Goal: Information Seeking & Learning: Check status

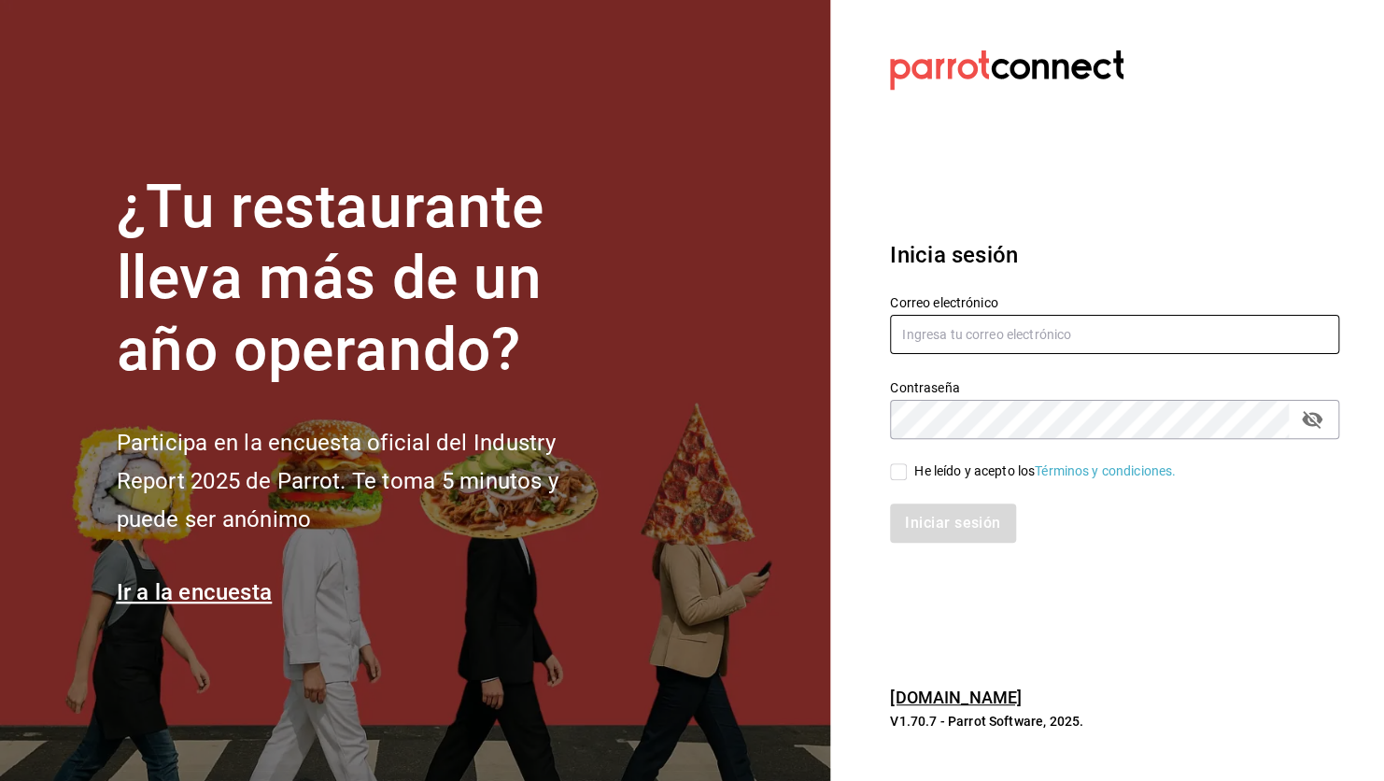
type input "[EMAIL_ADDRESS][DATE][DOMAIN_NAME]"
click at [899, 467] on input "He leído y acepto los Términos y condiciones." at bounding box center [898, 471] width 17 height 17
checkbox input "true"
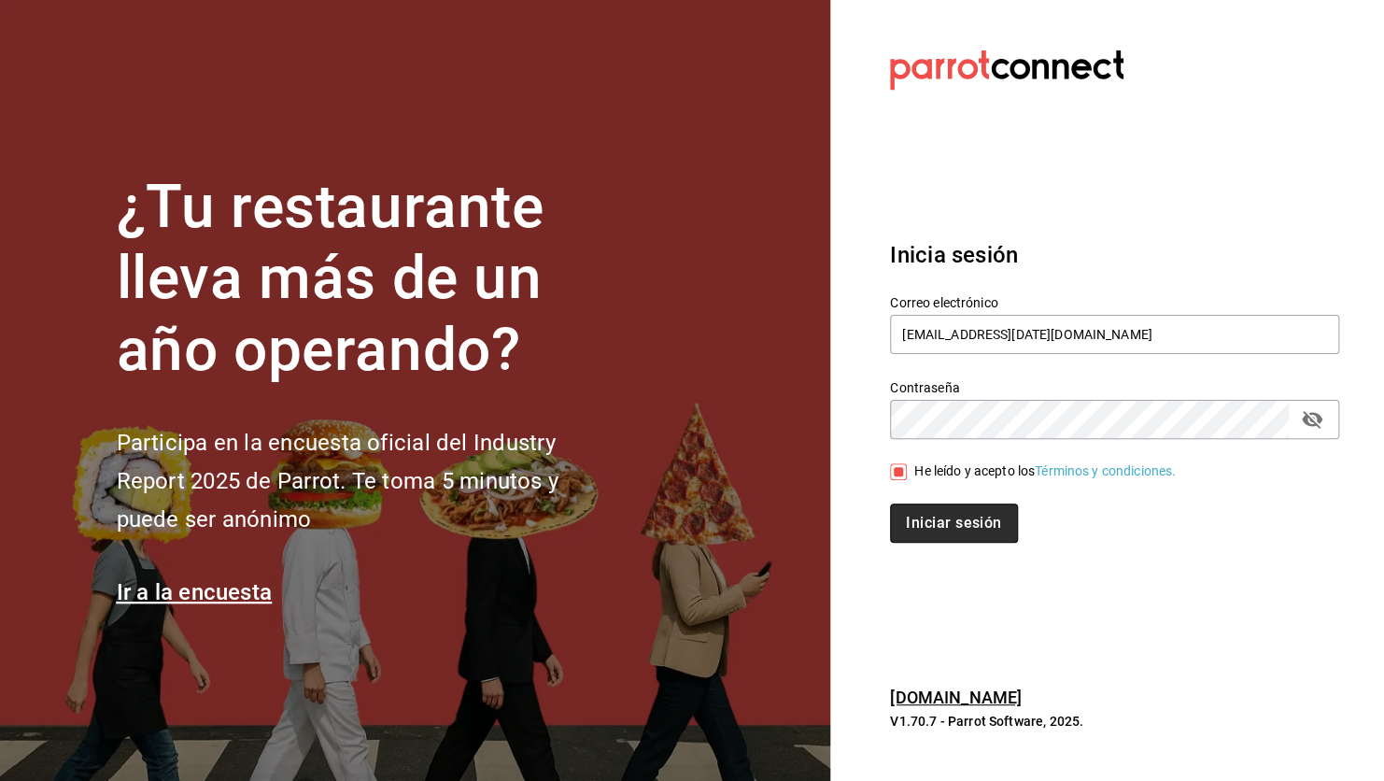
click at [946, 519] on button "Iniciar sesión" at bounding box center [953, 522] width 127 height 39
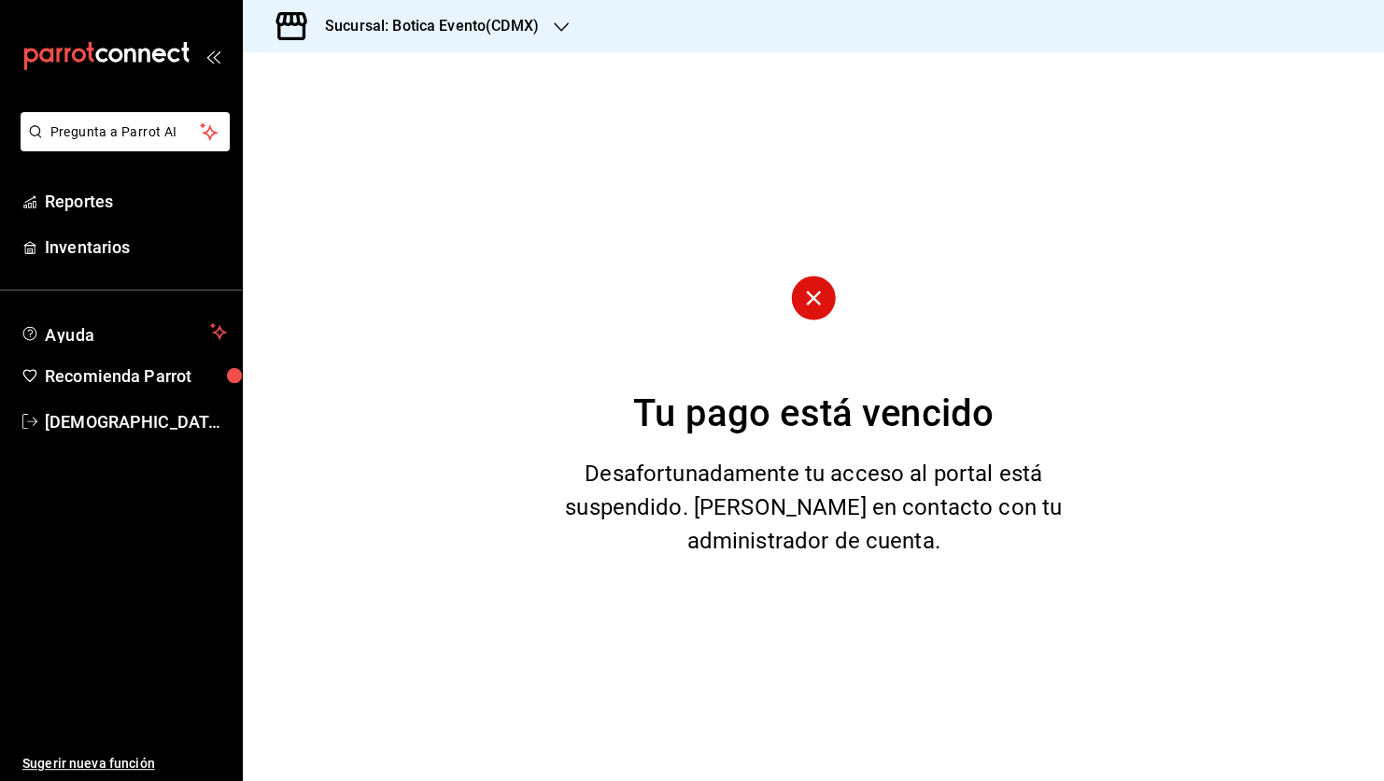
click at [564, 31] on icon "button" at bounding box center [561, 27] width 15 height 15
click at [276, 130] on span "Botica (CDMX)" at bounding box center [302, 123] width 88 height 20
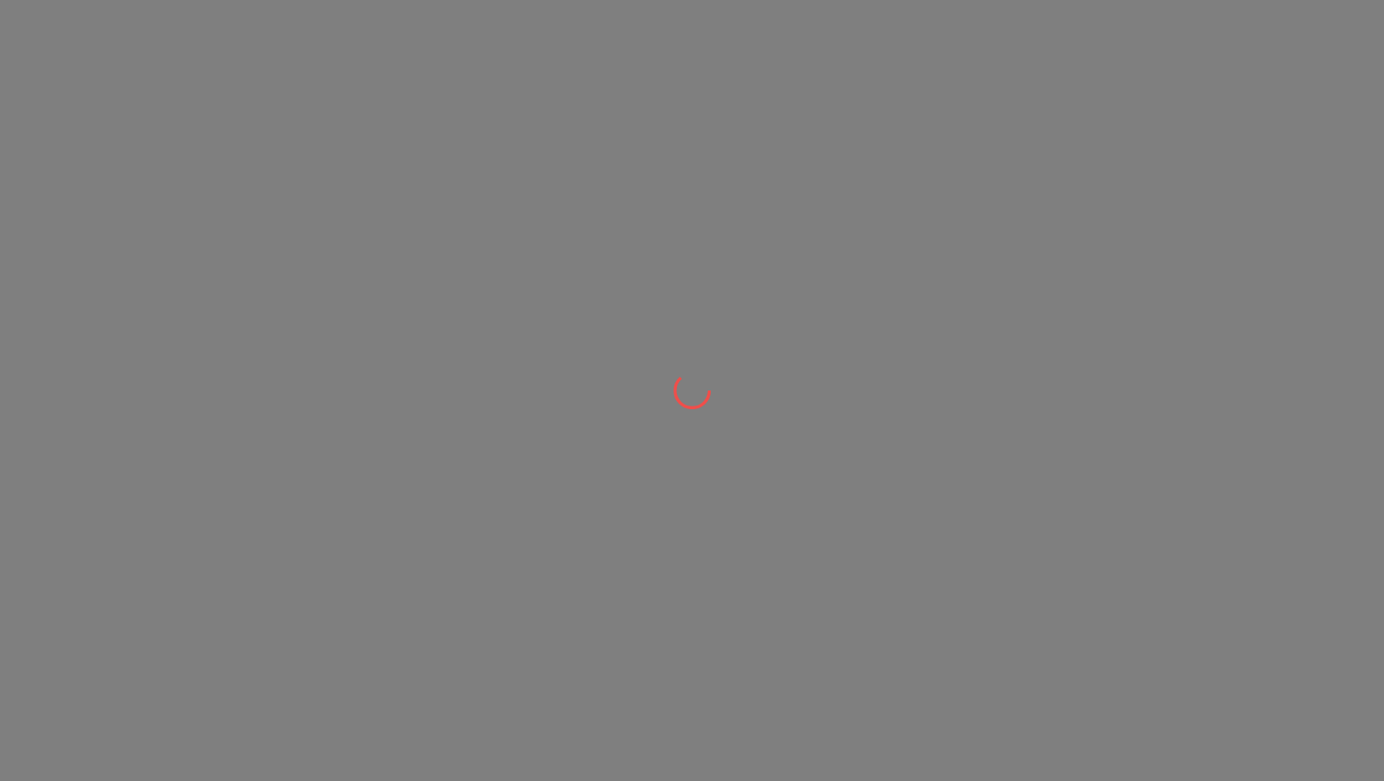
click at [276, 130] on div at bounding box center [692, 390] width 1384 height 781
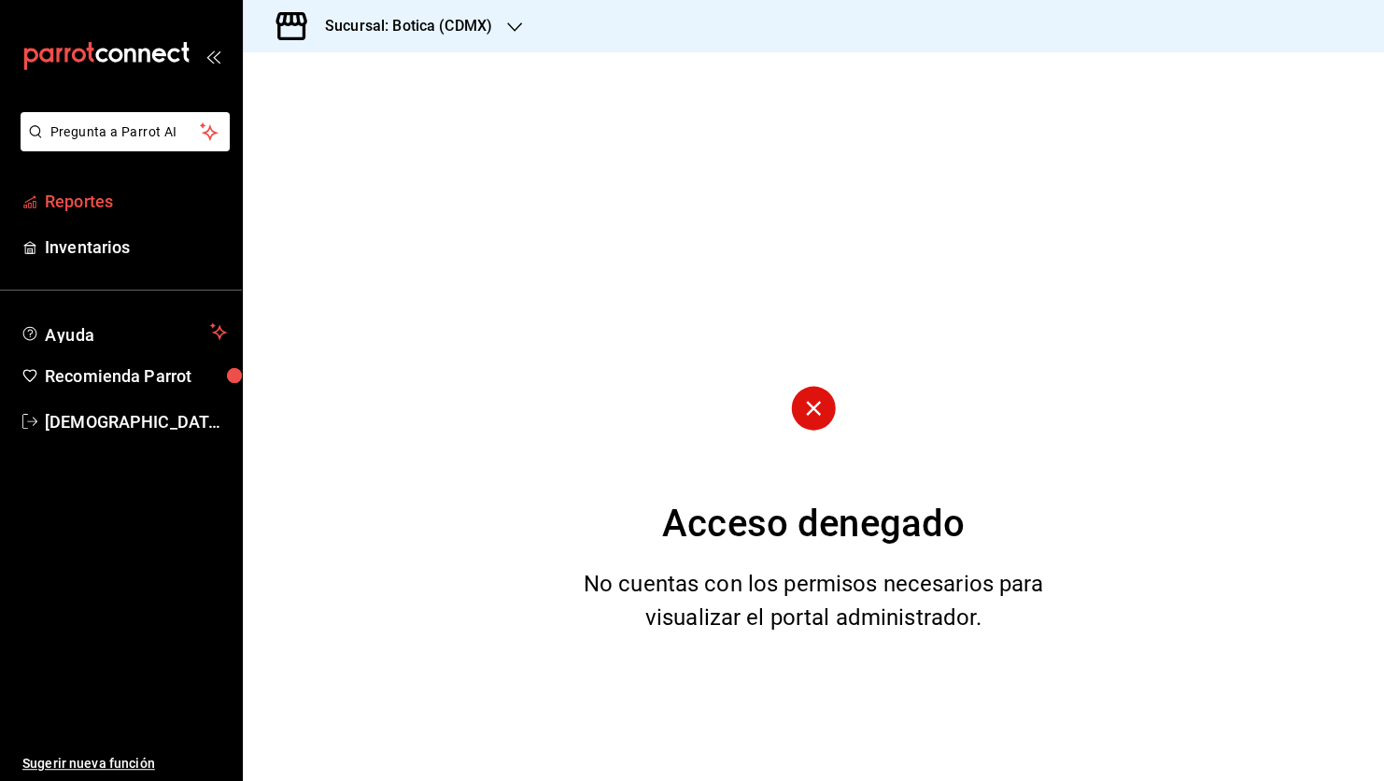
click at [117, 198] on span "Reportes" at bounding box center [136, 201] width 182 height 25
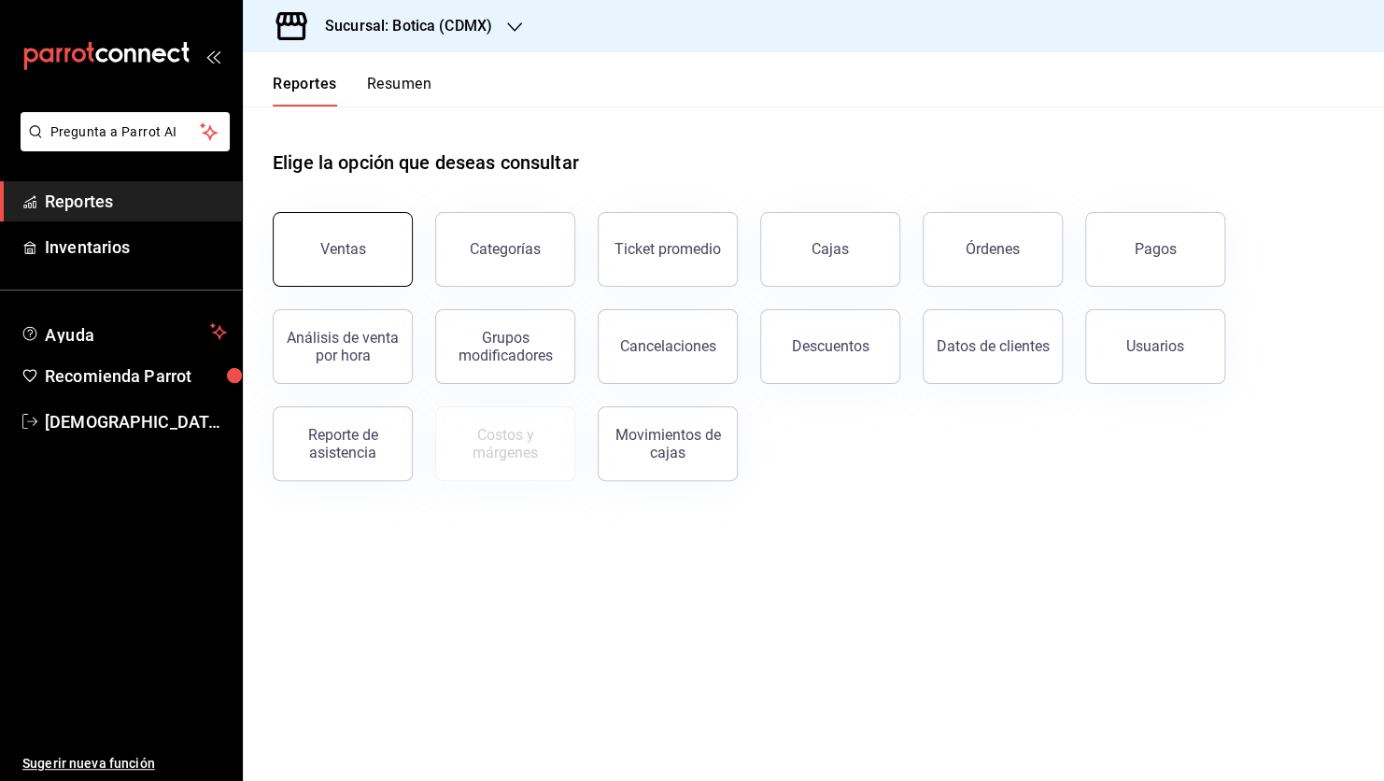
click at [336, 274] on button "Ventas" at bounding box center [343, 249] width 140 height 75
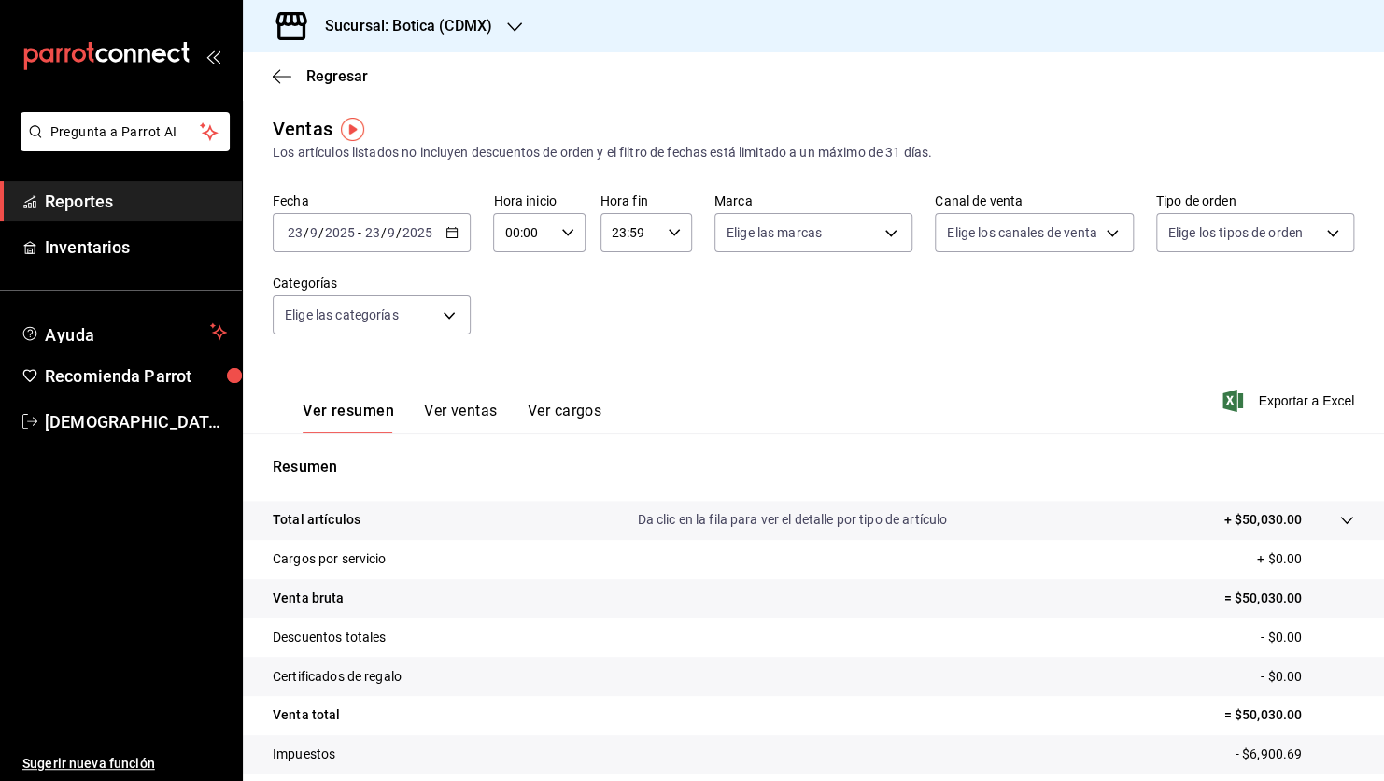
click at [1339, 523] on icon at bounding box center [1346, 520] width 15 height 15
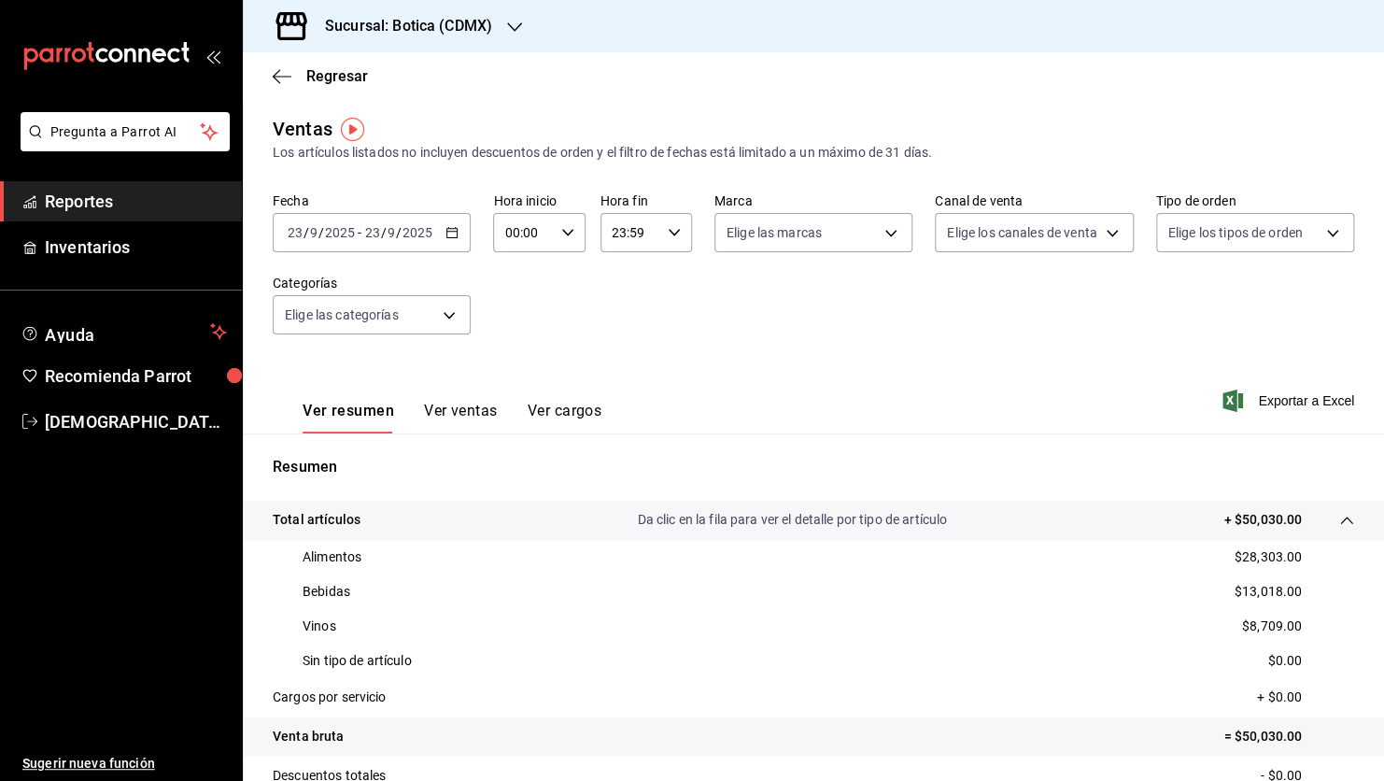
click at [477, 409] on button "Ver ventas" at bounding box center [461, 418] width 74 height 32
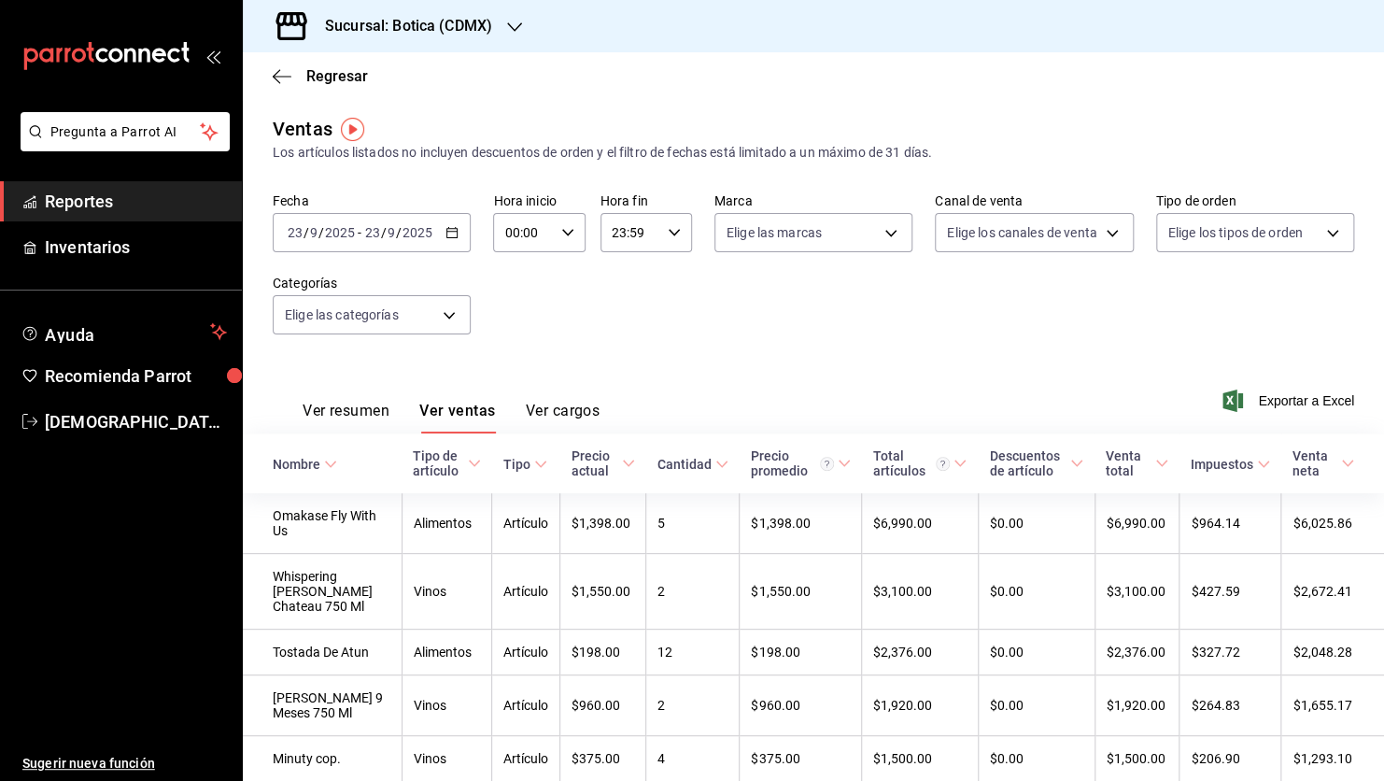
click at [374, 416] on button "Ver resumen" at bounding box center [346, 418] width 87 height 32
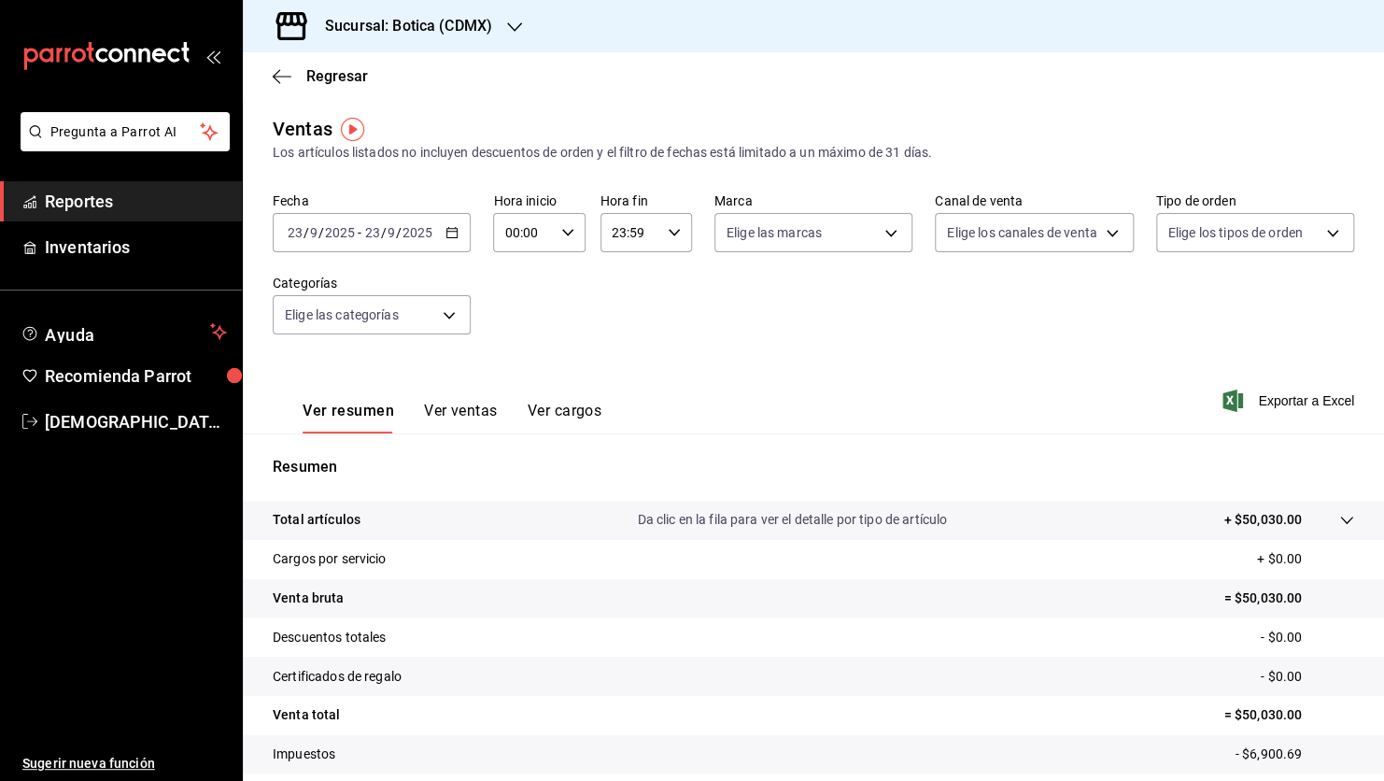
scroll to position [114, 0]
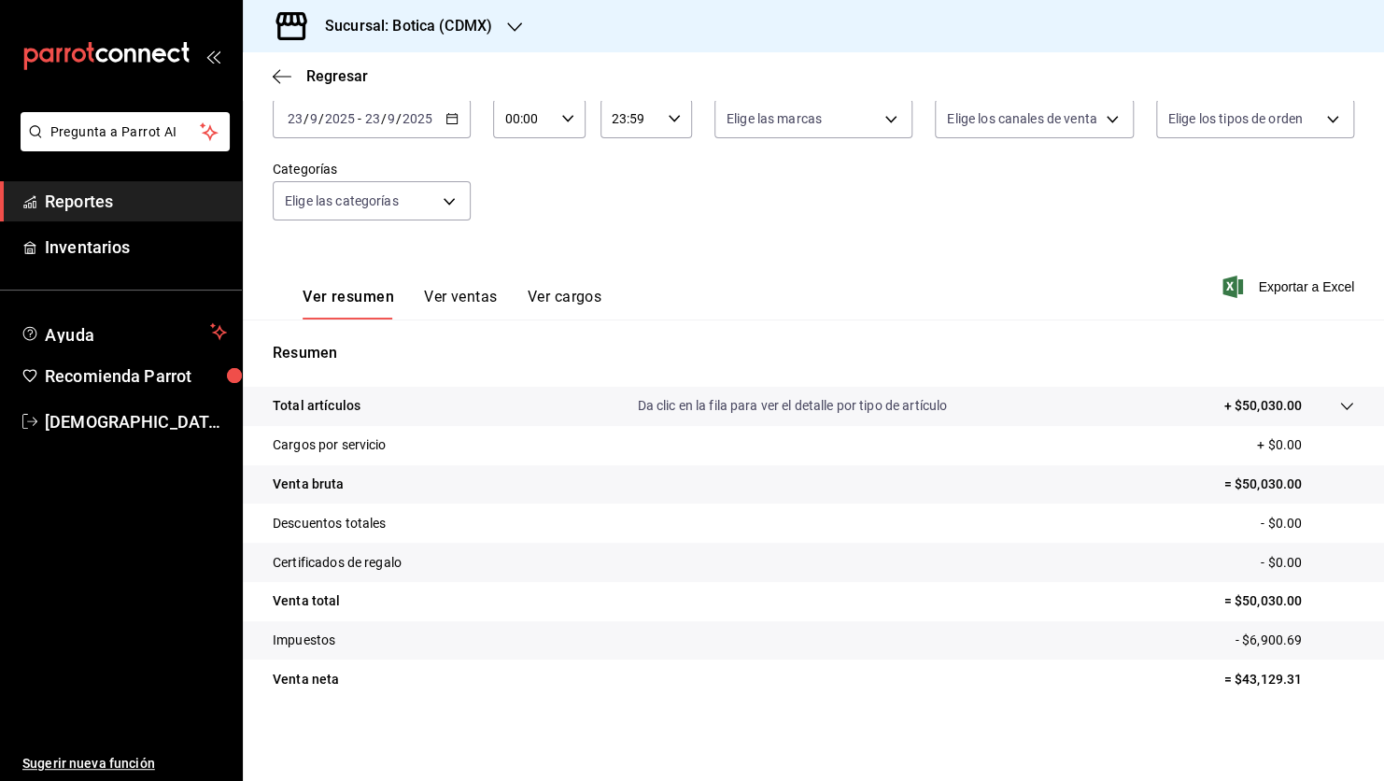
click at [1223, 678] on p "= $43,129.31" at bounding box center [1288, 680] width 131 height 20
drag, startPoint x: 1222, startPoint y: 678, endPoint x: 1230, endPoint y: 702, distance: 25.4
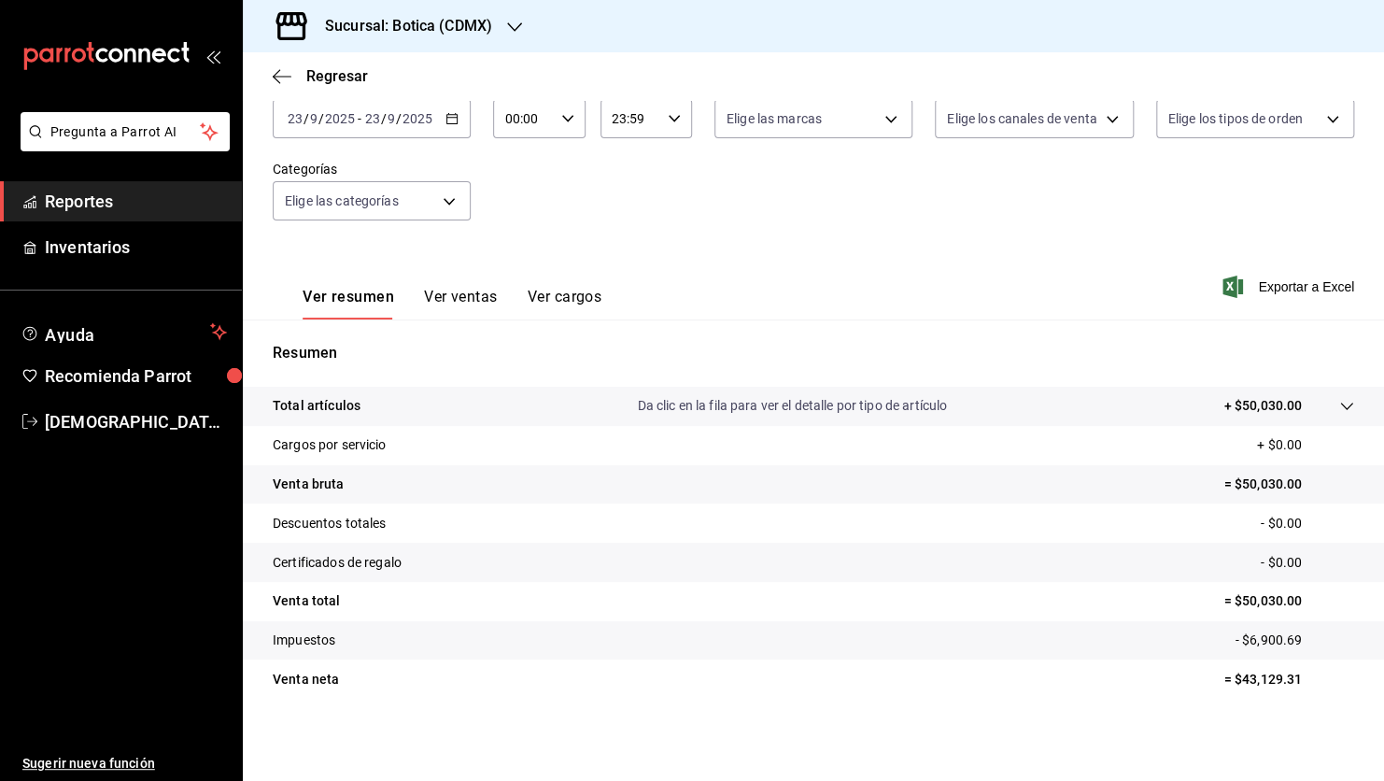
click at [1230, 702] on div "Total artículos Da clic en la fila para ver el detalle por tipo de artículo + $…" at bounding box center [813, 554] width 1141 height 334
click at [1224, 680] on p "= $43,129.31" at bounding box center [1288, 680] width 131 height 20
copy p "43,129.31"
click at [460, 294] on button "Ver ventas" at bounding box center [461, 304] width 74 height 32
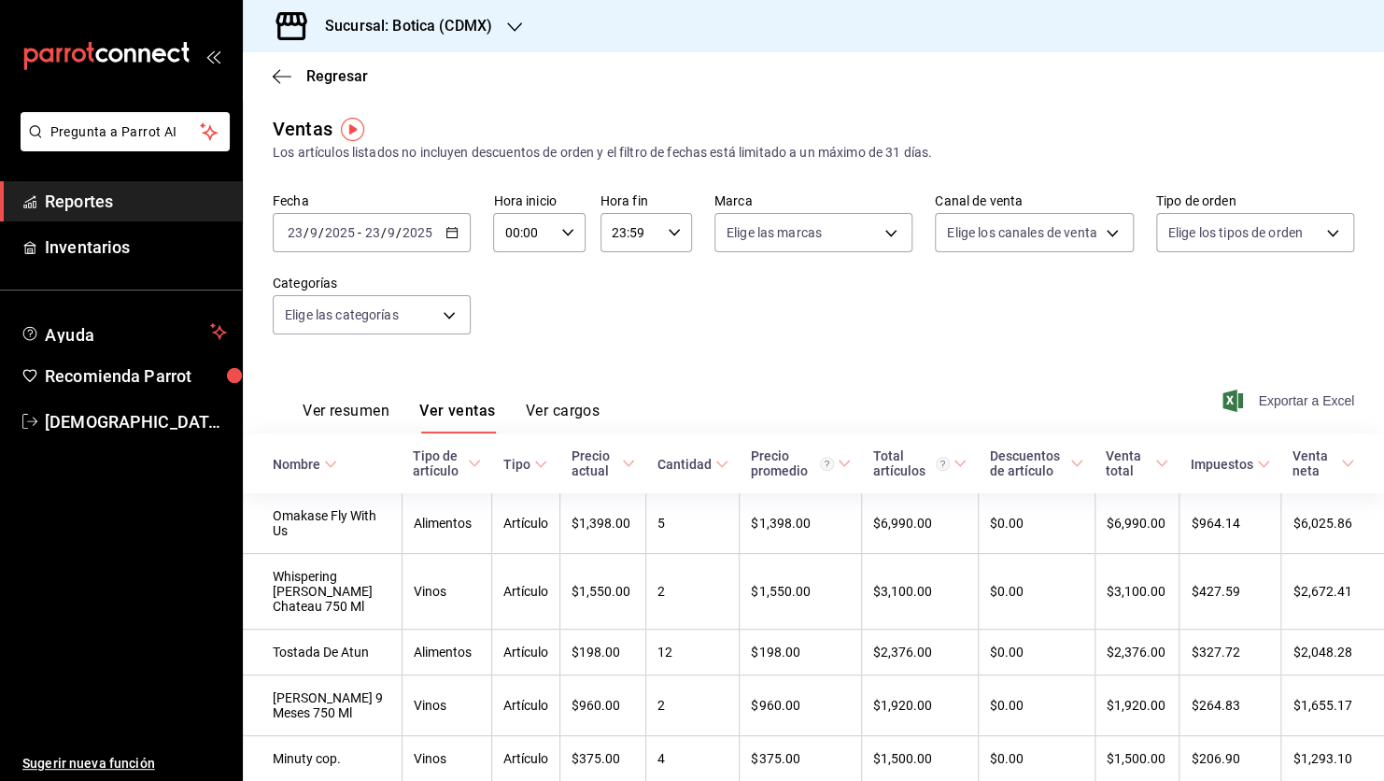
click at [1265, 394] on span "Exportar a Excel" at bounding box center [1290, 400] width 128 height 22
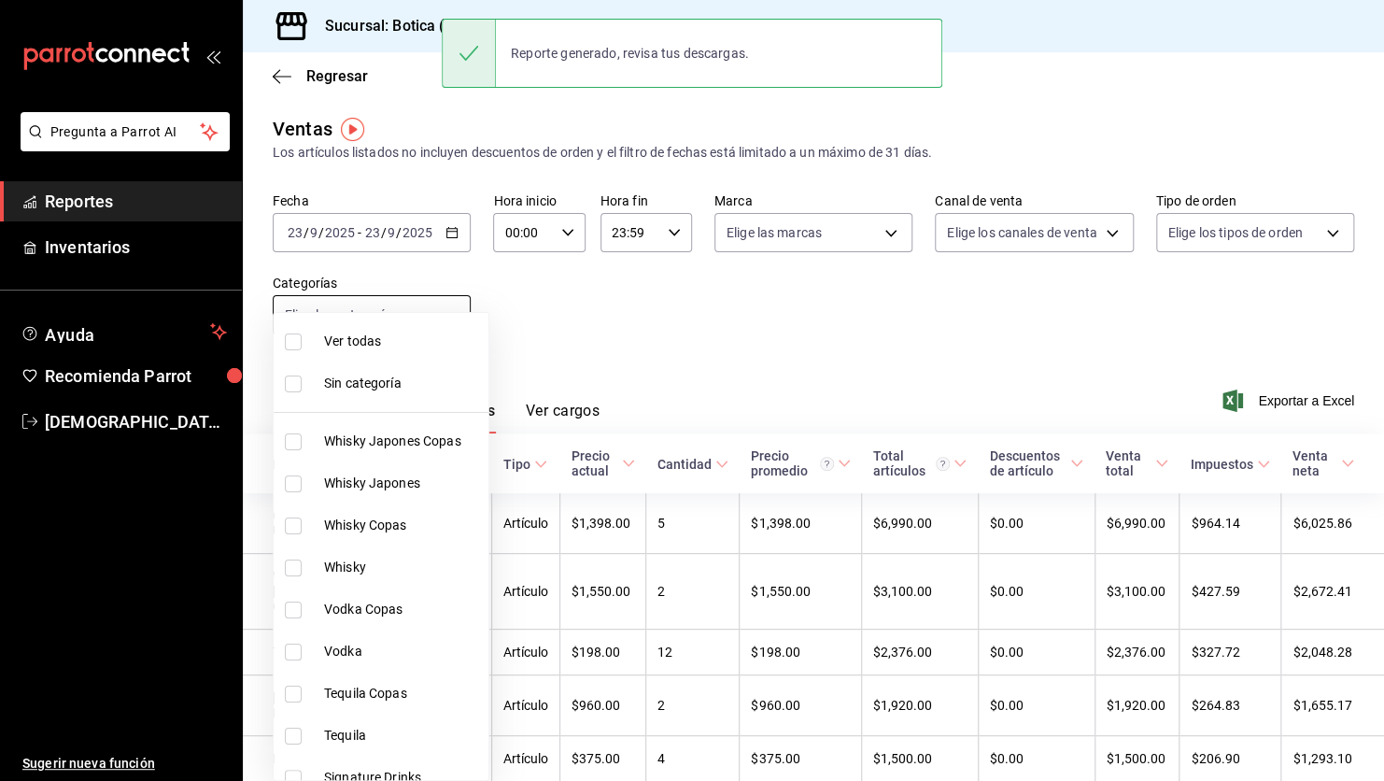
click at [441, 312] on body "Pregunta a Parrot AI Reportes Inventarios Ayuda Recomienda Parrot [PERSON_NAME]…" at bounding box center [692, 390] width 1384 height 781
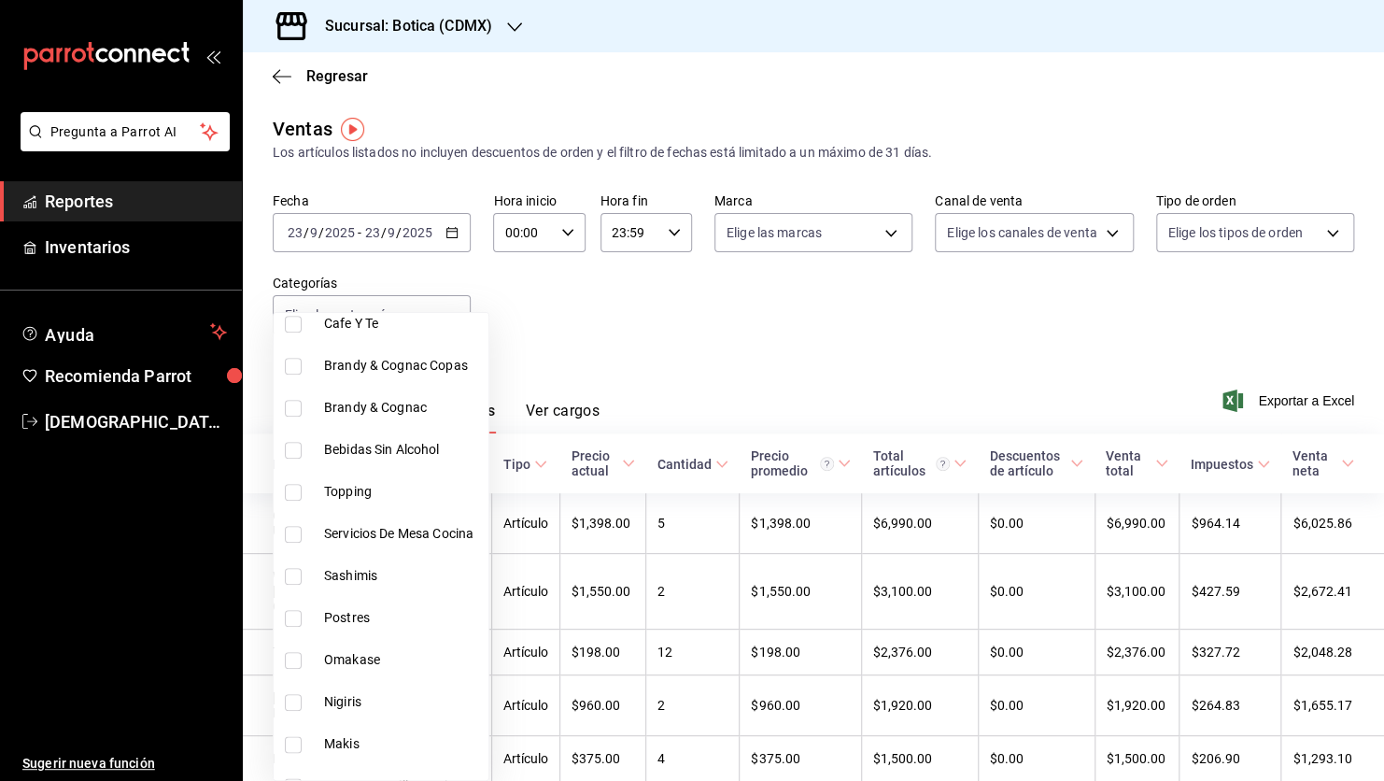
scroll to position [878, 0]
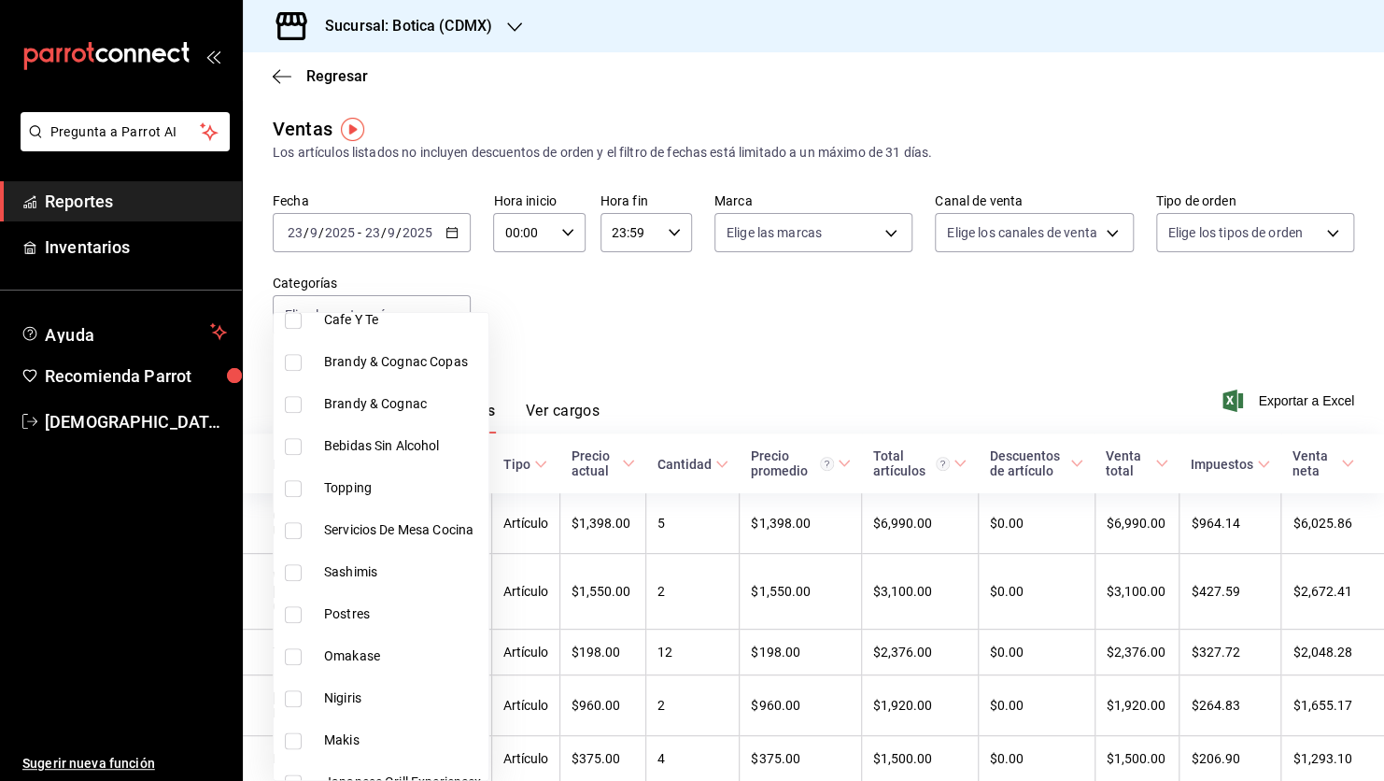
click at [294, 703] on input "checkbox" at bounding box center [293, 698] width 17 height 17
checkbox input "true"
type input "5a8d114e-c496-438b-8f46-9b960349fb88"
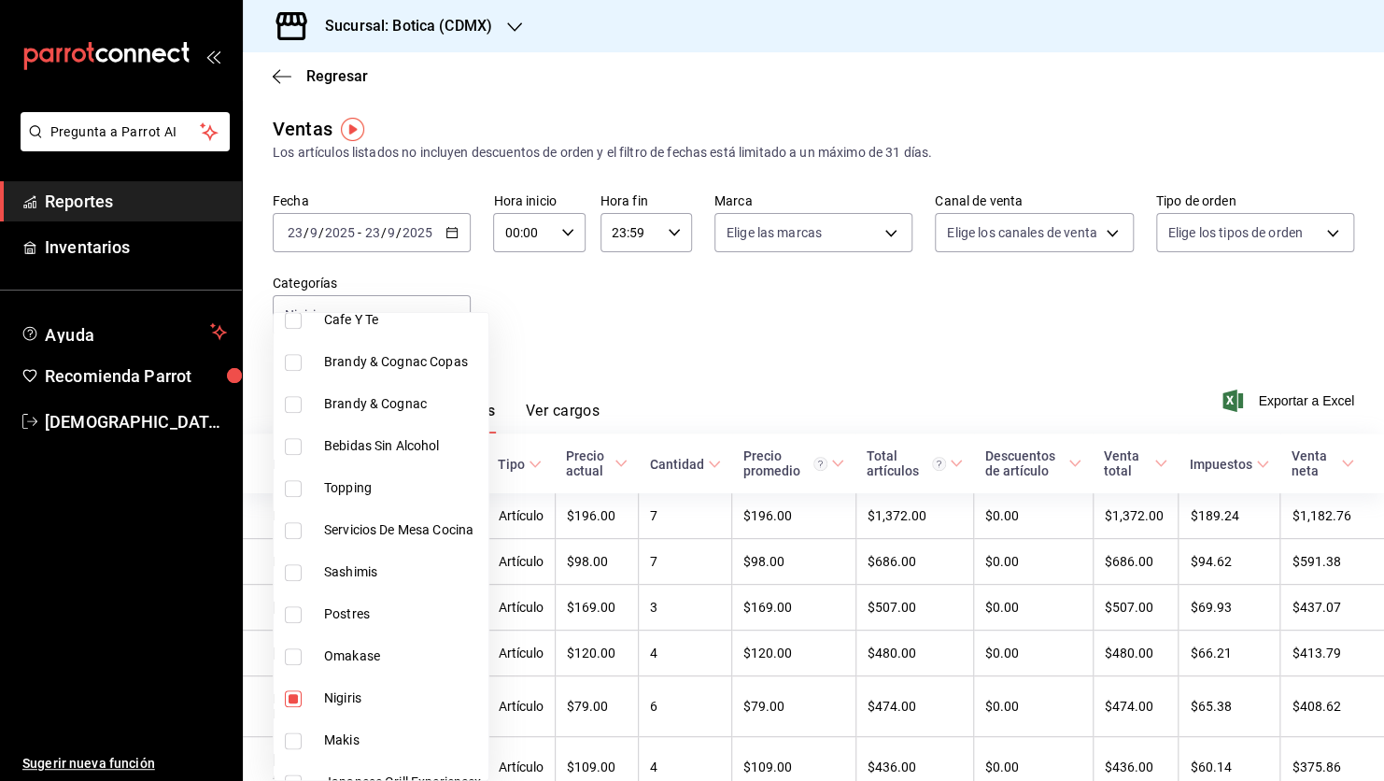
click at [722, 310] on div at bounding box center [692, 390] width 1384 height 781
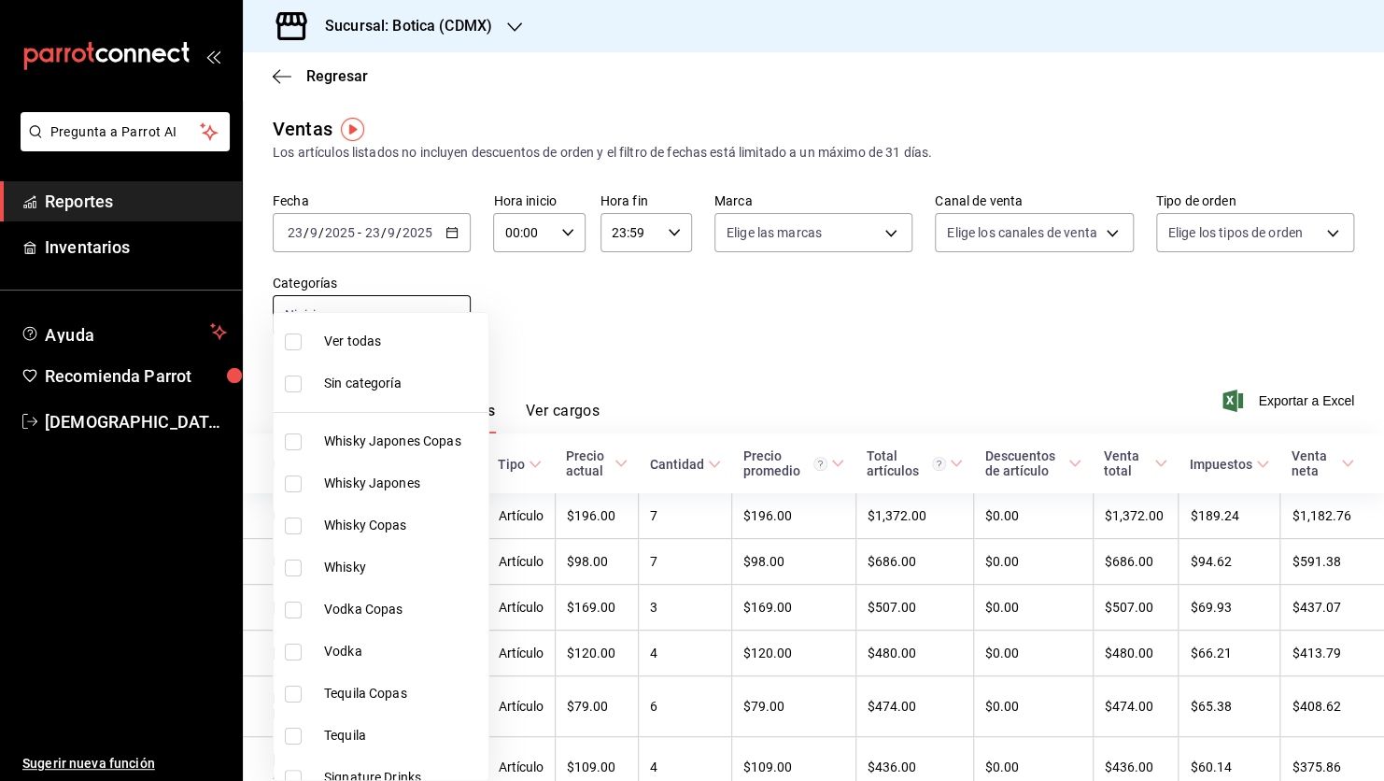
click at [457, 331] on body "Pregunta a Parrot AI Reportes Inventarios Ayuda Recomienda Parrot [PERSON_NAME]…" at bounding box center [692, 390] width 1384 height 781
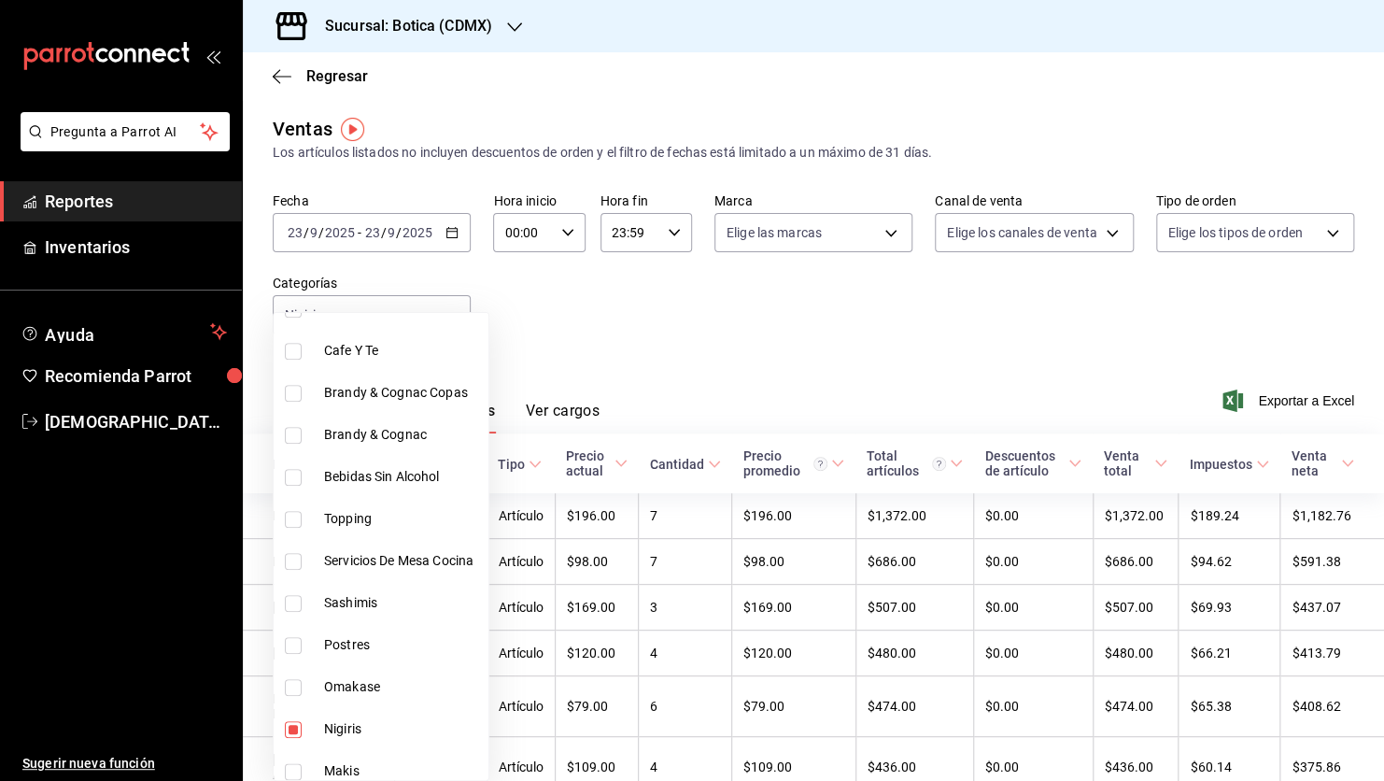
scroll to position [850, 0]
click at [295, 592] on input "checkbox" at bounding box center [293, 600] width 17 height 17
checkbox input "true"
type input "5a8d114e-c496-438b-8f46-9b960349fb88,46d7ef4c-539f-403f-ba9d-5cff7a28c711"
click at [293, 723] on input "checkbox" at bounding box center [293, 726] width 17 height 17
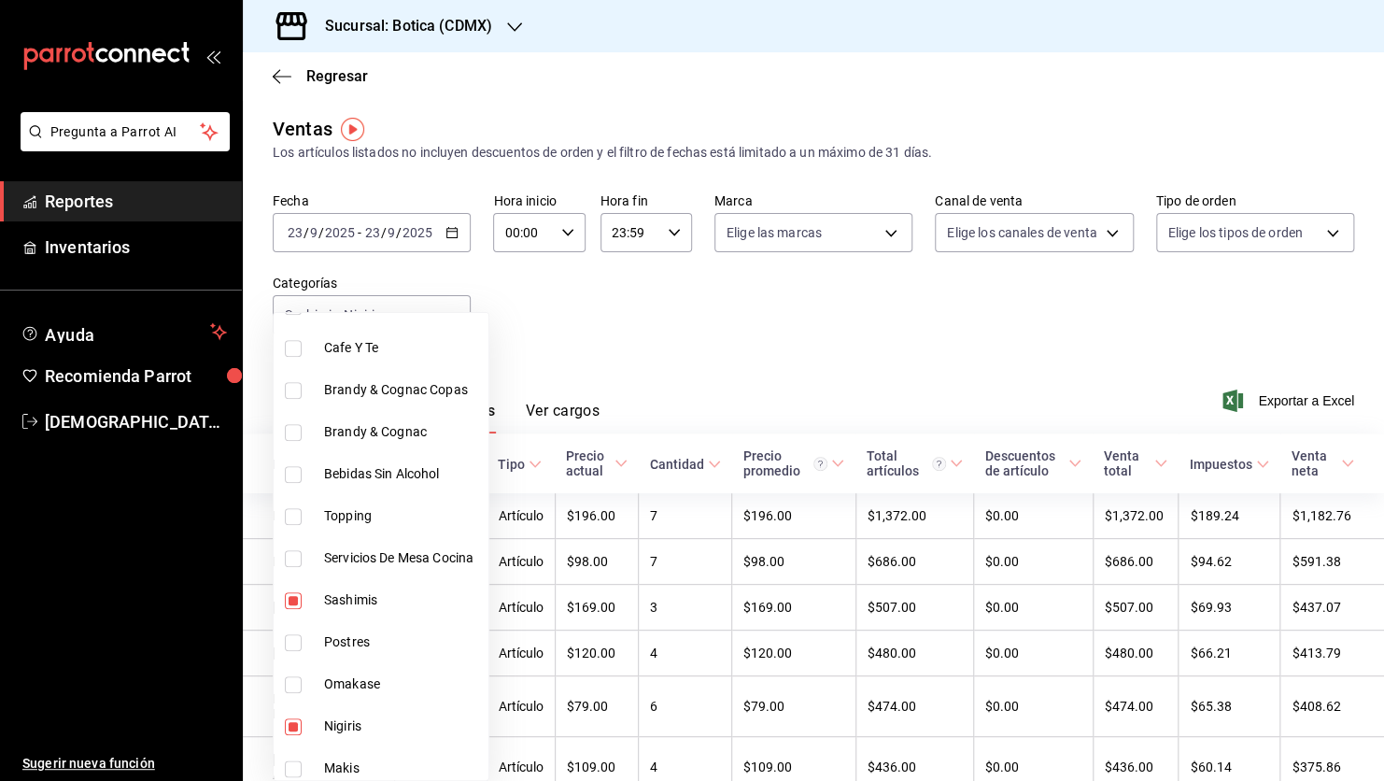
checkbox input "false"
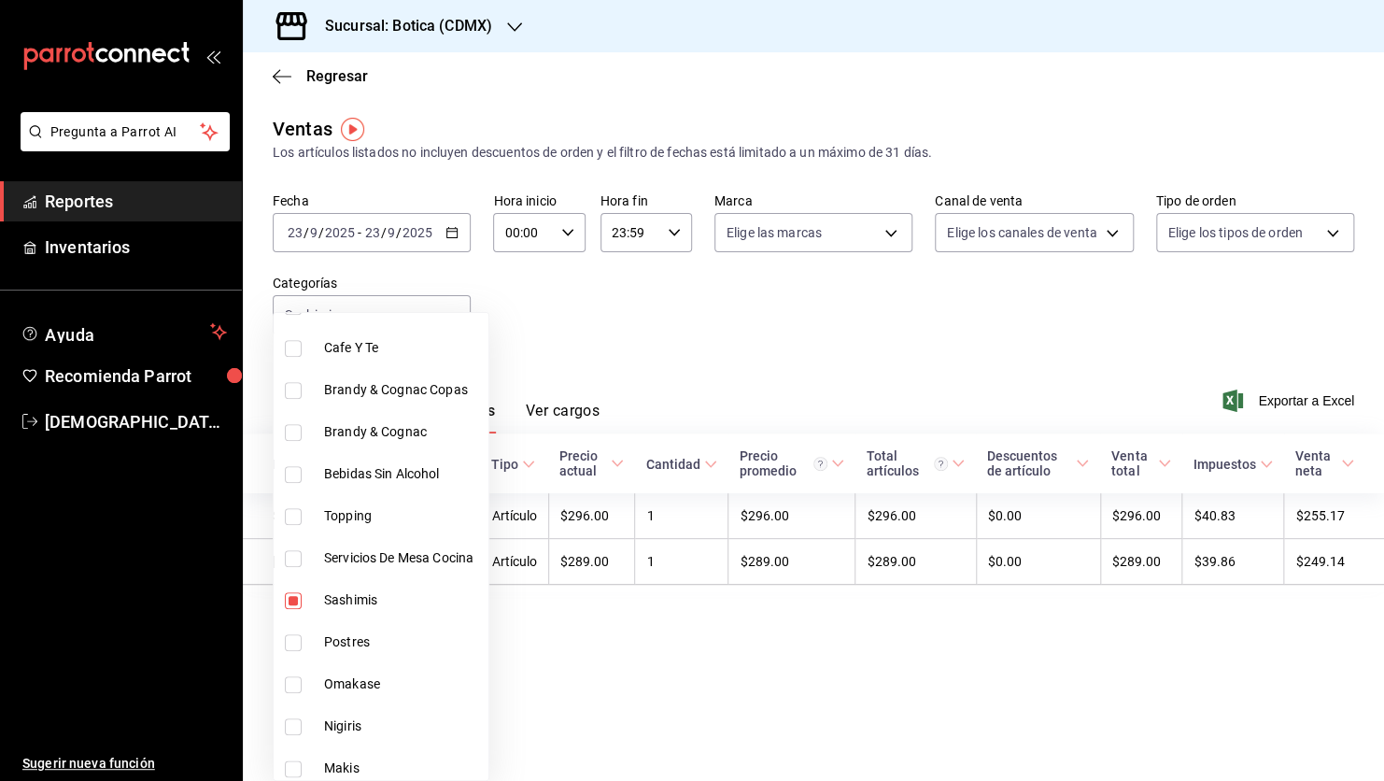
click at [555, 687] on div at bounding box center [692, 390] width 1384 height 781
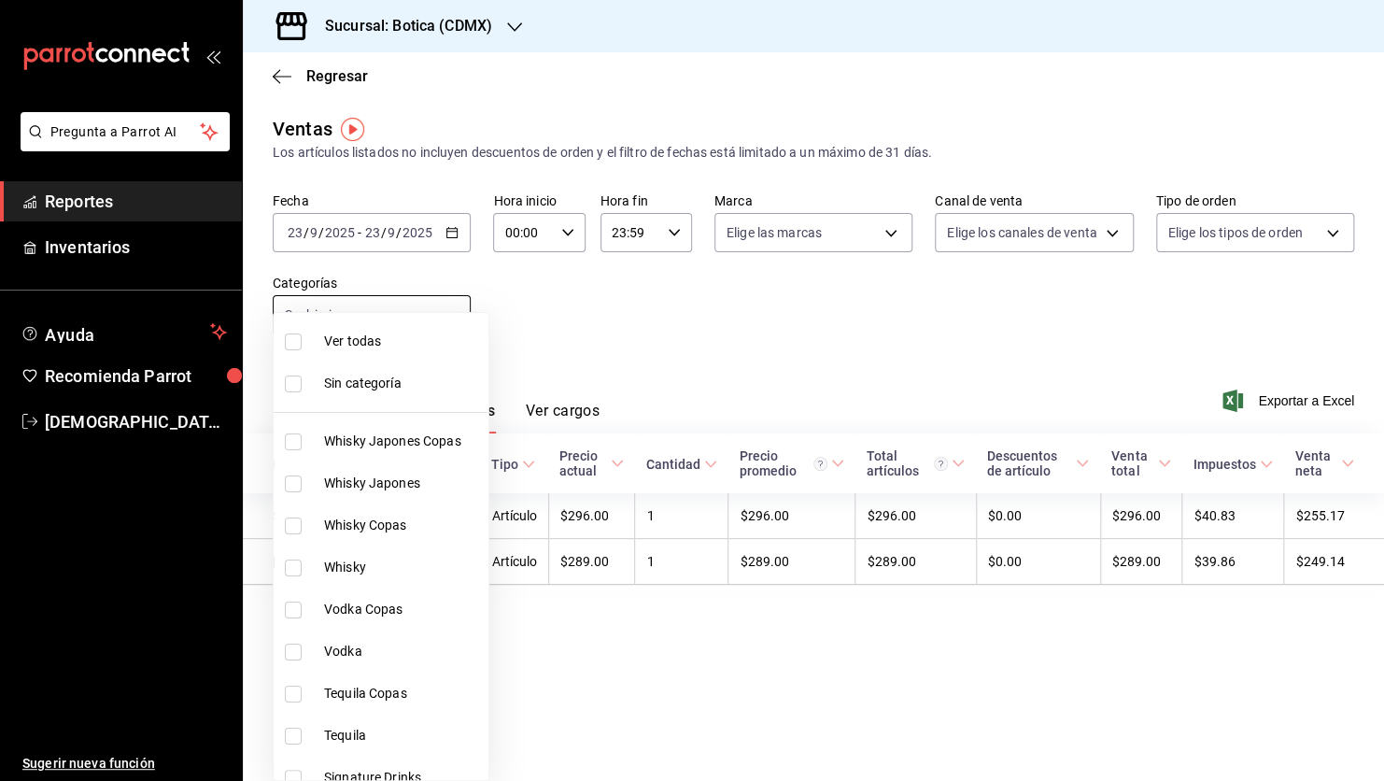
click at [449, 312] on body "Pregunta a Parrot AI Reportes Inventarios Ayuda Recomienda Parrot [PERSON_NAME]…" at bounding box center [692, 390] width 1384 height 781
click at [399, 445] on span "Whisky Japones Copas" at bounding box center [402, 441] width 157 height 20
type input "46d7ef4c-539f-403f-ba9d-5cff7a28c711,52039608-d3af-43d8-978b-7351115fcd58"
checkbox input "true"
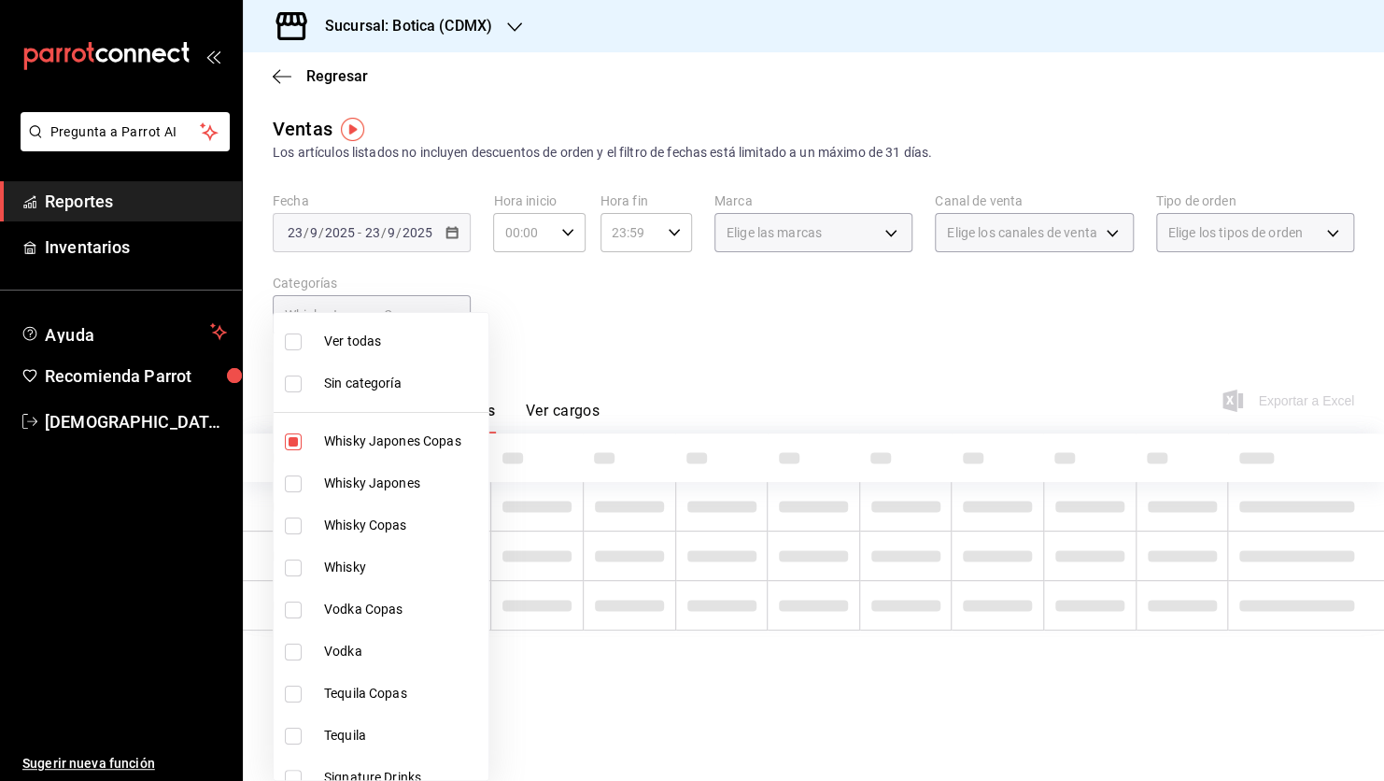
click at [399, 445] on span "Whisky Japones Copas" at bounding box center [402, 441] width 157 height 20
type input "46d7ef4c-539f-403f-ba9d-5cff7a28c711"
checkbox input "false"
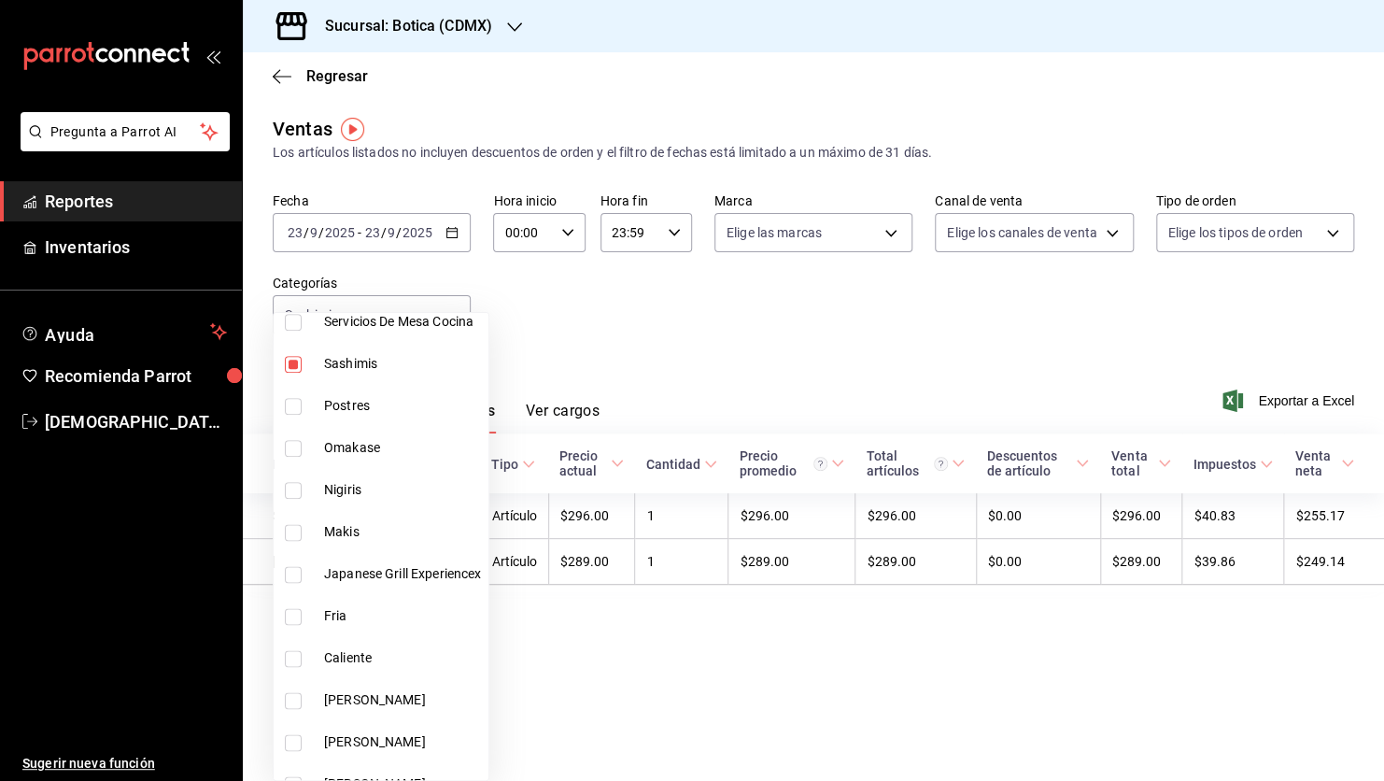
scroll to position [1087, 0]
click at [289, 532] on input "checkbox" at bounding box center [293, 531] width 17 height 17
checkbox input "true"
type input "46d7ef4c-539f-403f-ba9d-5cff7a28c711,b4c42956-6458-4792-a926-a7444d93968a"
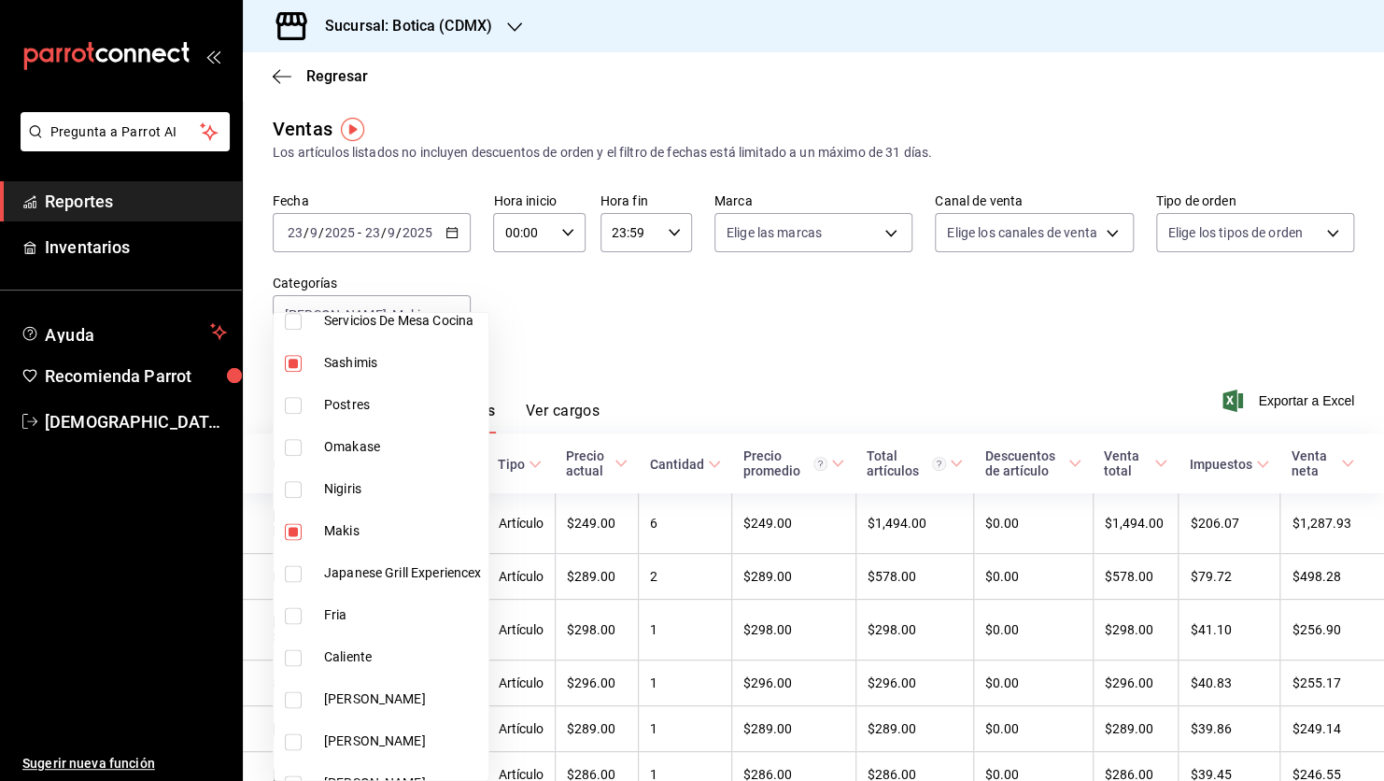
click at [292, 362] on input "checkbox" at bounding box center [293, 363] width 17 height 17
checkbox input "false"
click at [685, 412] on div at bounding box center [692, 390] width 1384 height 781
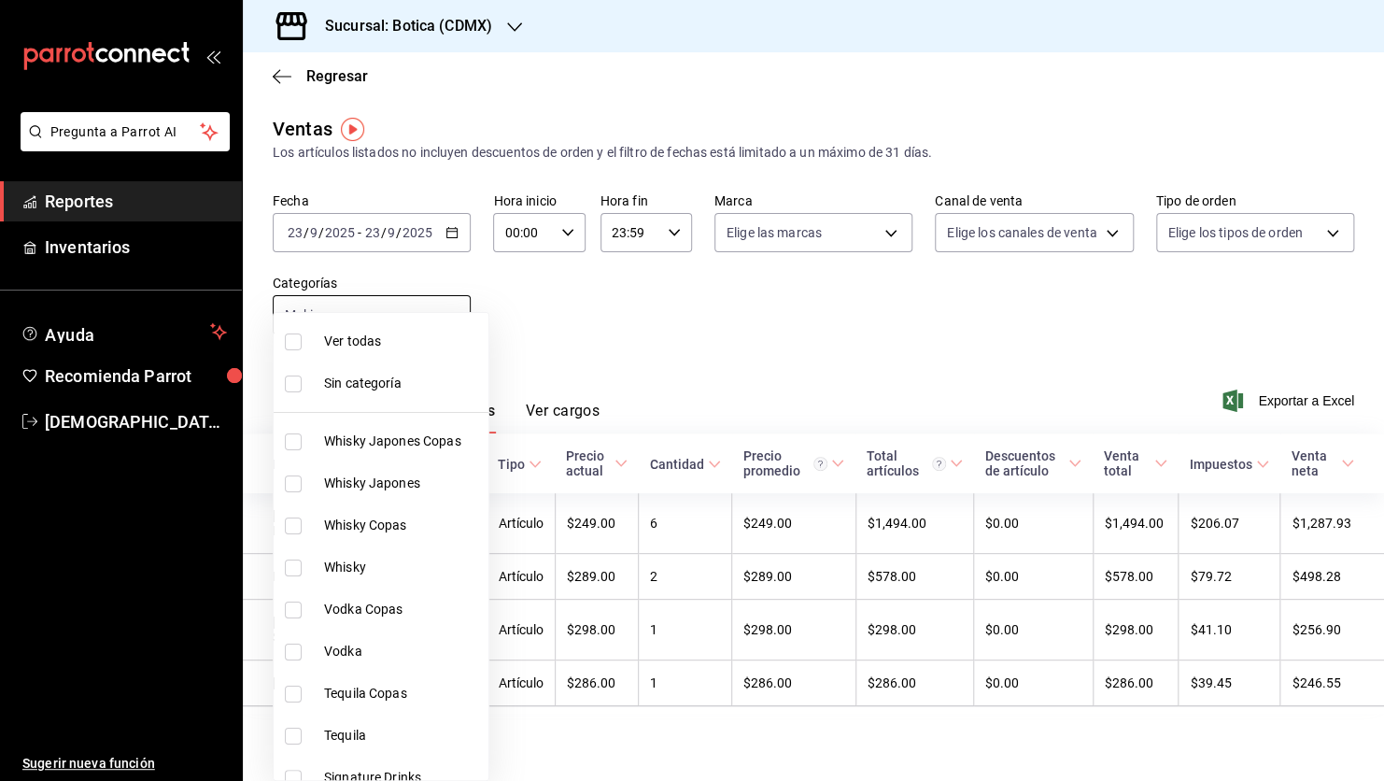
click at [450, 315] on body "Pregunta a Parrot AI Reportes Inventarios Ayuda Recomienda Parrot [PERSON_NAME]…" at bounding box center [692, 390] width 1384 height 781
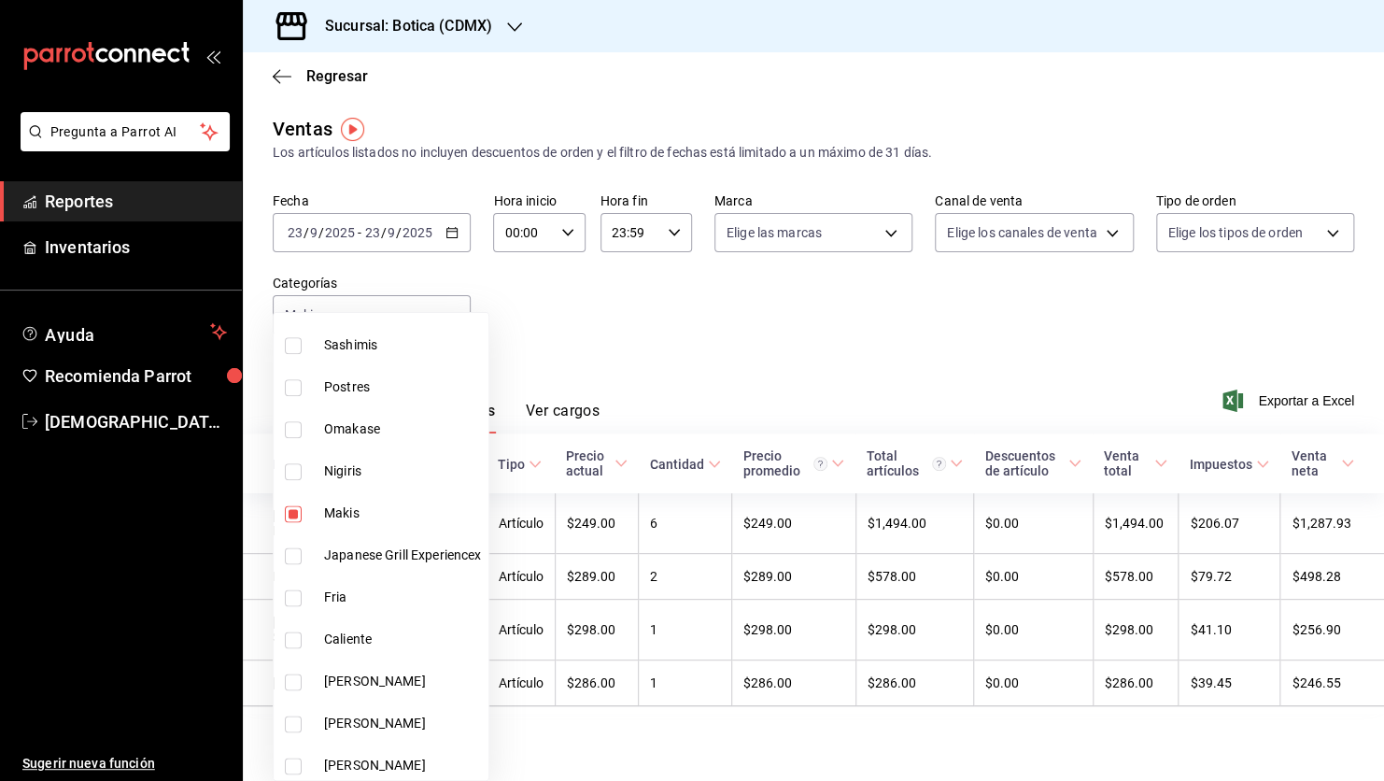
scroll to position [1106, 0]
click at [343, 598] on span "Fria" at bounding box center [402, 596] width 157 height 20
type input "b4c42956-6458-4792-a926-a7444d93968a,29ff9778-56c6-4f2d-b9dc-2068c35b3594"
checkbox input "true"
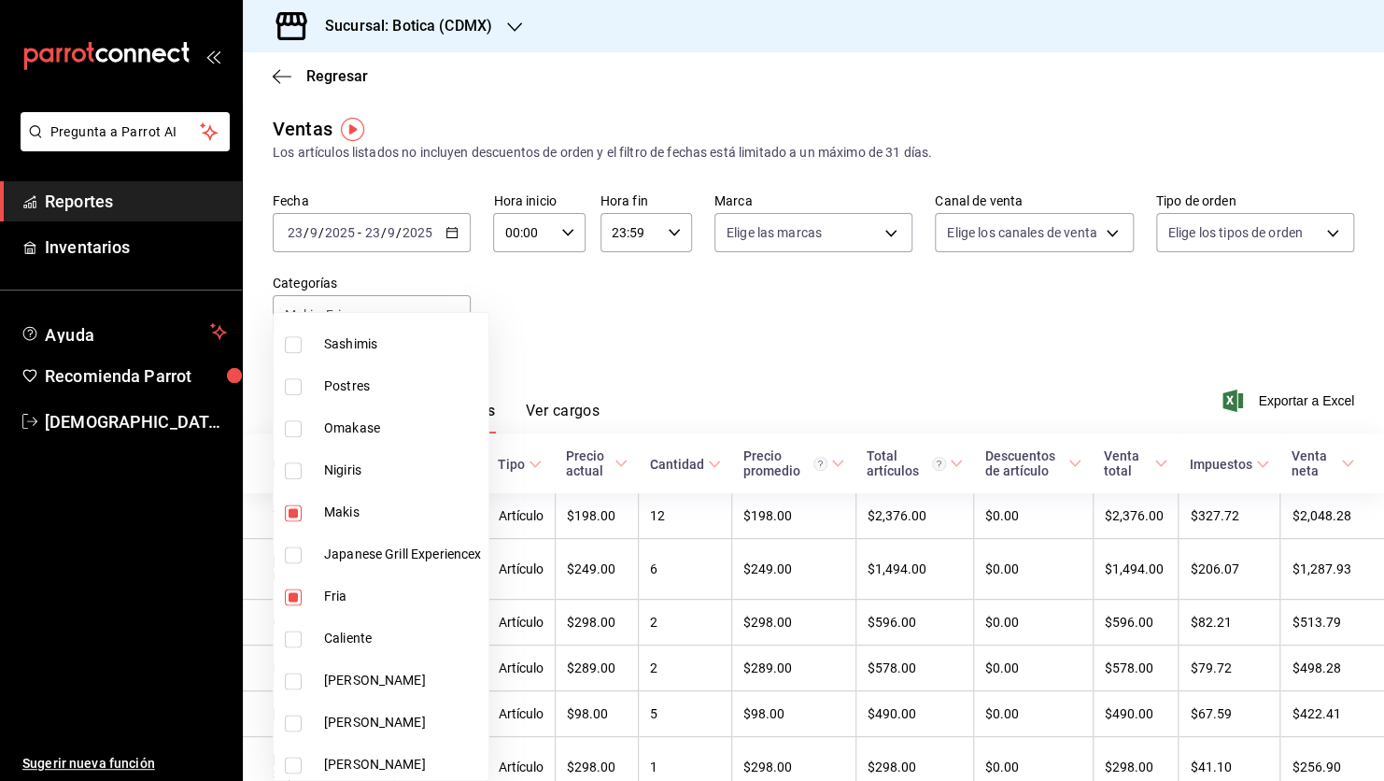
click at [360, 517] on span "Makis" at bounding box center [402, 512] width 157 height 20
type input "29ff9778-56c6-4f2d-b9dc-2068c35b3594"
checkbox input "false"
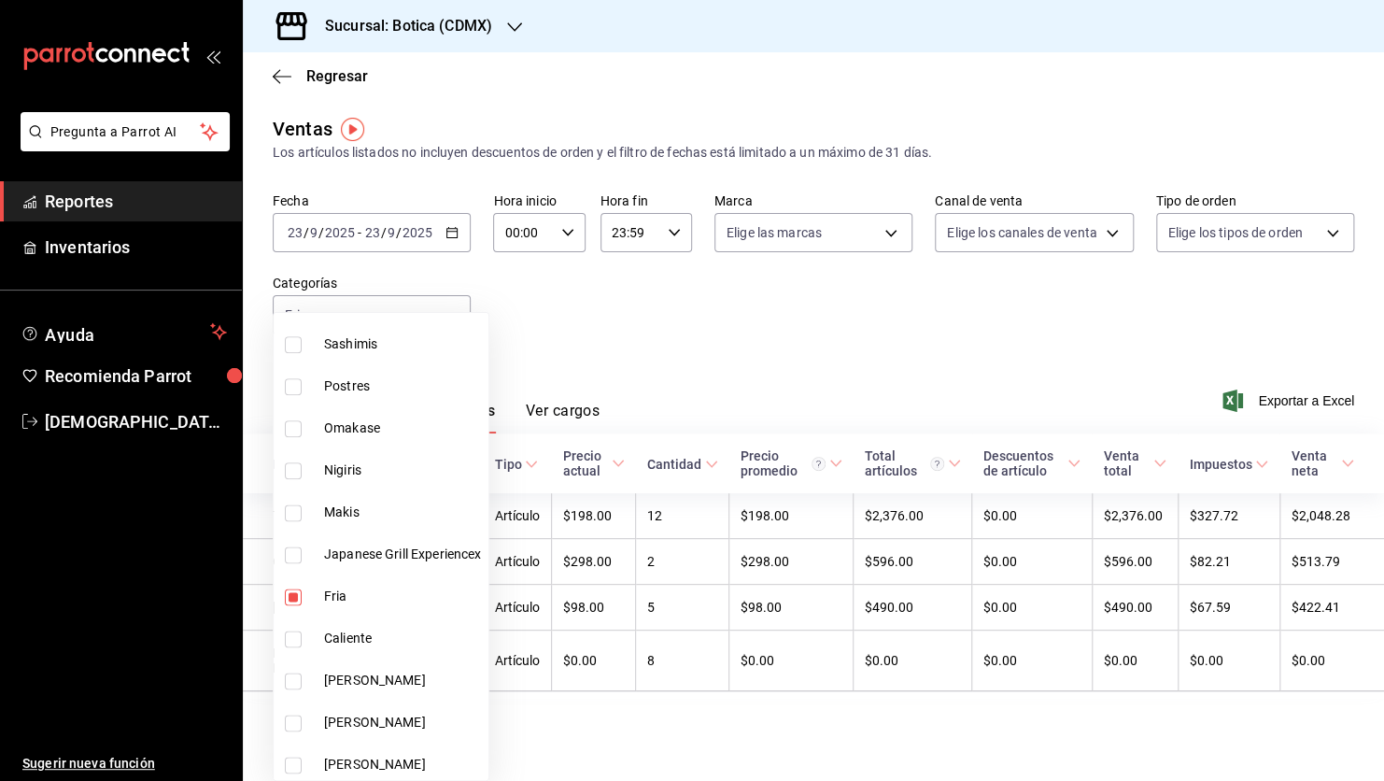
click at [632, 361] on div at bounding box center [692, 390] width 1384 height 781
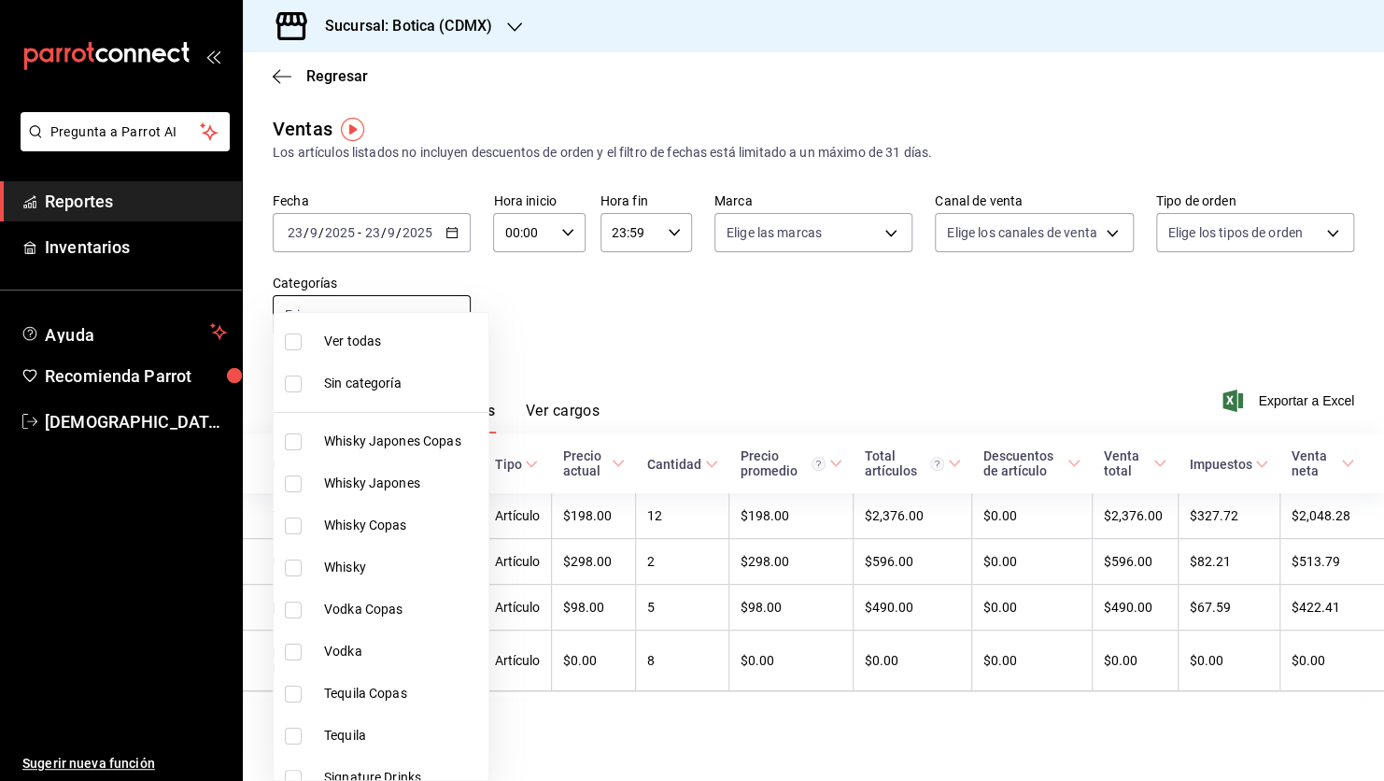
click at [449, 309] on body "Pregunta a Parrot AI Reportes Inventarios Ayuda Recomienda Parrot [PERSON_NAME]…" at bounding box center [692, 390] width 1384 height 781
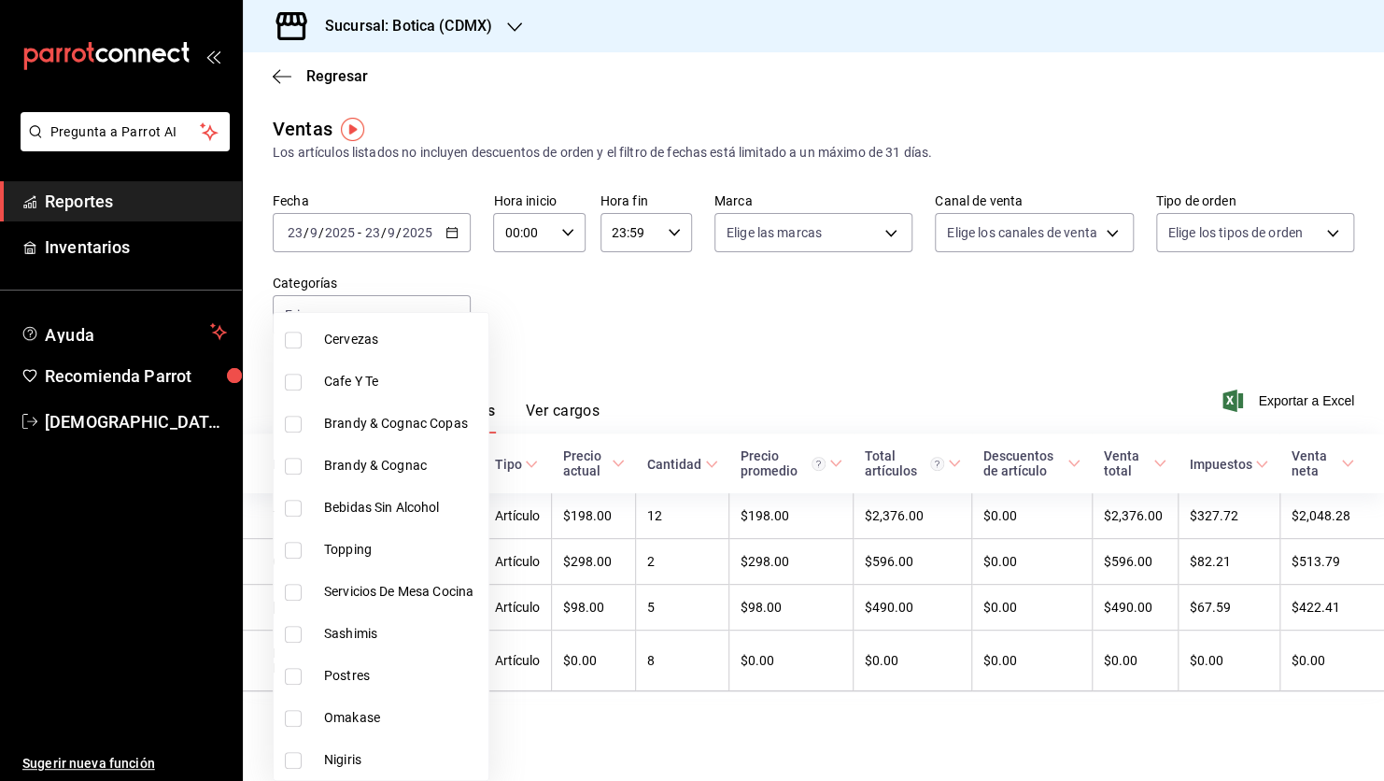
scroll to position [822, 0]
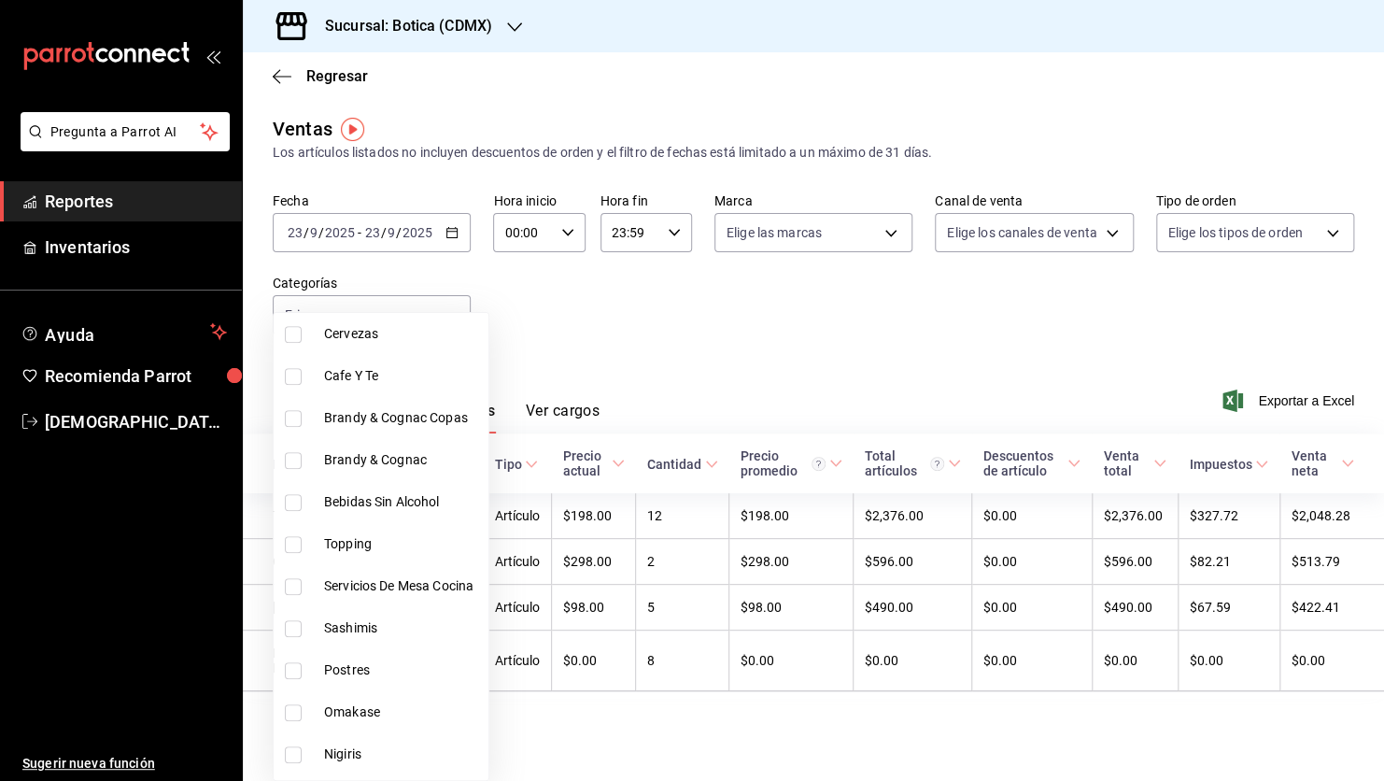
click at [287, 714] on input "checkbox" at bounding box center [293, 712] width 17 height 17
checkbox input "true"
type input "29ff9778-56c6-4f2d-b9dc-2068c35b3594,a73a2e35-0d89-4bbb-9554-7540ef3b4ac7"
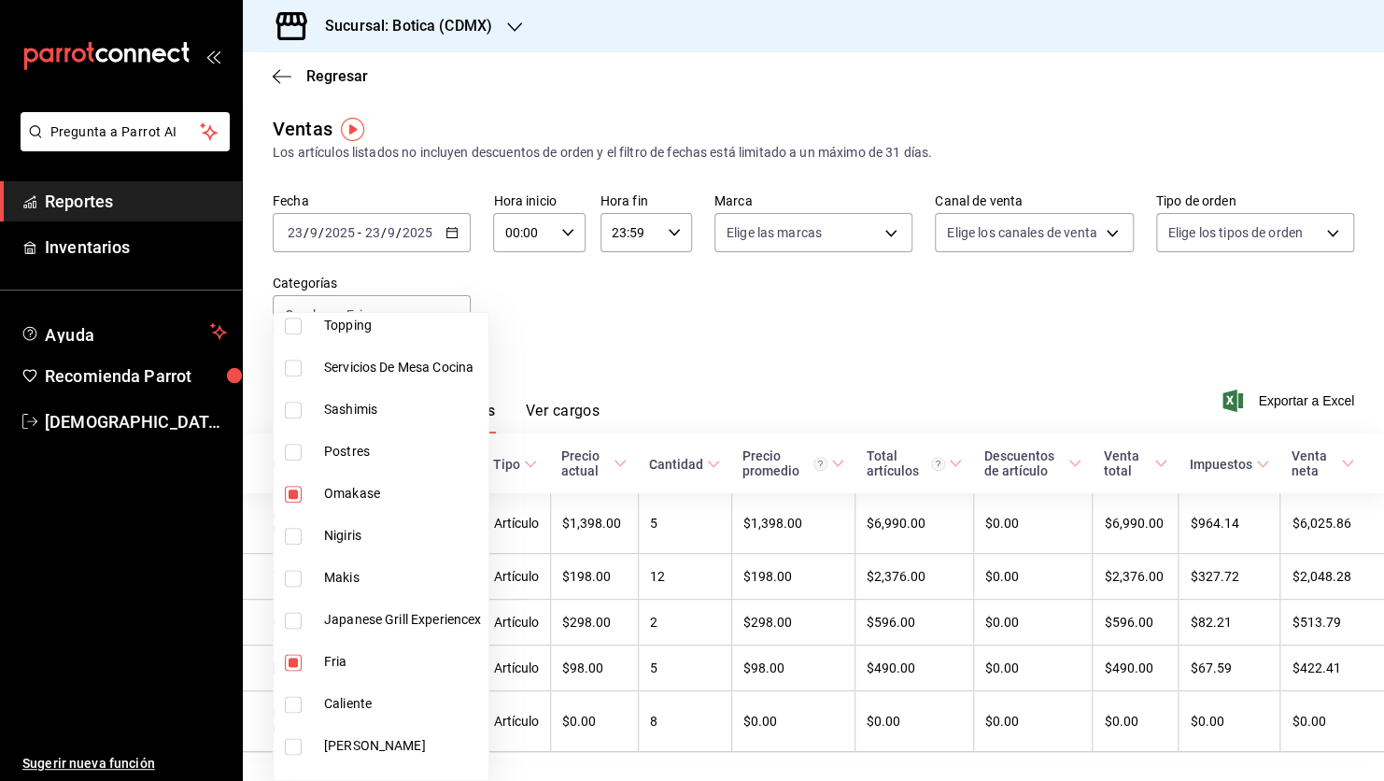
scroll to position [1042, 0]
click at [293, 658] on input "checkbox" at bounding box center [293, 660] width 17 height 17
checkbox input "false"
type input "a73a2e35-0d89-4bbb-9554-7540ef3b4ac7"
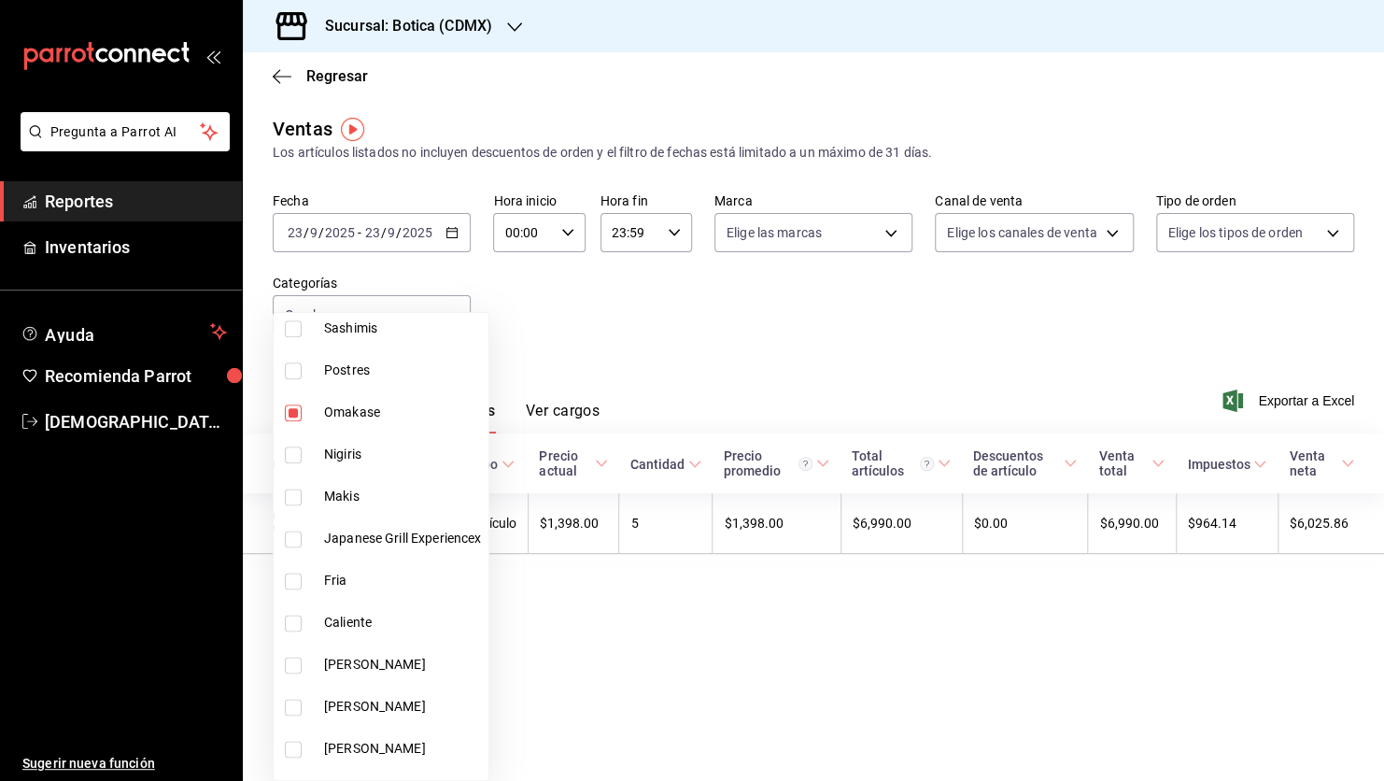
scroll to position [1121, 0]
click at [293, 535] on input "checkbox" at bounding box center [293, 539] width 17 height 17
checkbox input "true"
click at [296, 403] on li "Omakase" at bounding box center [381, 413] width 215 height 42
type input "f067cfa8-93c9-429d-bde5-9d07cce176b5"
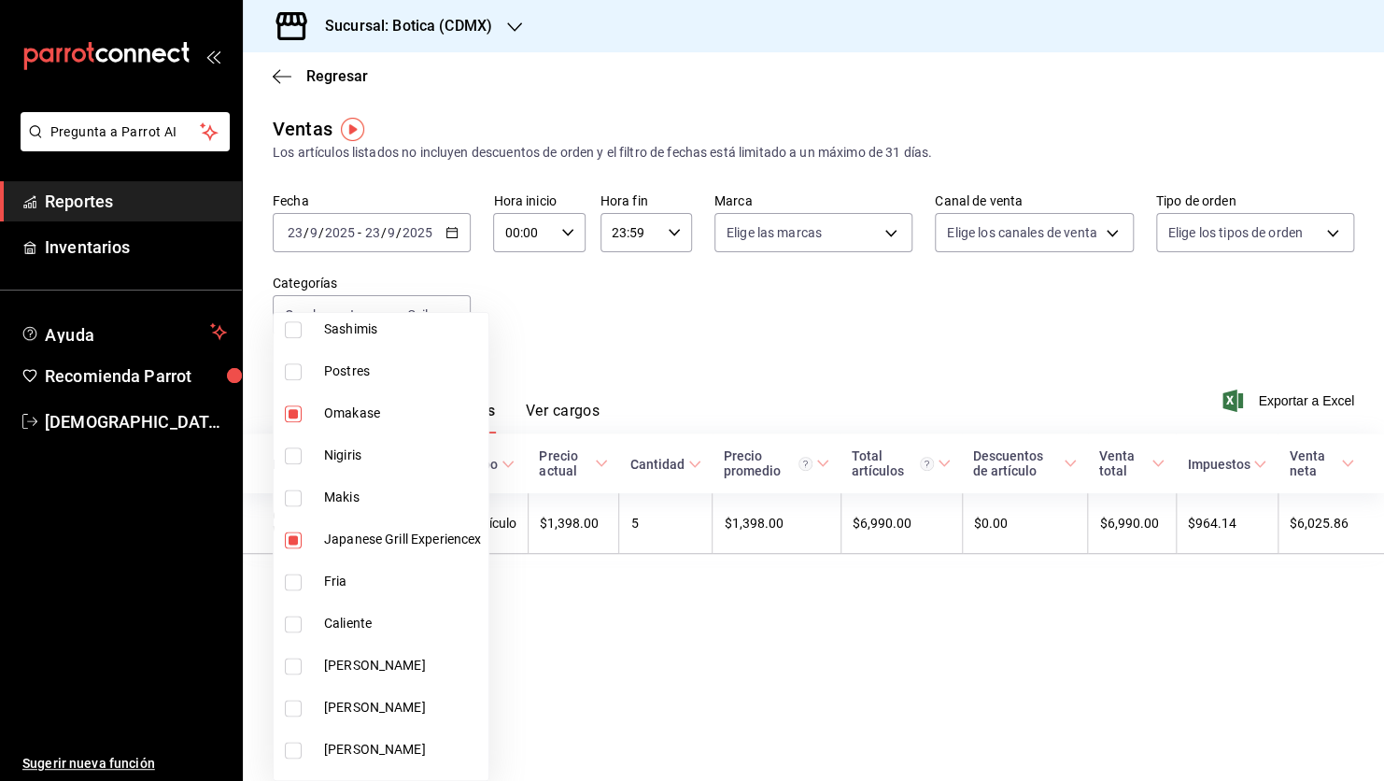
checkbox input "false"
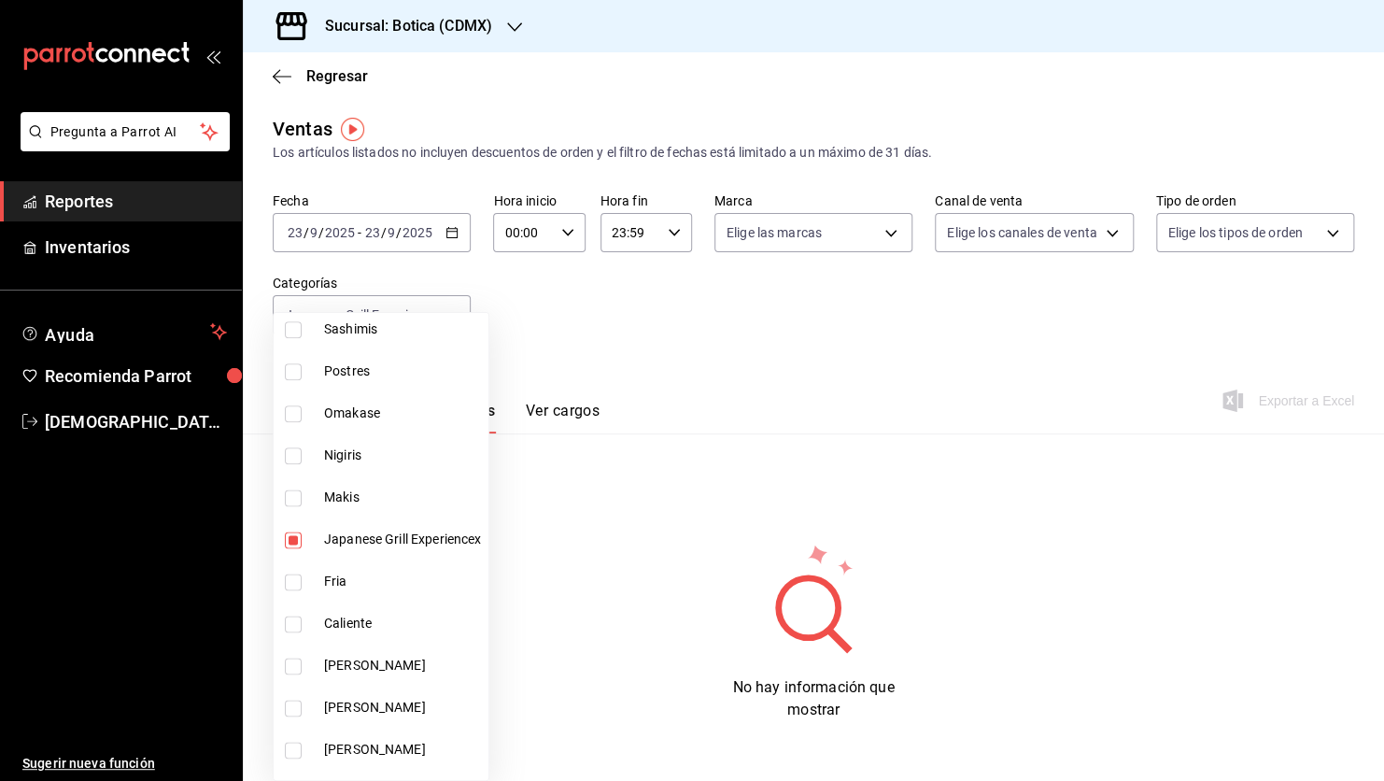
click at [297, 618] on input "checkbox" at bounding box center [293, 623] width 17 height 17
checkbox input "true"
type input "f067cfa8-93c9-429d-bde5-9d07cce176b5,e7a23bbf-d841-46d8-8872-7d1c58edba29"
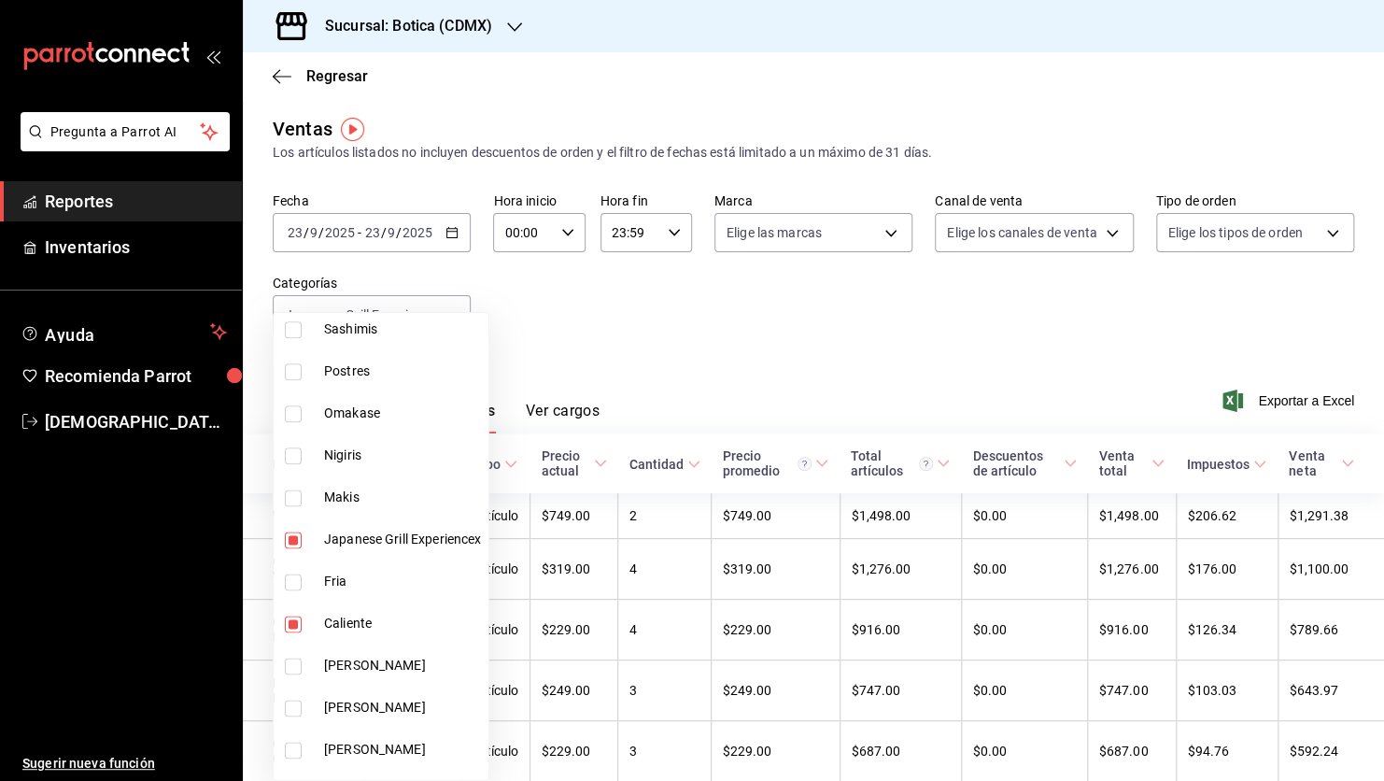
click at [290, 541] on input "checkbox" at bounding box center [293, 539] width 17 height 17
checkbox input "false"
type input "e7a23bbf-d841-46d8-8872-7d1c58edba29"
click at [670, 336] on div at bounding box center [692, 390] width 1384 height 781
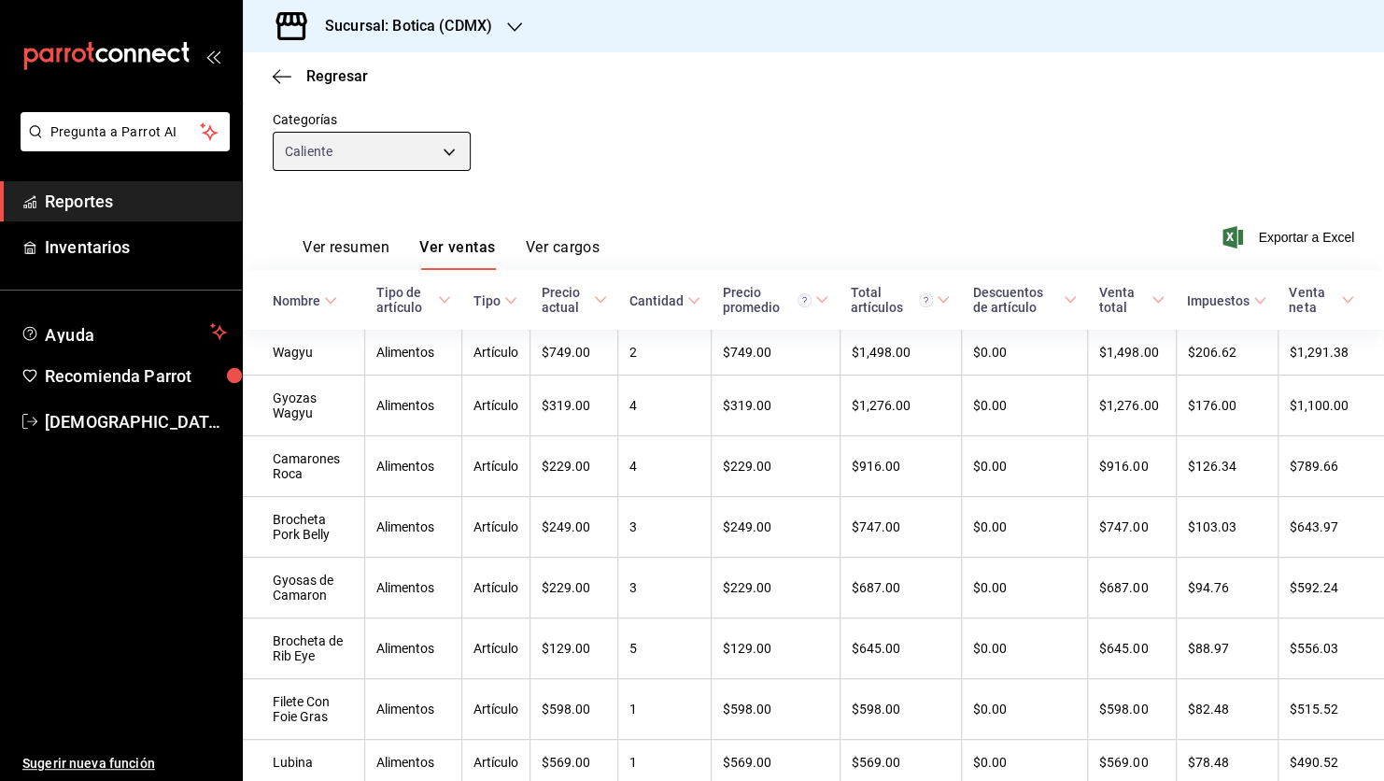
scroll to position [177, 0]
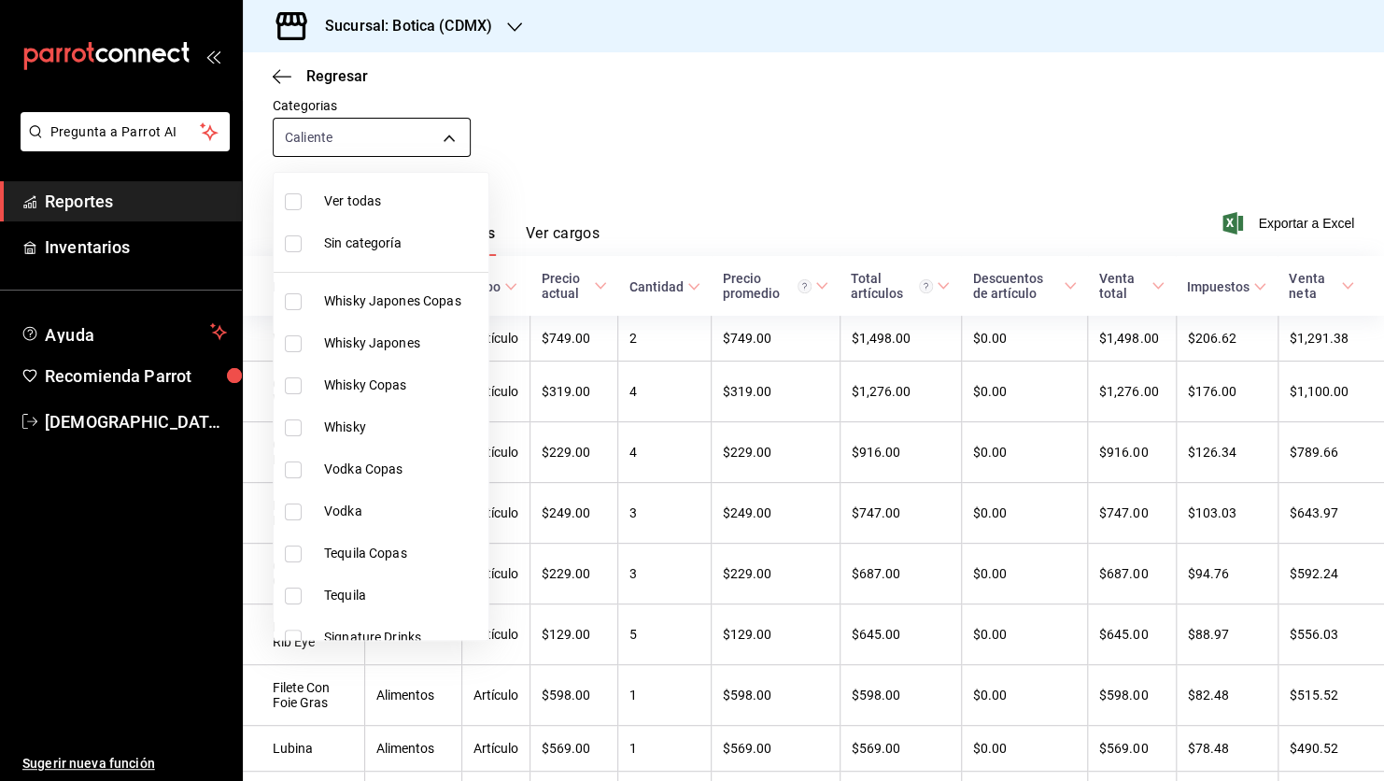
click at [444, 136] on body "Pregunta a Parrot AI Reportes Inventarios Ayuda Recomienda Parrot [PERSON_NAME]…" at bounding box center [692, 390] width 1384 height 781
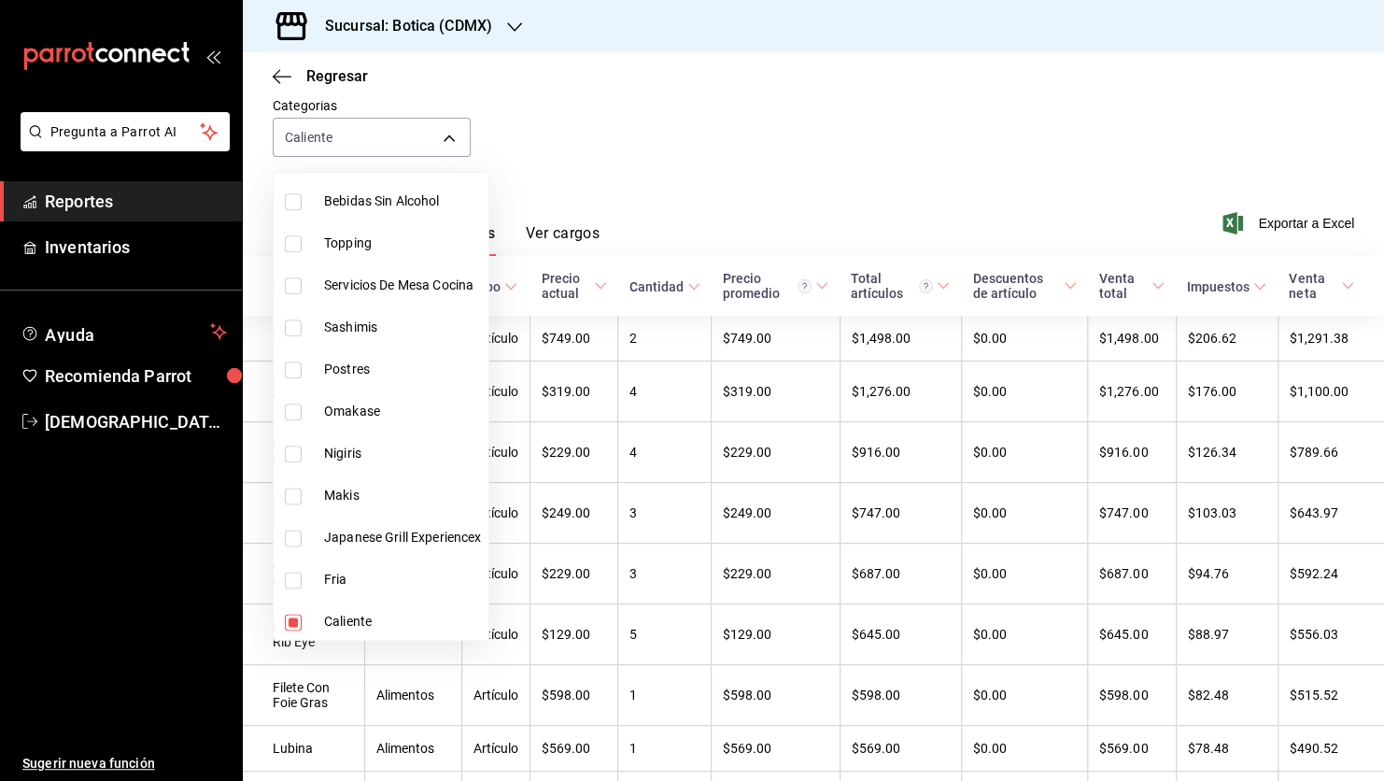
scroll to position [989, 0]
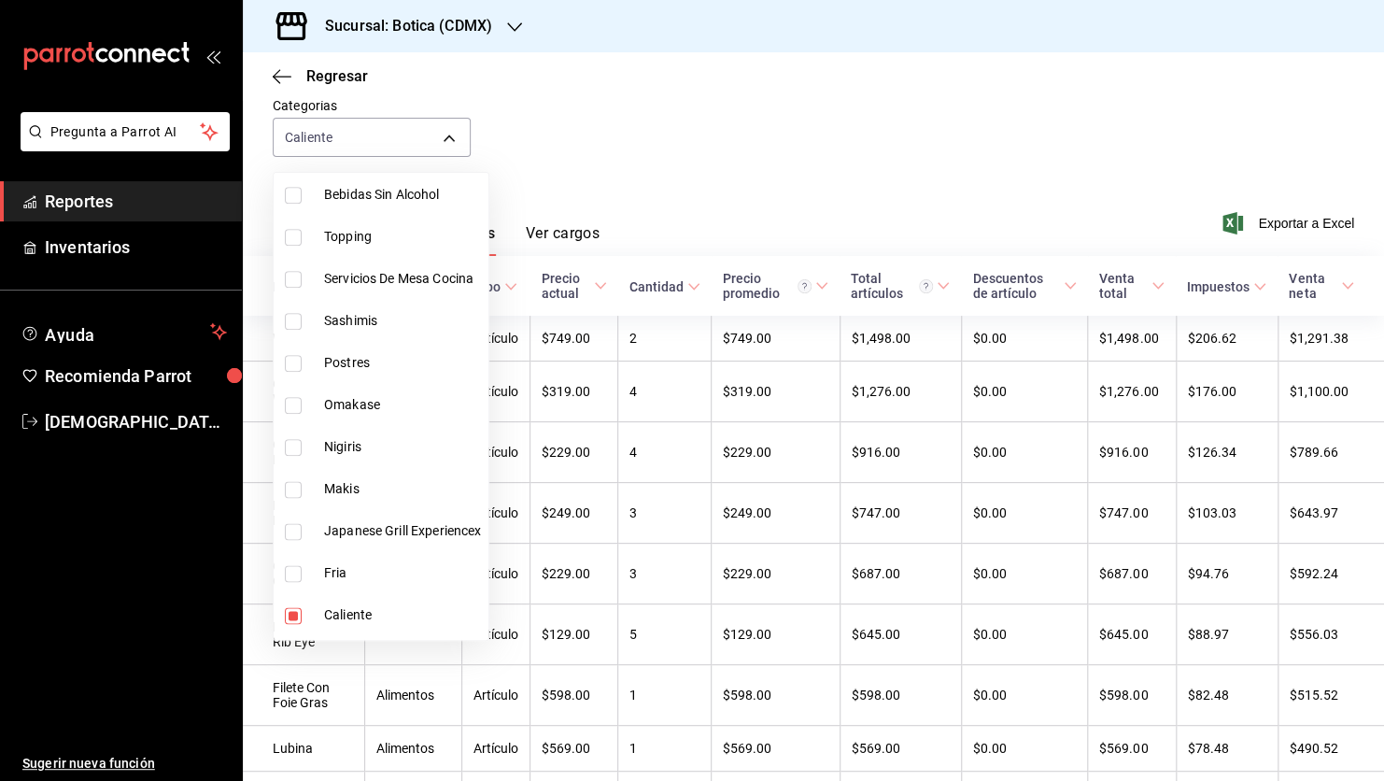
click at [289, 612] on input "checkbox" at bounding box center [293, 615] width 17 height 17
checkbox input "false"
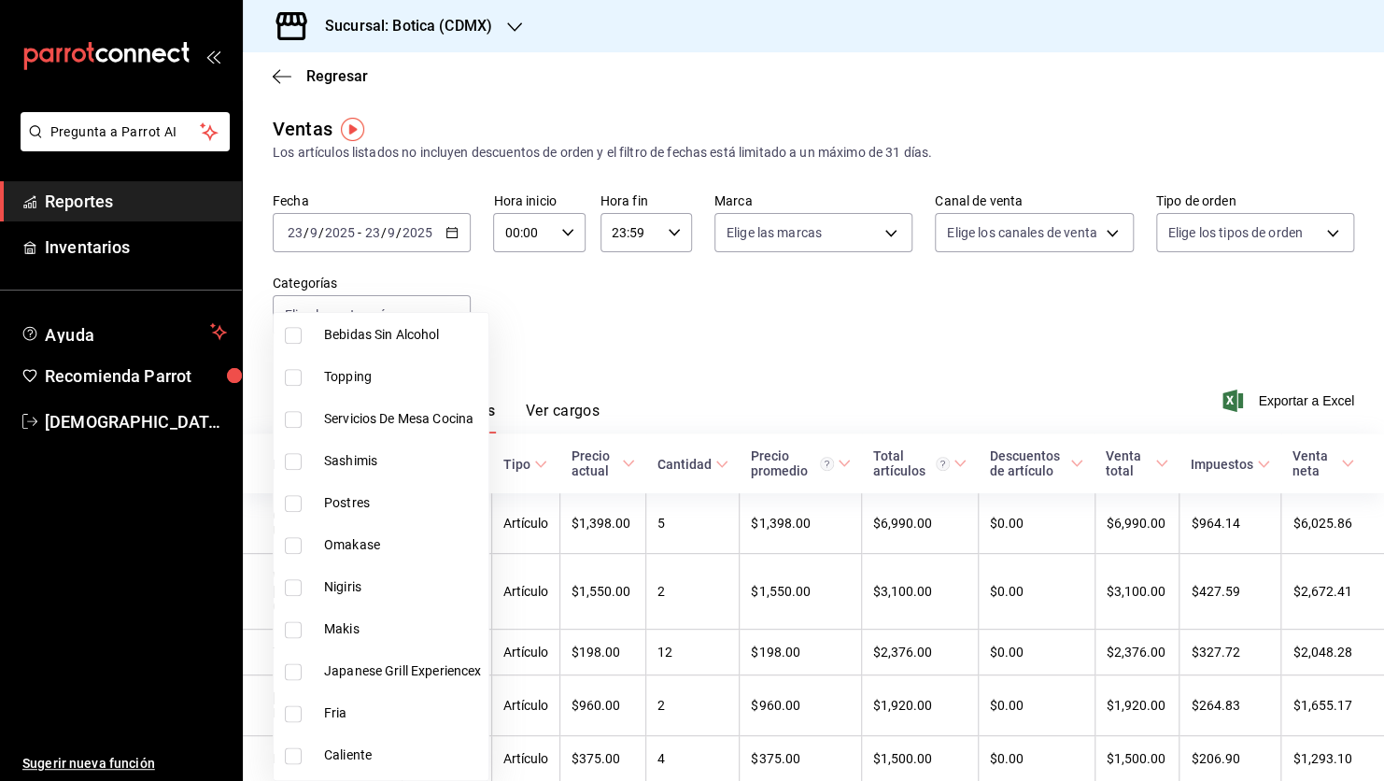
click at [395, 488] on li "Postres" at bounding box center [381, 503] width 215 height 42
type input "25b78496-6c2c-48a7-a207-0f3c7a1e26a6"
checkbox input "true"
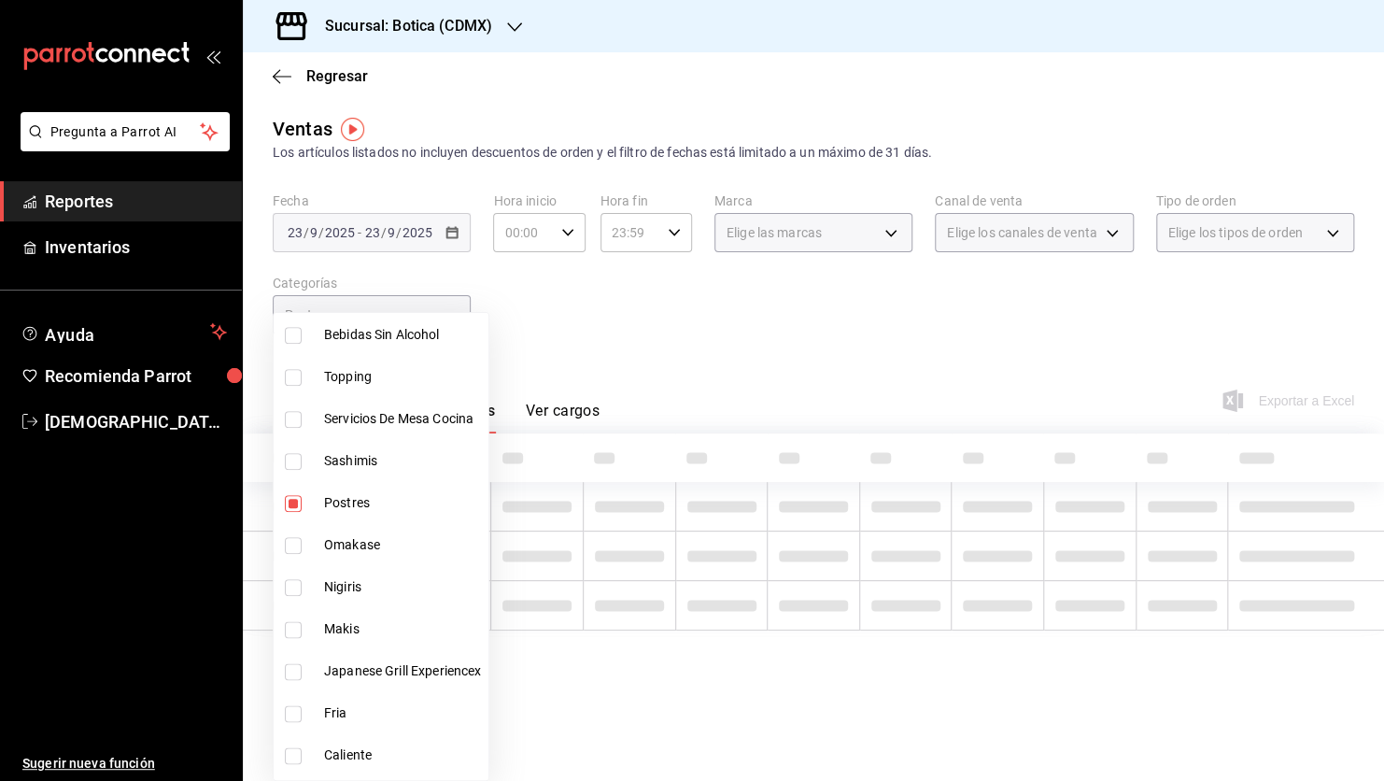
click at [395, 488] on li "Postres" at bounding box center [381, 503] width 215 height 42
checkbox input "false"
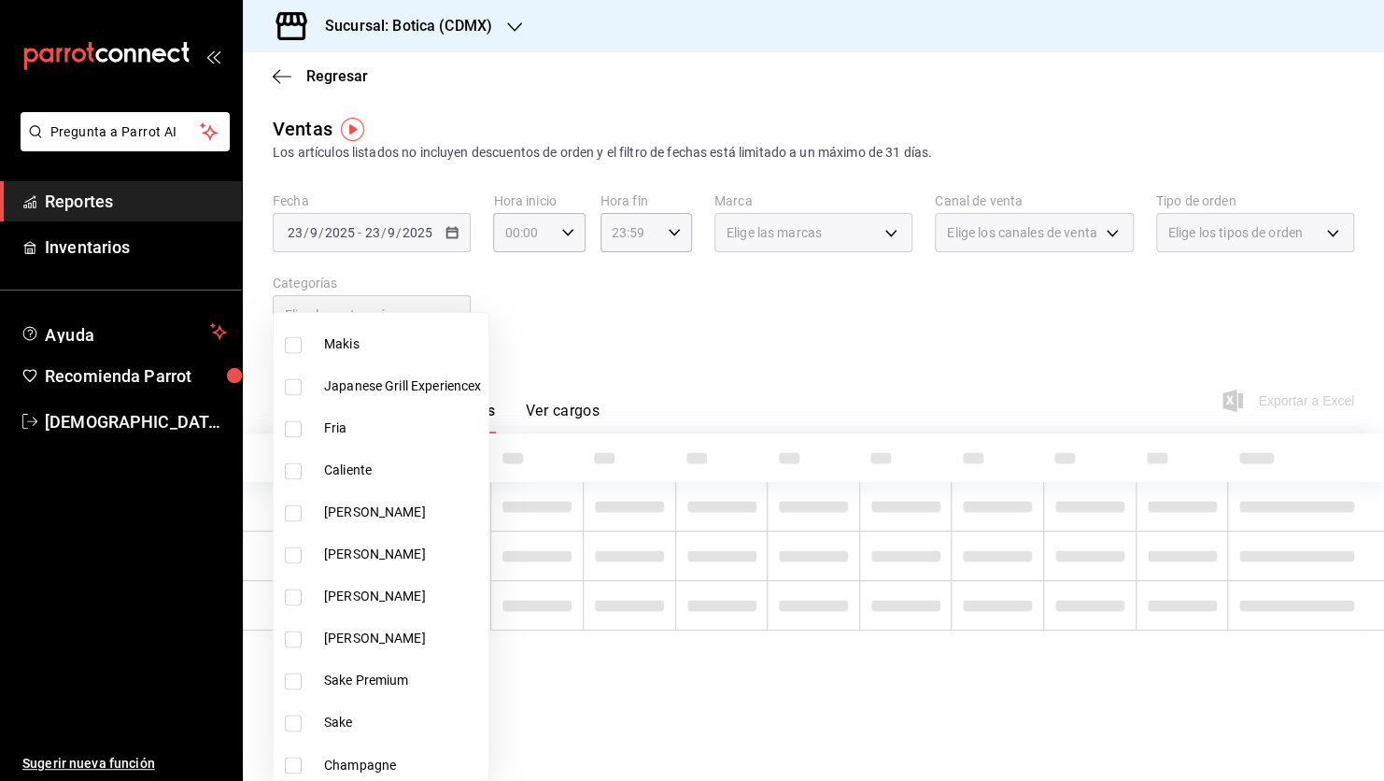
scroll to position [1279, 0]
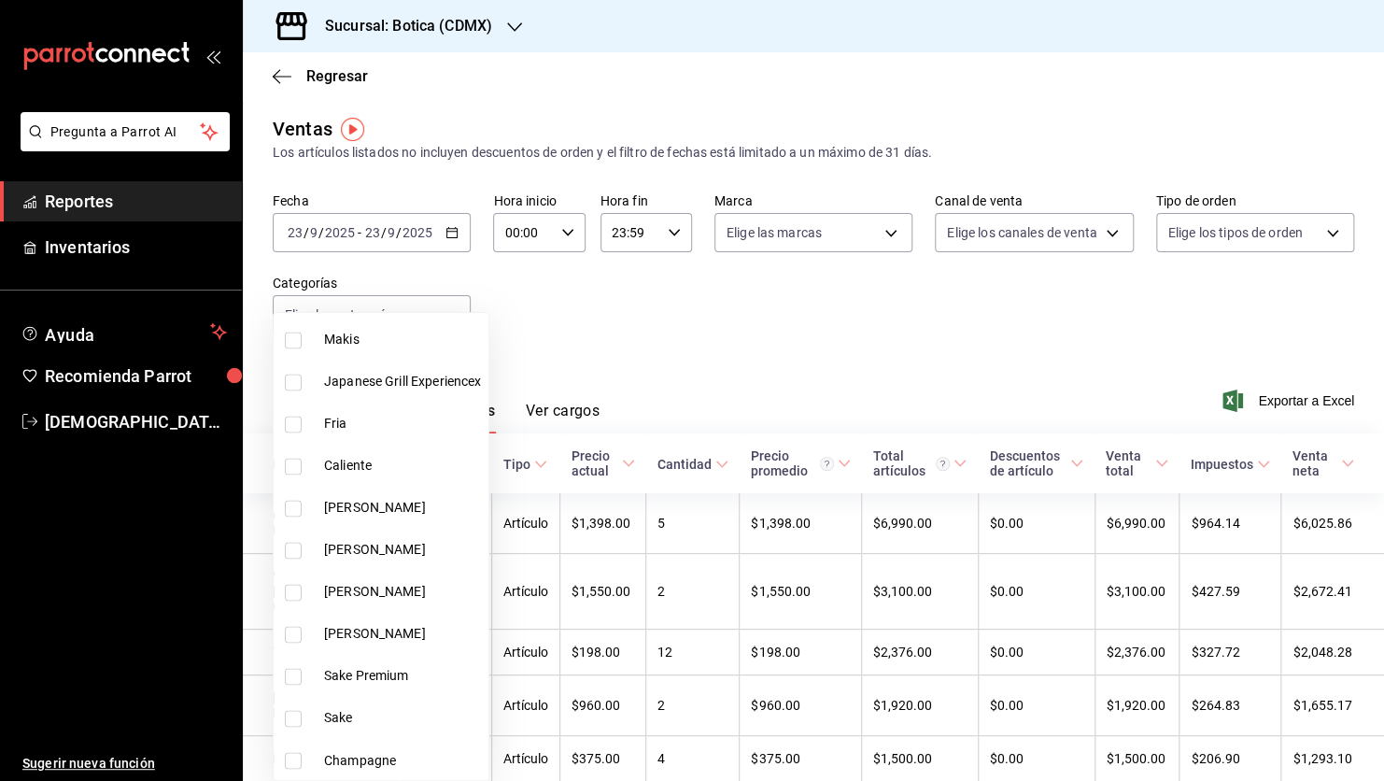
click at [296, 508] on input "checkbox" at bounding box center [293, 508] width 17 height 17
checkbox input "true"
type input "5f6c030d-b906-447c-983c-5eda1228aed3"
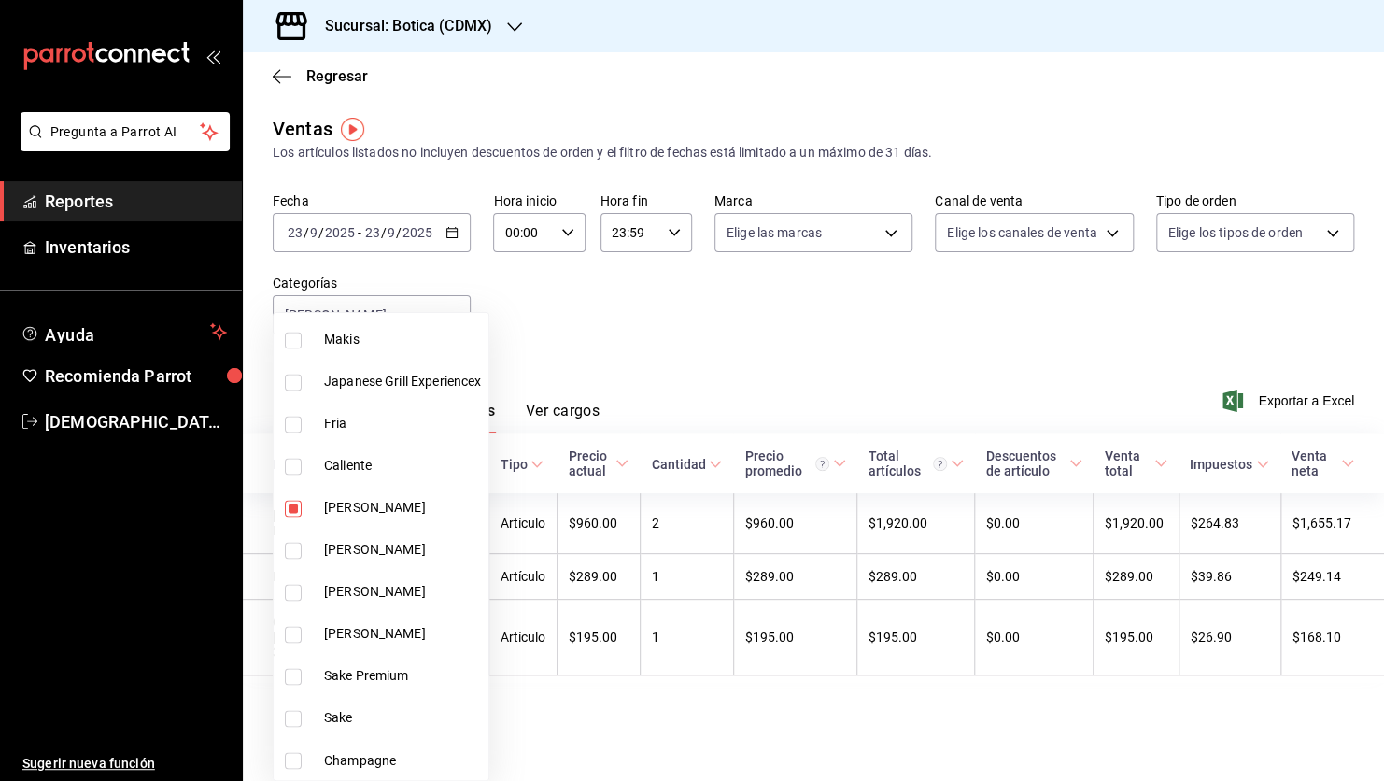
drag, startPoint x: 296, startPoint y: 508, endPoint x: 658, endPoint y: 373, distance: 386.8
click at [658, 373] on div "Ver todas Sin categoría Whisky Japones Copas Whisky Japones Whisky Copas Whisky…" at bounding box center [692, 390] width 1384 height 781
click at [658, 373] on div at bounding box center [692, 390] width 1384 height 781
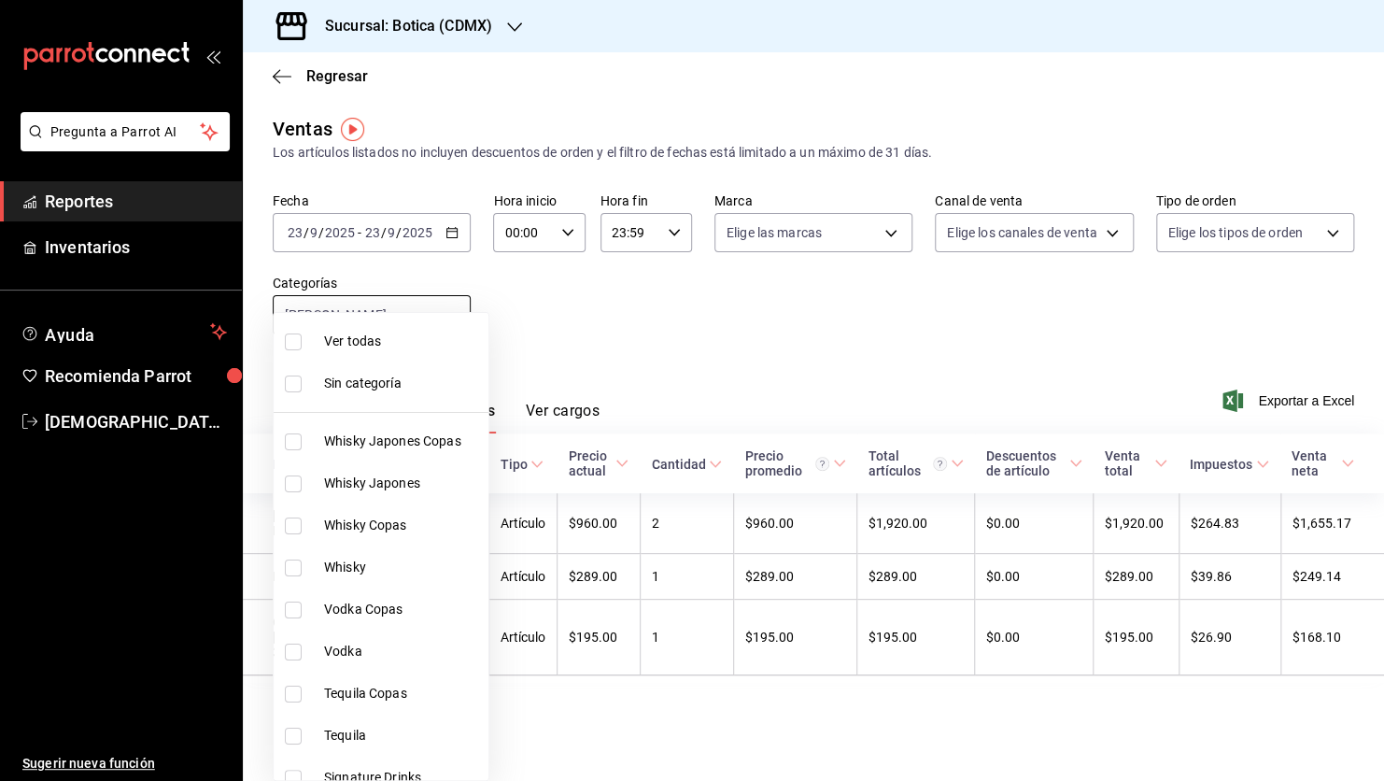
click at [454, 314] on body "Pregunta a Parrot AI Reportes Inventarios Ayuda Recomienda Parrot [PERSON_NAME]…" at bounding box center [692, 390] width 1384 height 781
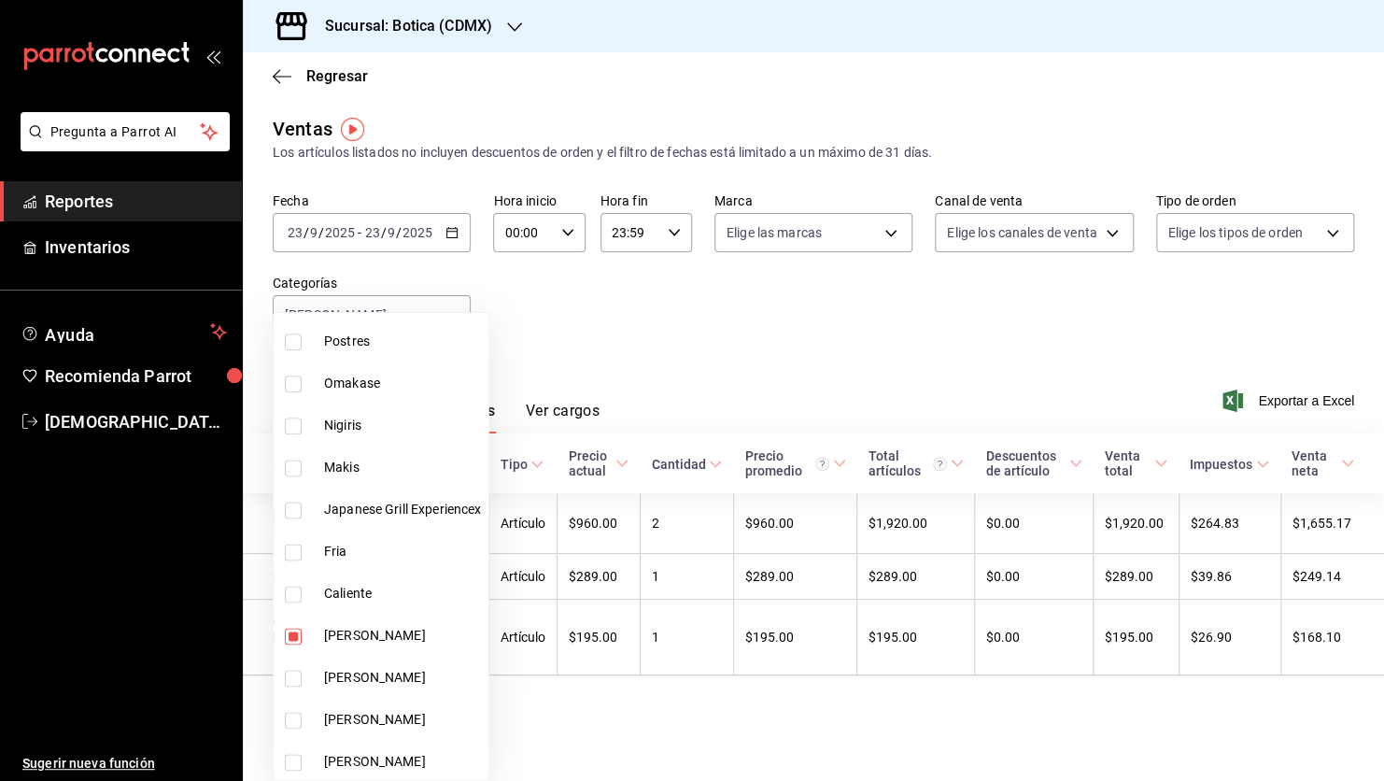
scroll to position [1279, 0]
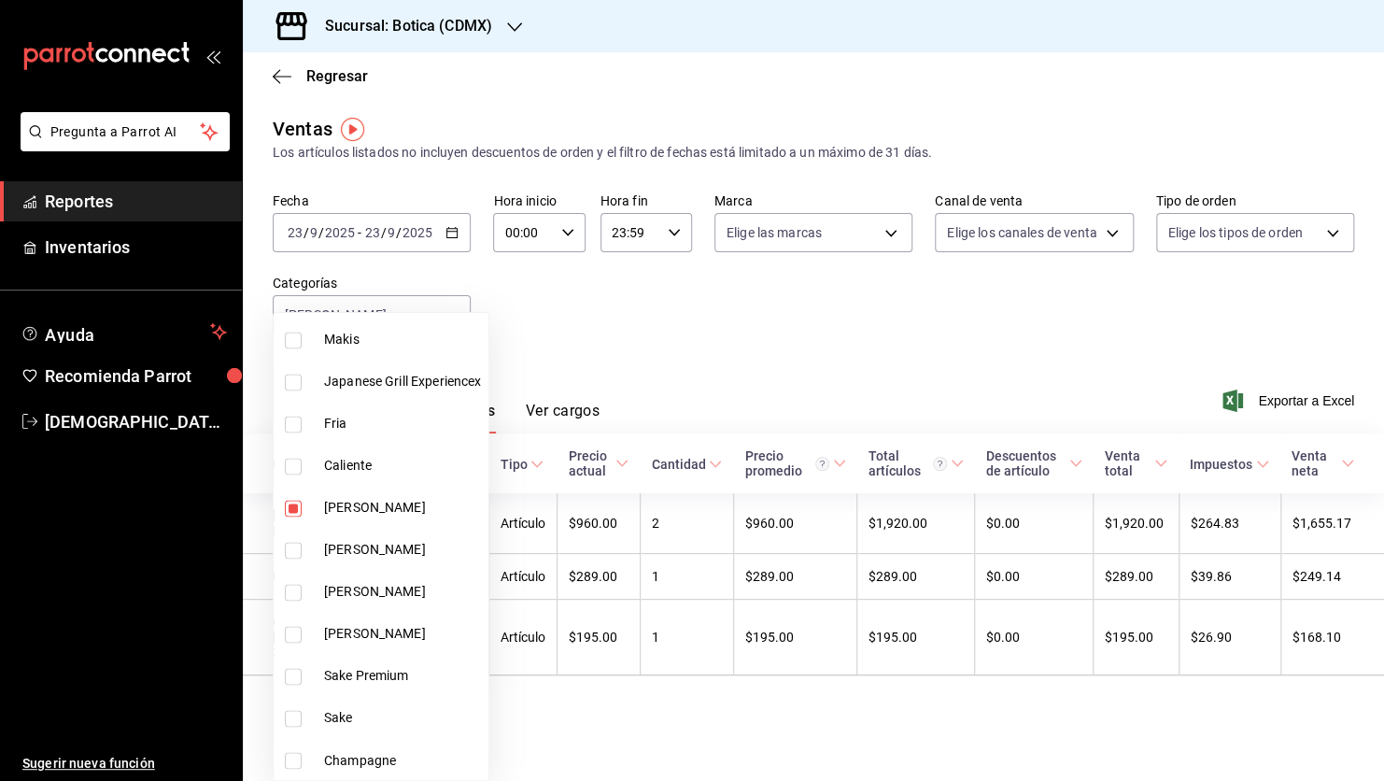
click at [355, 508] on span "[PERSON_NAME]" at bounding box center [402, 508] width 157 height 20
checkbox input "false"
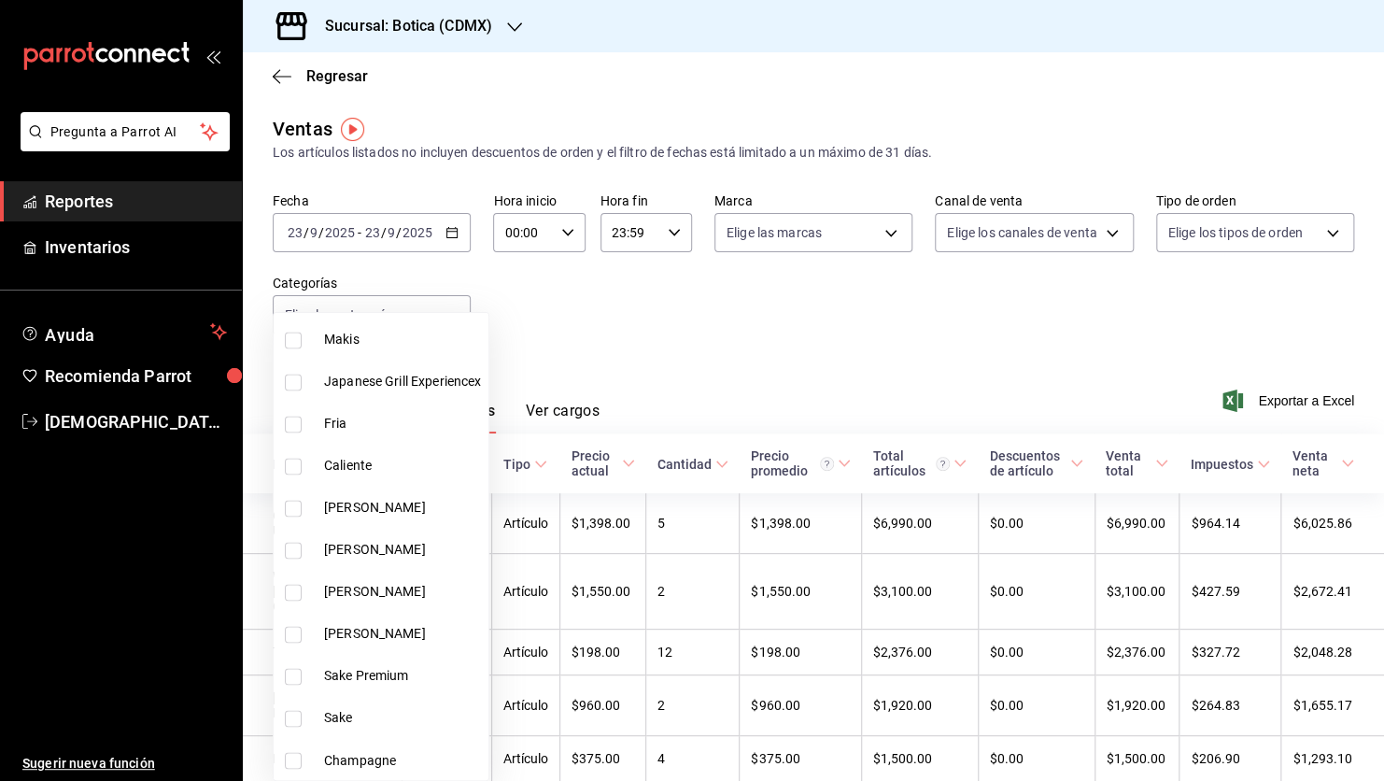
click at [290, 552] on input "checkbox" at bounding box center [293, 550] width 17 height 17
checkbox input "true"
type input "3197f27d-3726-4df0-abe8-0aa66144c558"
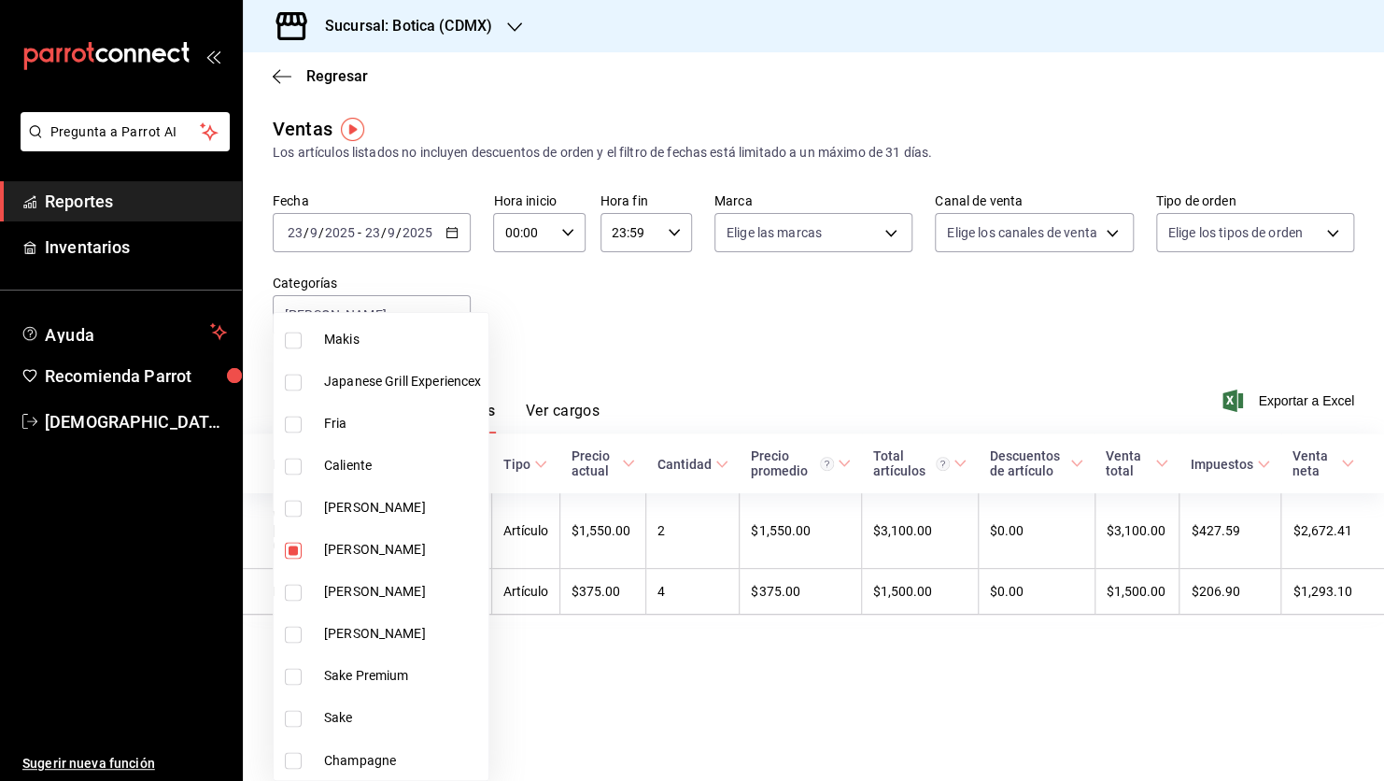
click at [643, 705] on div at bounding box center [692, 390] width 1384 height 781
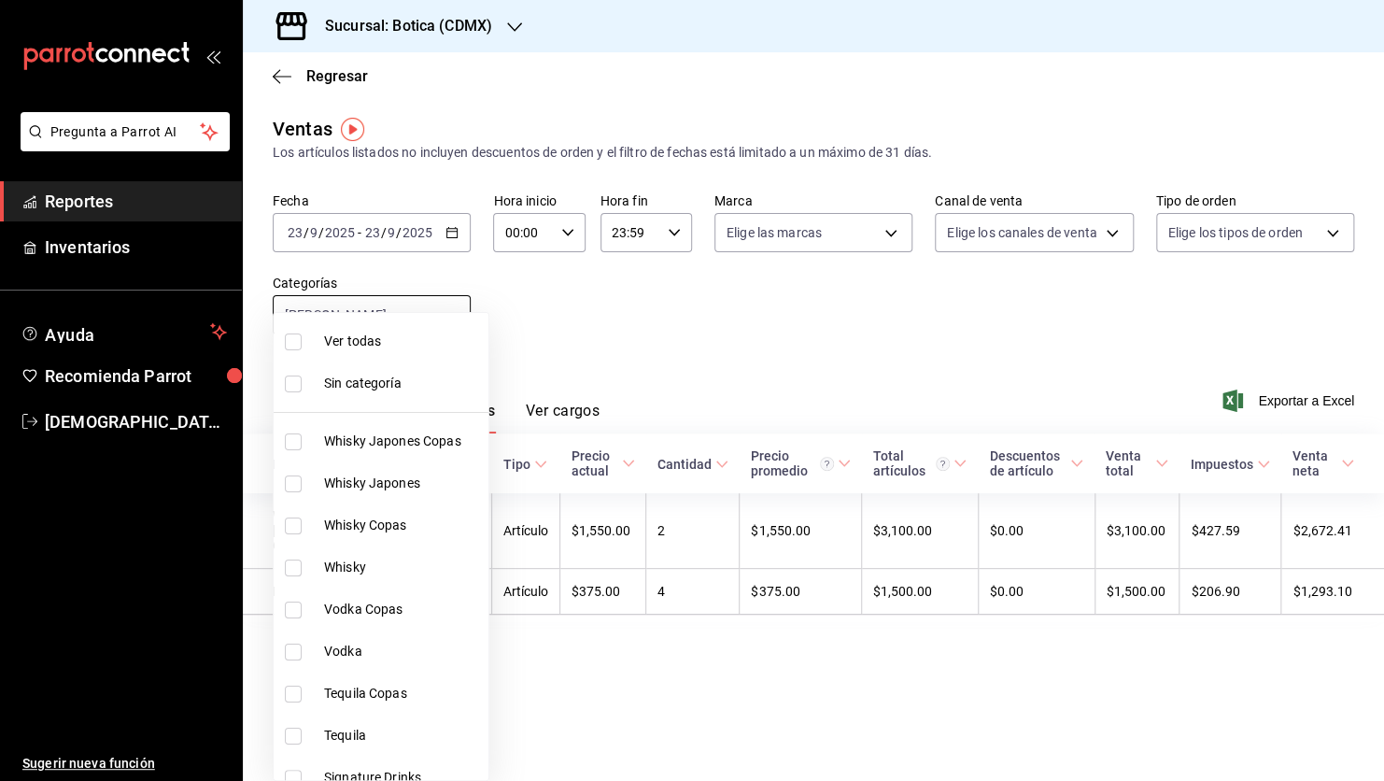
click at [452, 307] on body "Pregunta a Parrot AI Reportes Inventarios Ayuda Recomienda Parrot [PERSON_NAME]…" at bounding box center [692, 390] width 1384 height 781
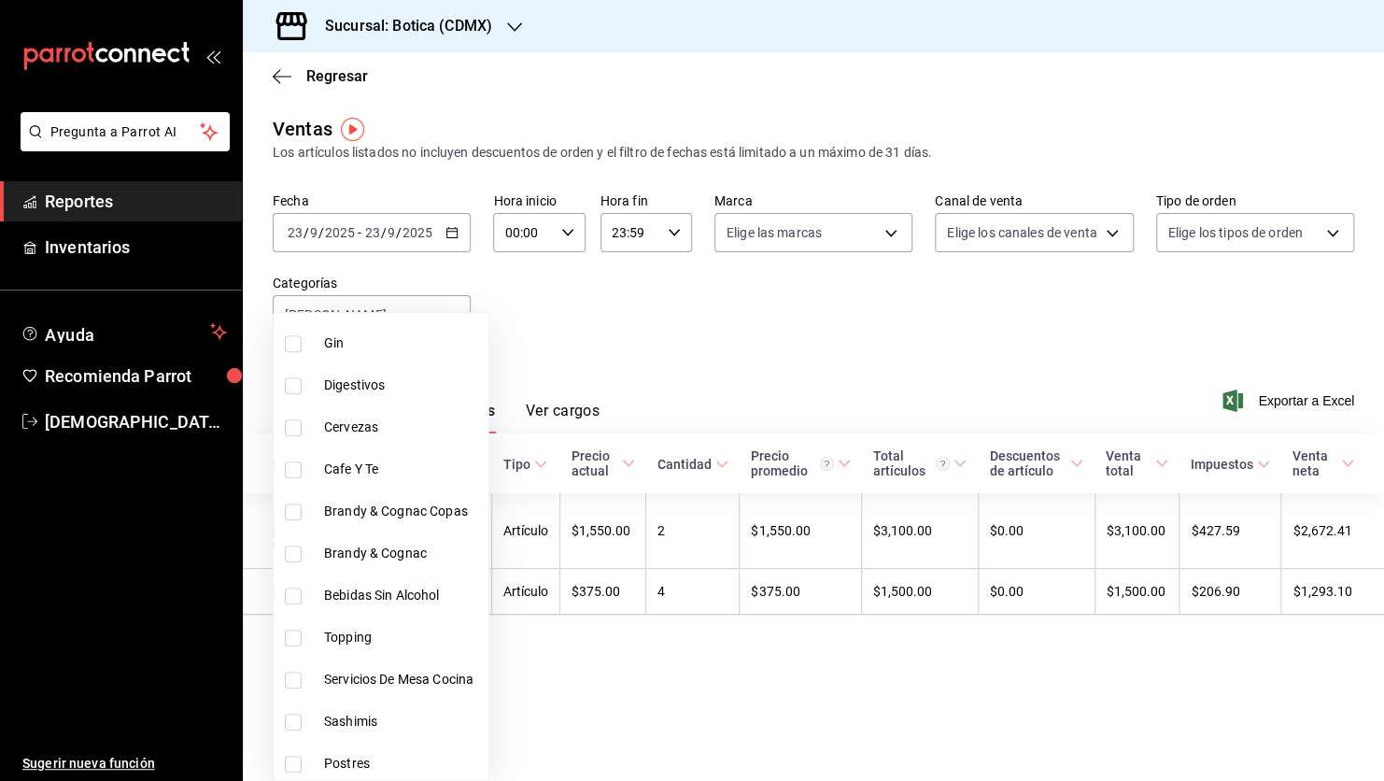
scroll to position [719, 0]
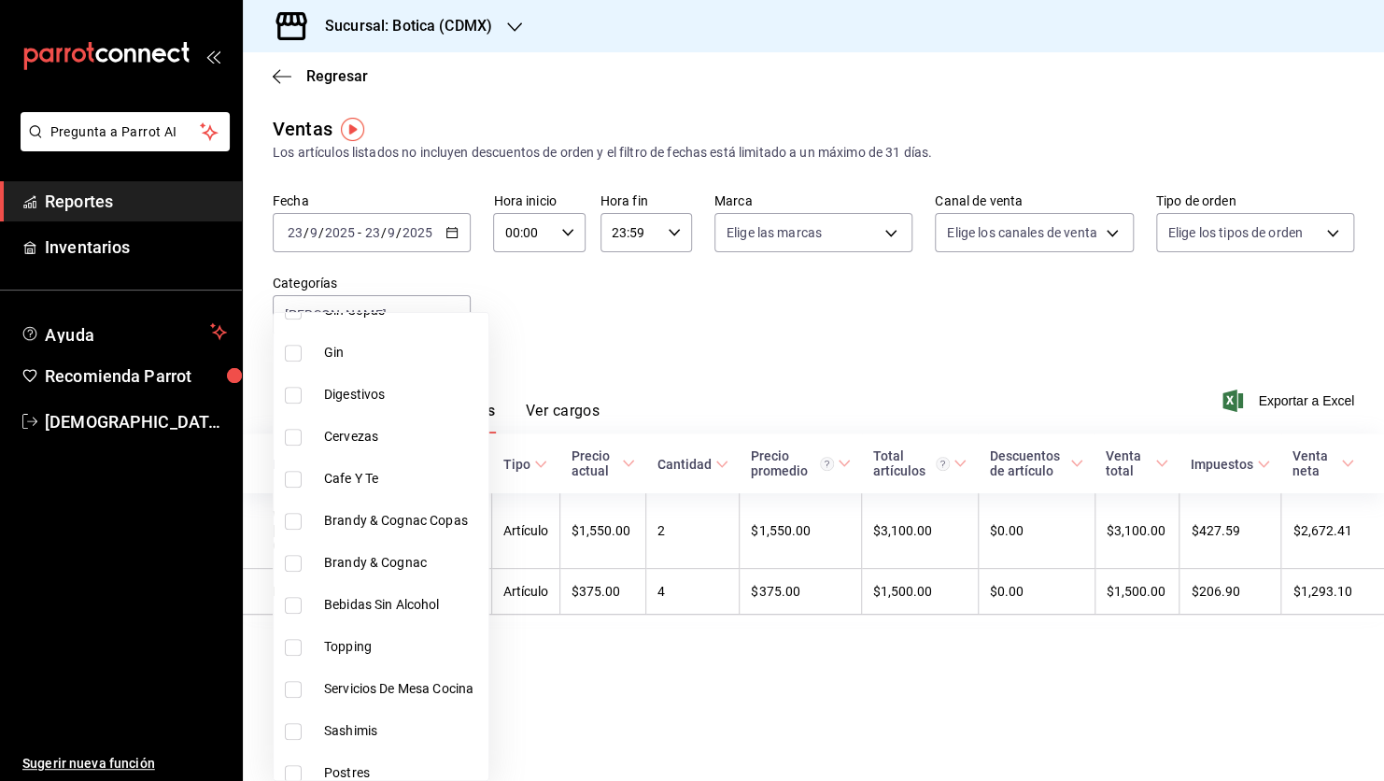
click at [290, 605] on input "checkbox" at bounding box center [293, 605] width 17 height 17
checkbox input "true"
type input "3197f27d-3726-4df0-abe8-0aa66144c558,828838a7-cee5-443c-9725-69ebc6d0b9f3"
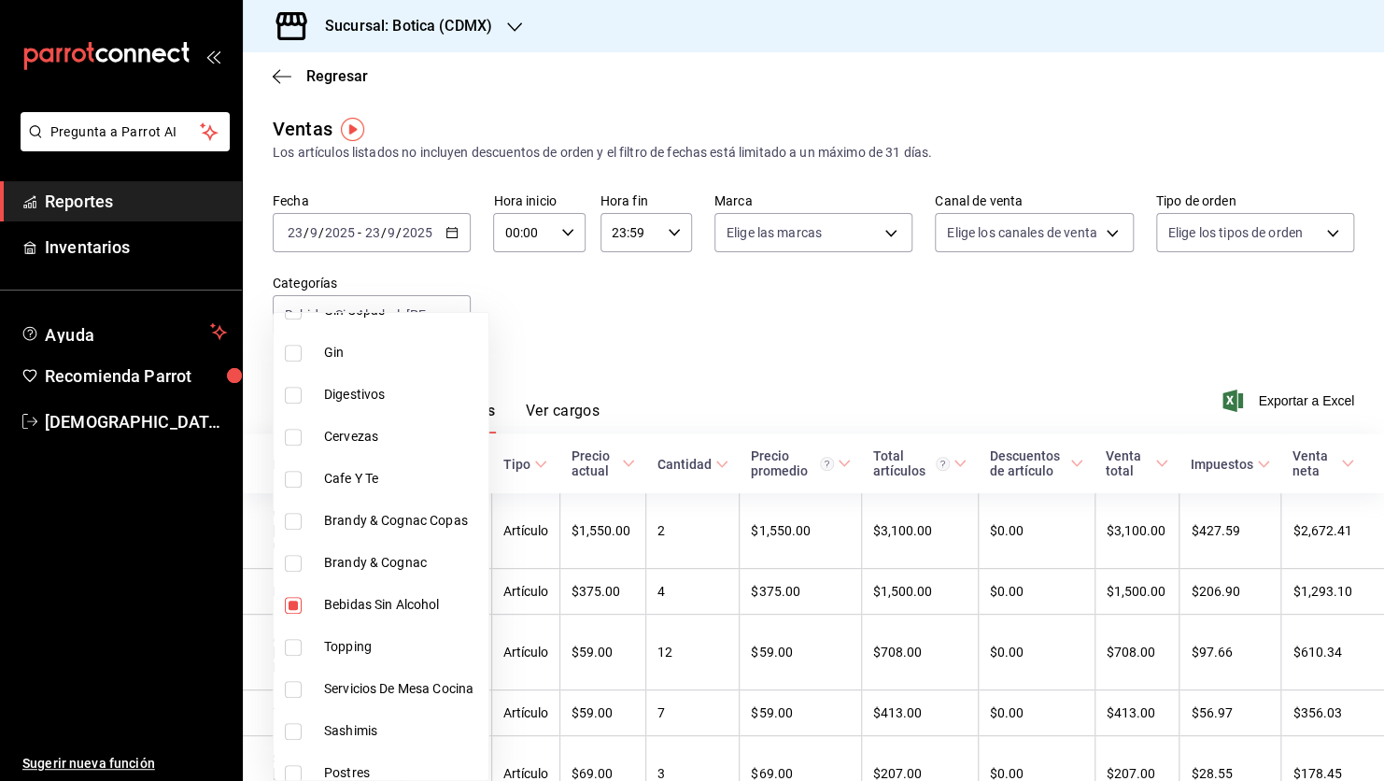
click at [765, 346] on div at bounding box center [692, 390] width 1384 height 781
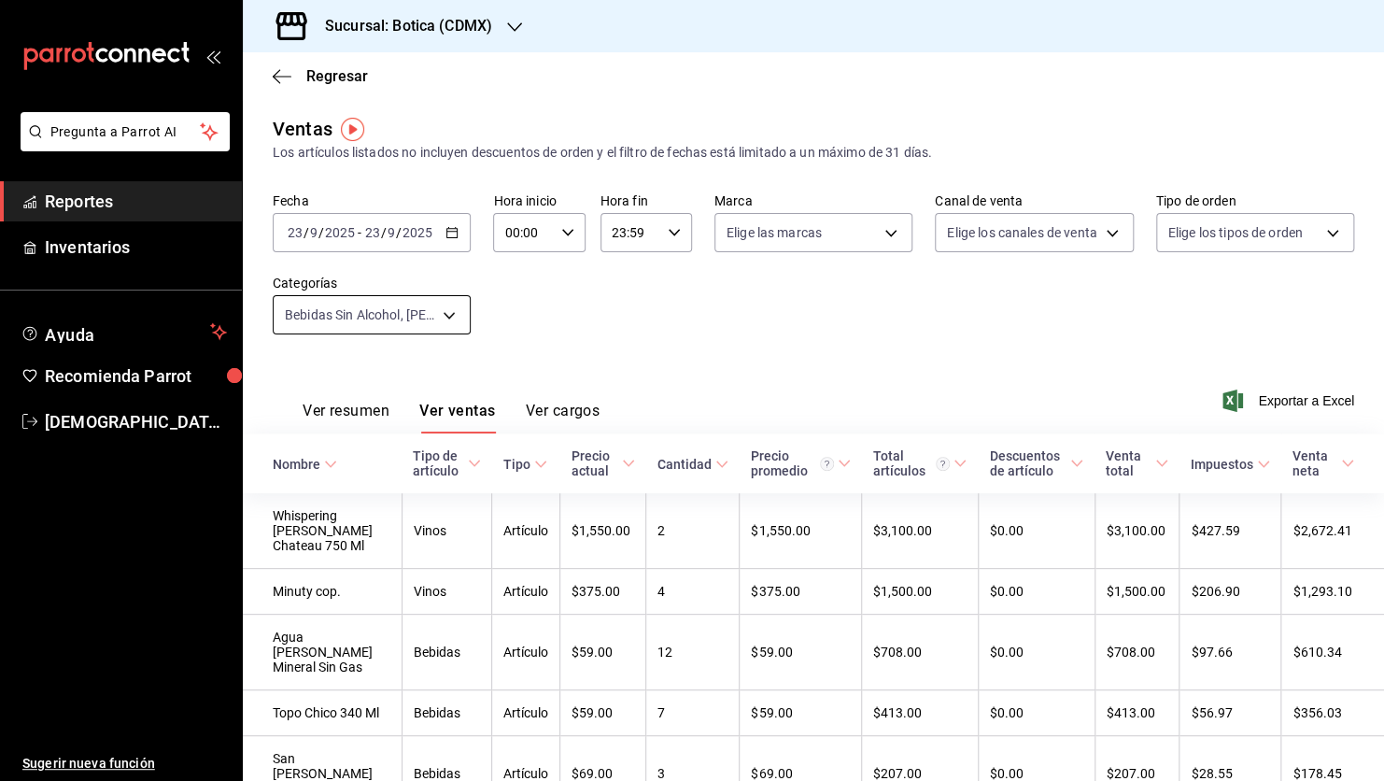
click at [446, 310] on body "Pregunta a Parrot AI Reportes Inventarios Ayuda Recomienda Parrot [PERSON_NAME]…" at bounding box center [692, 390] width 1384 height 781
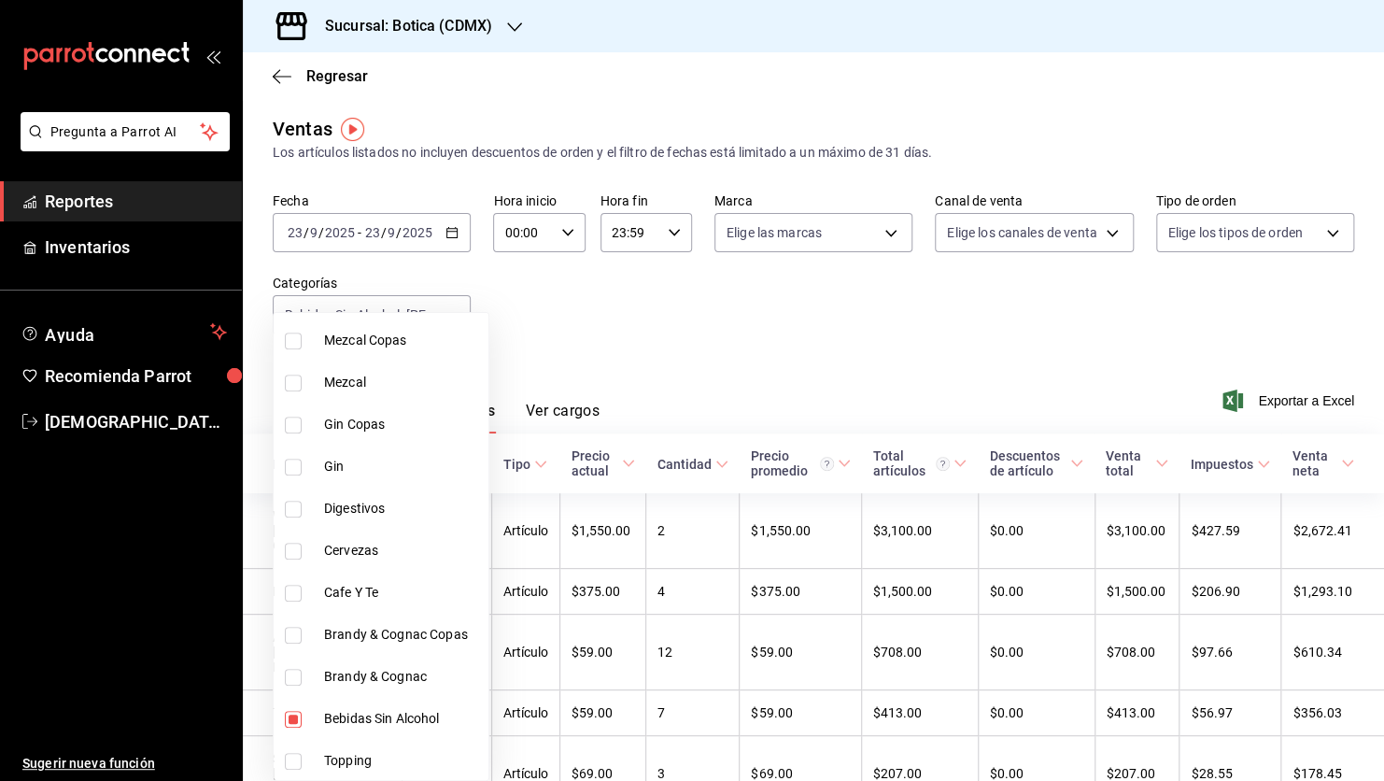
scroll to position [608, 0]
click at [290, 712] on input "checkbox" at bounding box center [293, 716] width 17 height 17
checkbox input "false"
type input "3197f27d-3726-4df0-abe8-0aa66144c558"
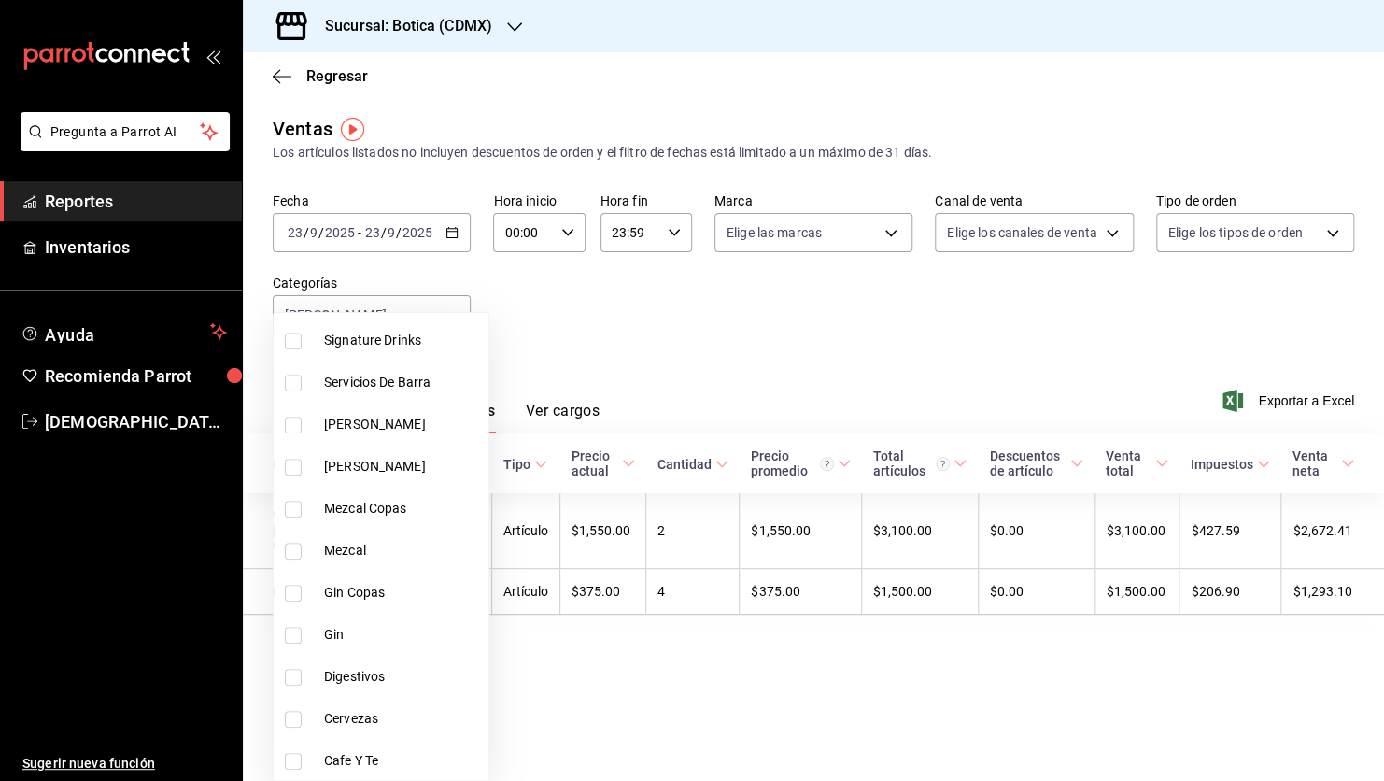
scroll to position [427, 0]
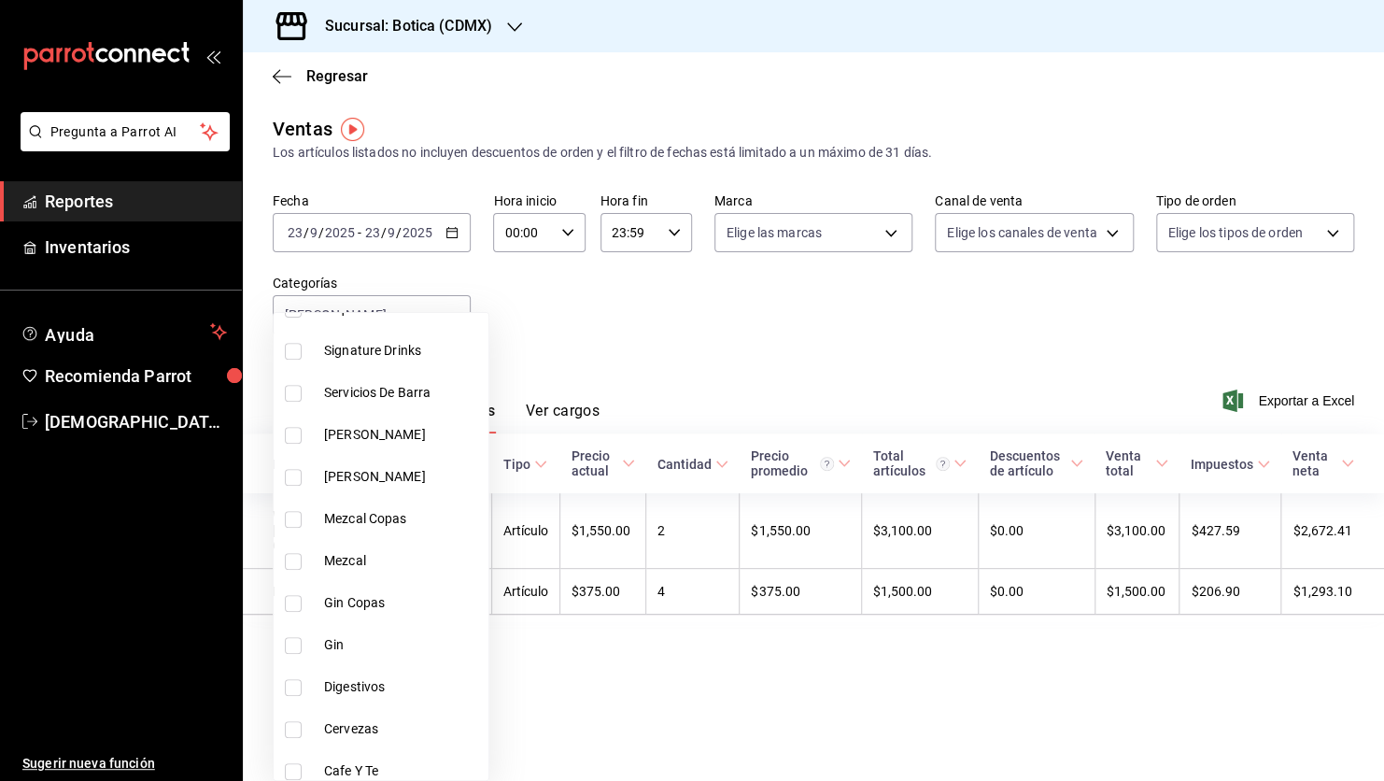
click at [288, 349] on input "checkbox" at bounding box center [293, 351] width 17 height 17
checkbox input "true"
type input "3197f27d-3726-4df0-abe8-0aa66144c558,b0b5e297-f2c4-4473-a6c7-99e935097a36"
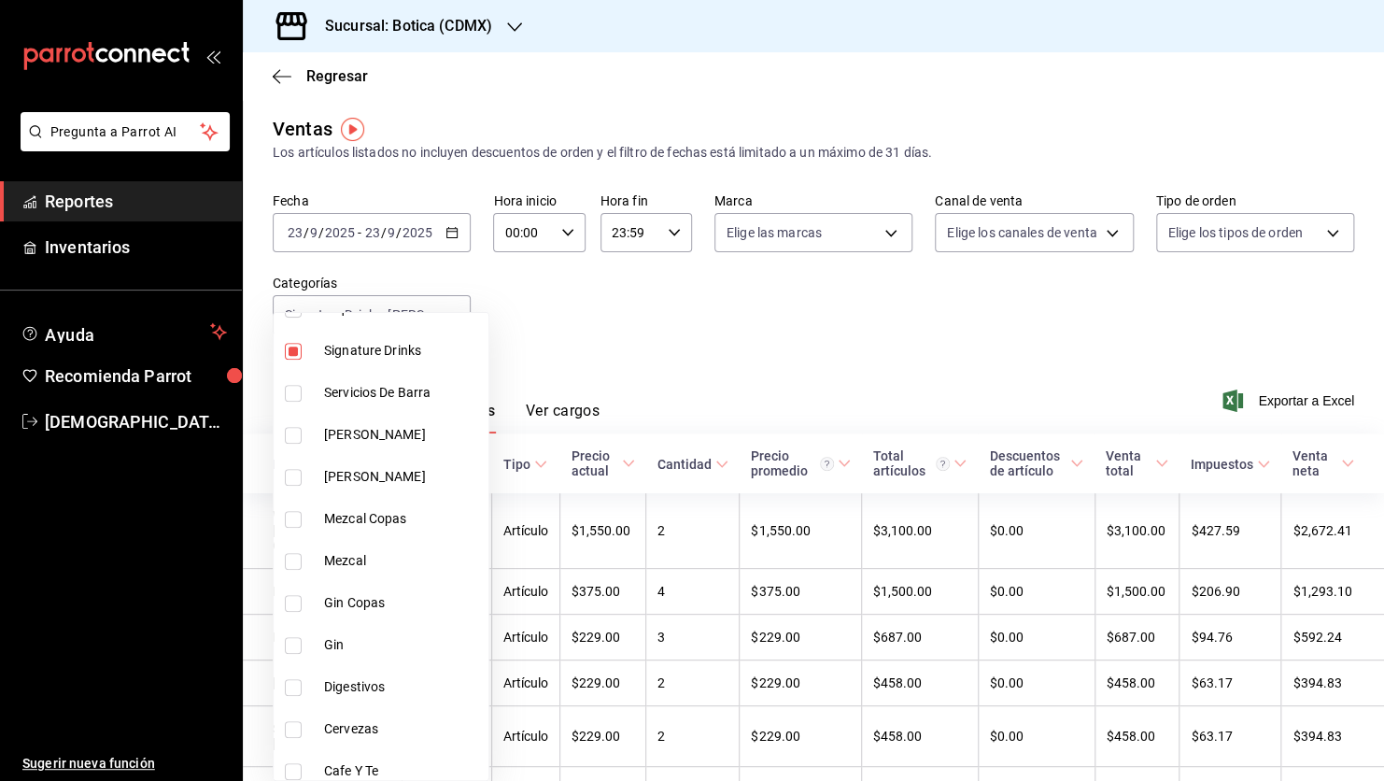
click at [690, 361] on div at bounding box center [692, 390] width 1384 height 781
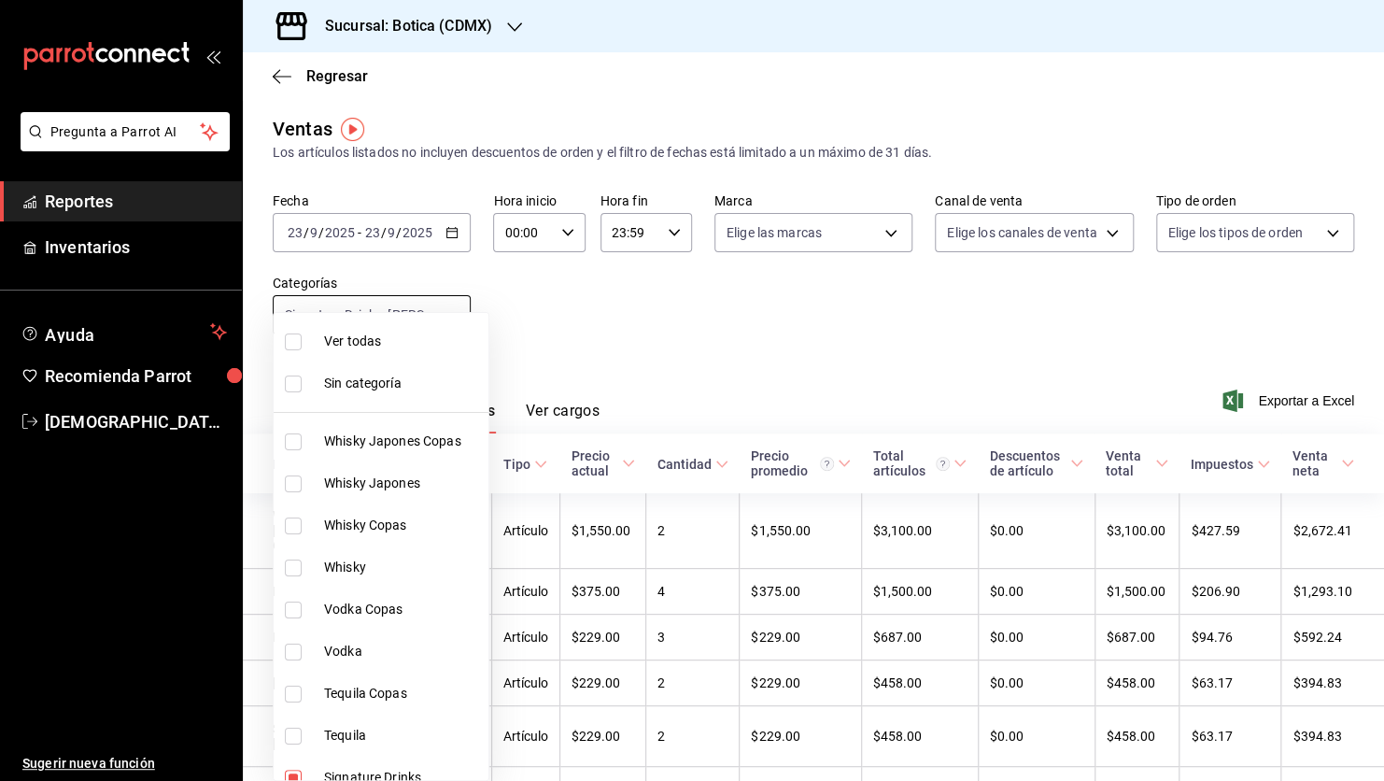
click at [452, 318] on body "Pregunta a Parrot AI Reportes Inventarios Ayuda Recomienda Parrot [PERSON_NAME]…" at bounding box center [692, 390] width 1384 height 781
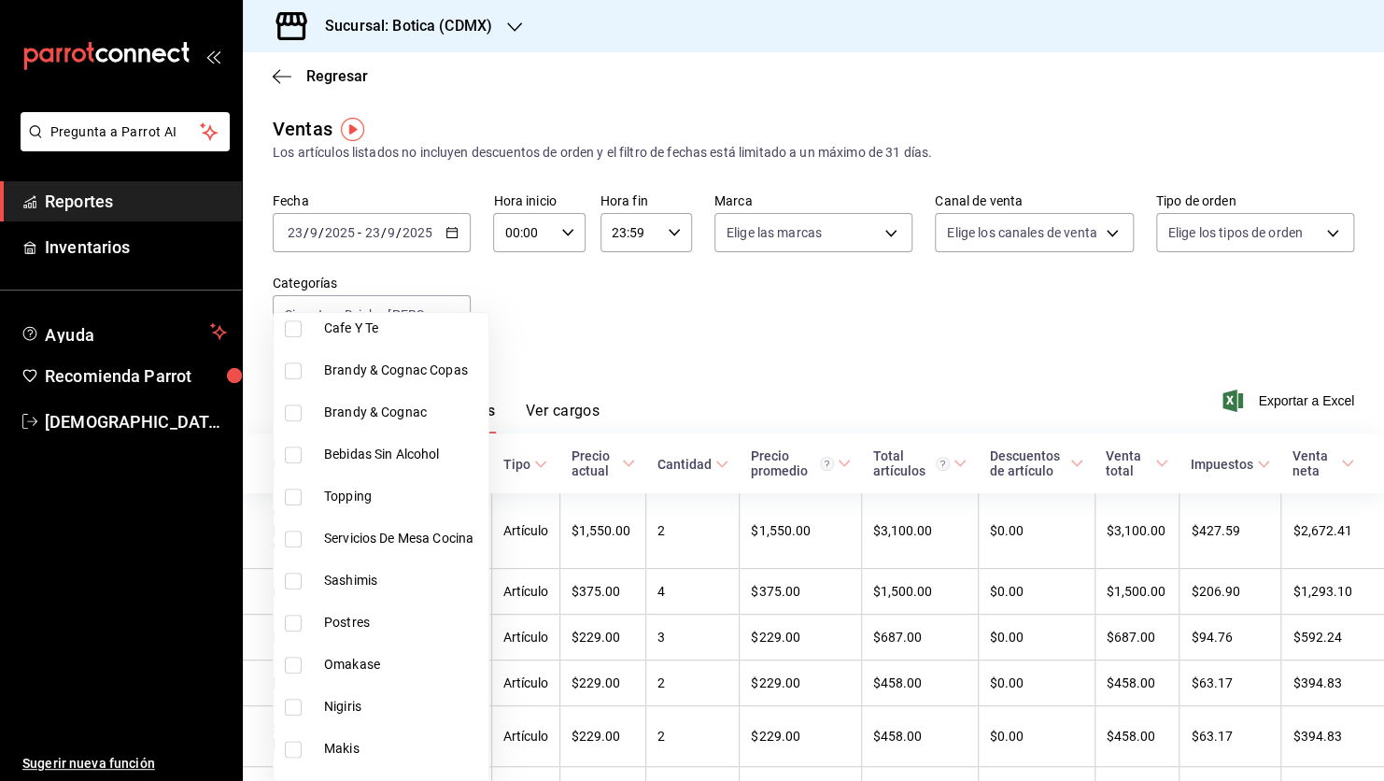
scroll to position [898, 0]
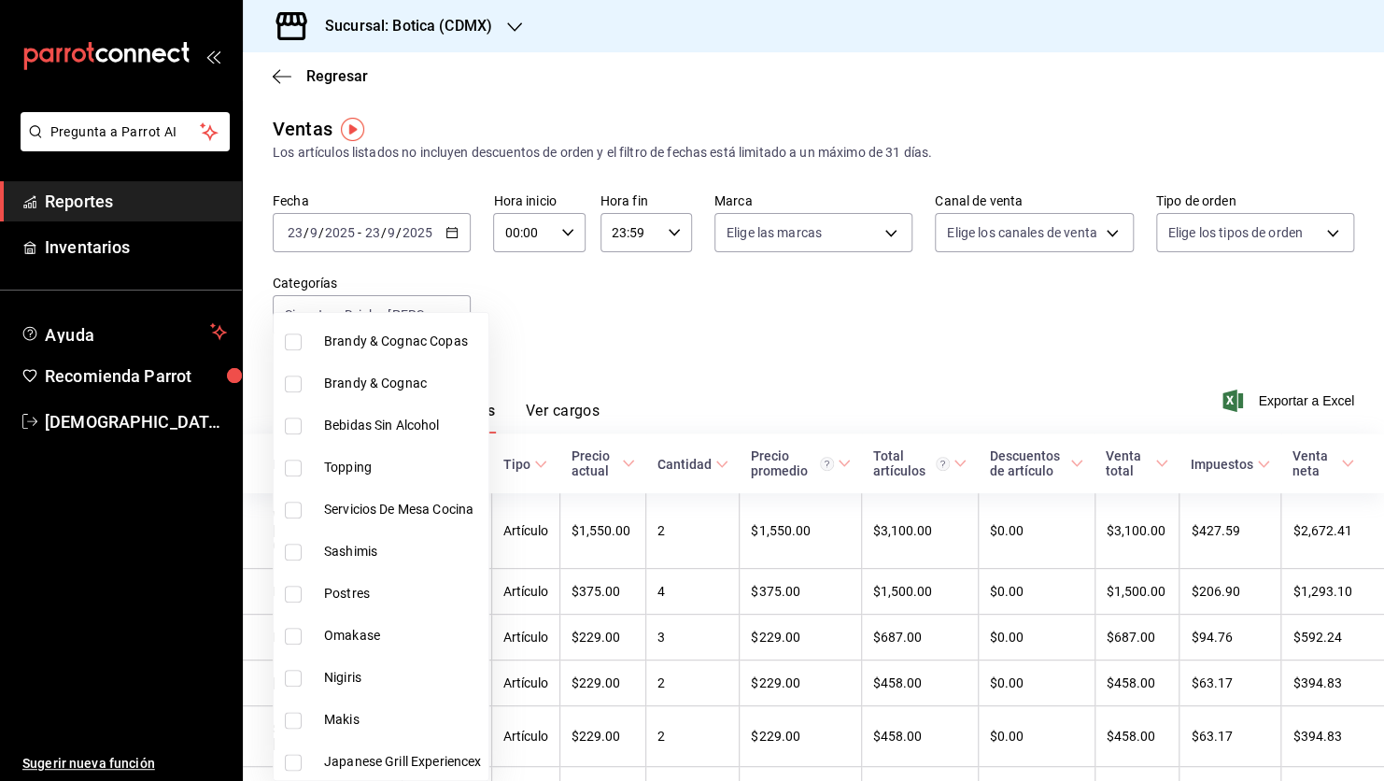
click at [289, 586] on input "checkbox" at bounding box center [293, 594] width 17 height 17
checkbox input "true"
type input "3197f27d-3726-4df0-abe8-0aa66144c558,b0b5e297-f2c4-4473-a6c7-99e935097a36,25b78…"
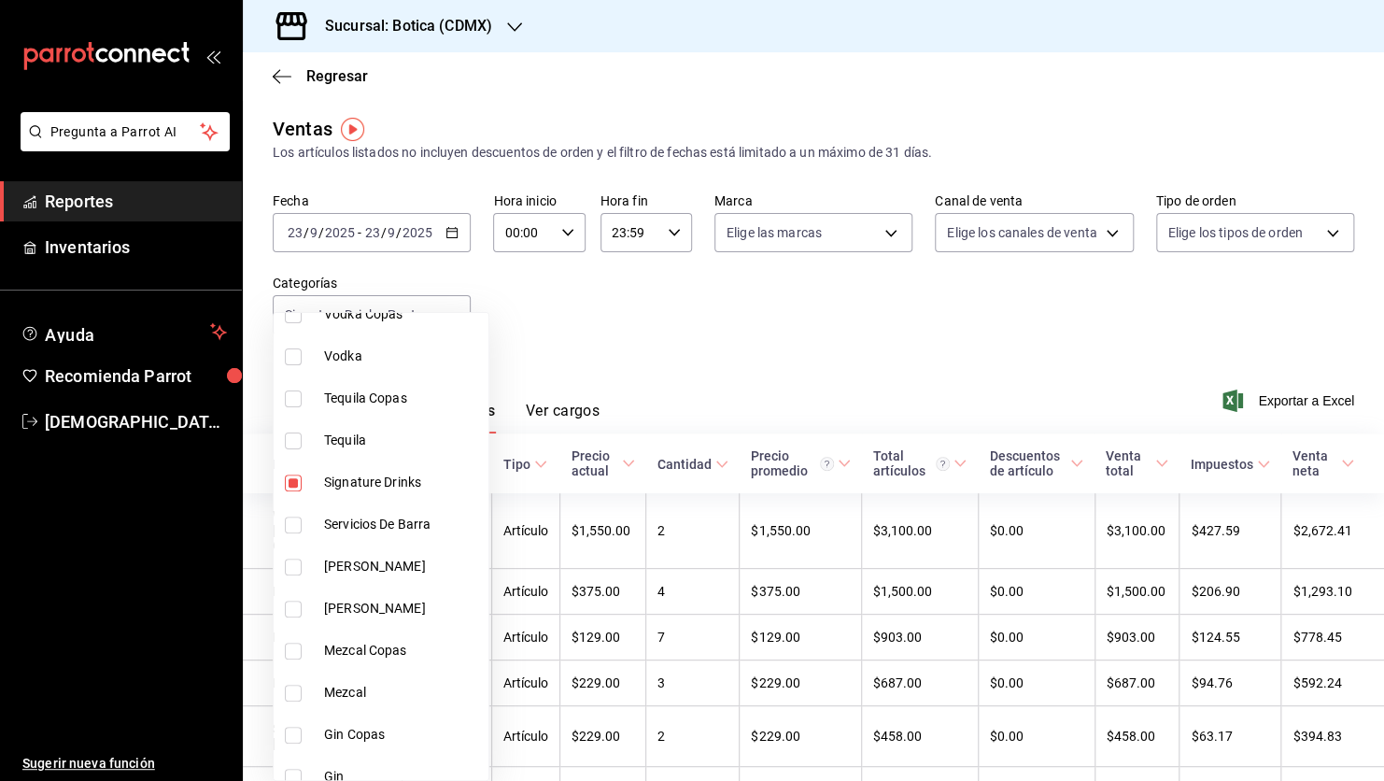
scroll to position [291, 0]
click at [295, 478] on input "checkbox" at bounding box center [293, 486] width 17 height 17
checkbox input "false"
type input "3197f27d-3726-4df0-abe8-0aa66144c558,25b78496-6c2c-48a7-a207-0f3c7a1e26a6"
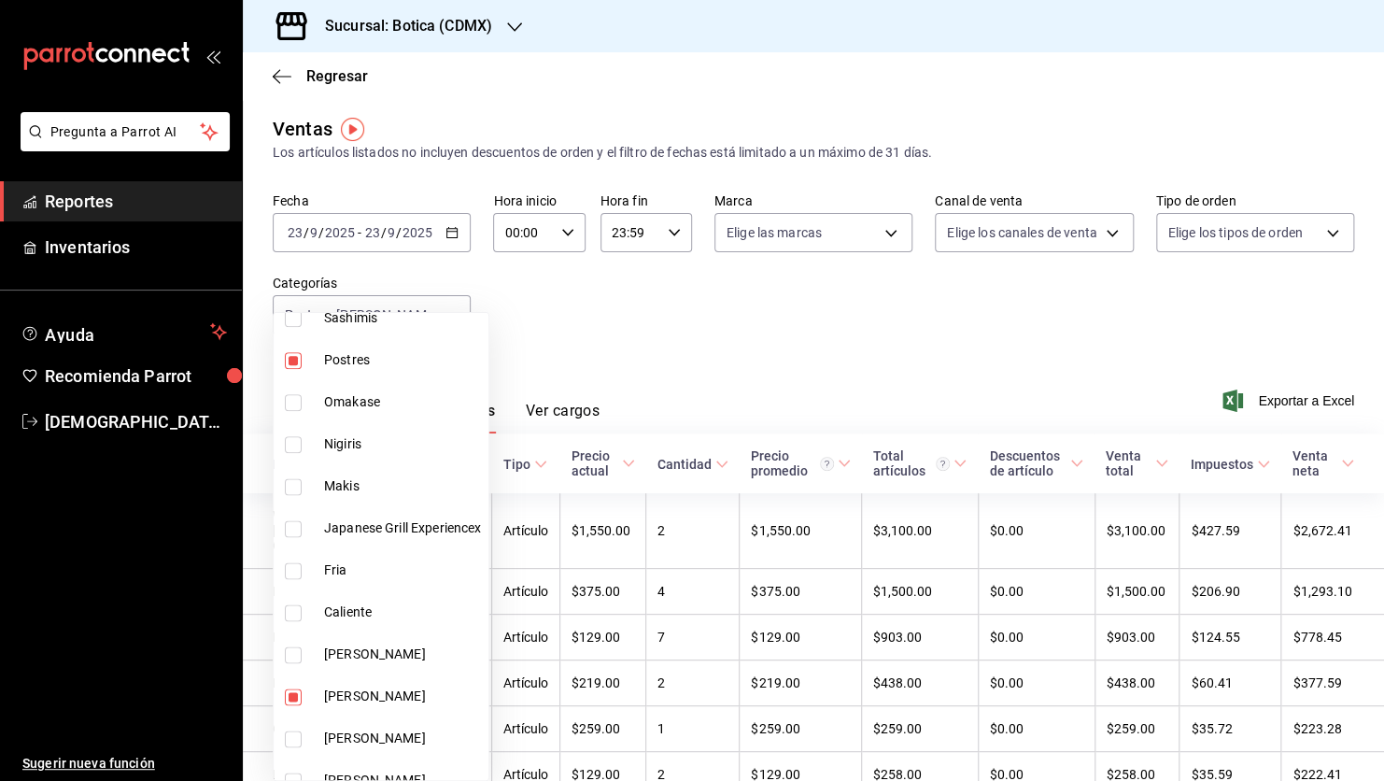
scroll to position [1135, 0]
click at [295, 692] on input "checkbox" at bounding box center [293, 693] width 17 height 17
checkbox input "false"
type input "25b78496-6c2c-48a7-a207-0f3c7a1e26a6"
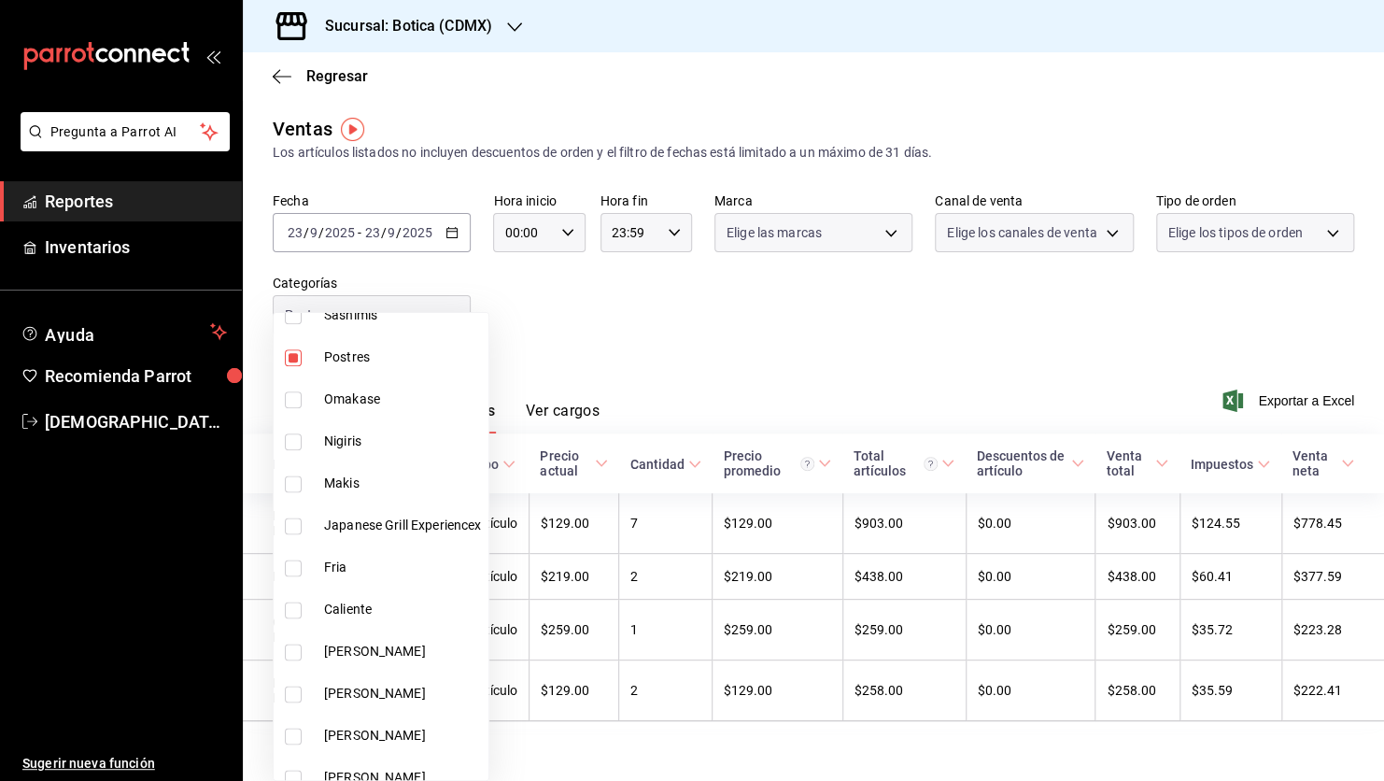
scroll to position [1279, 0]
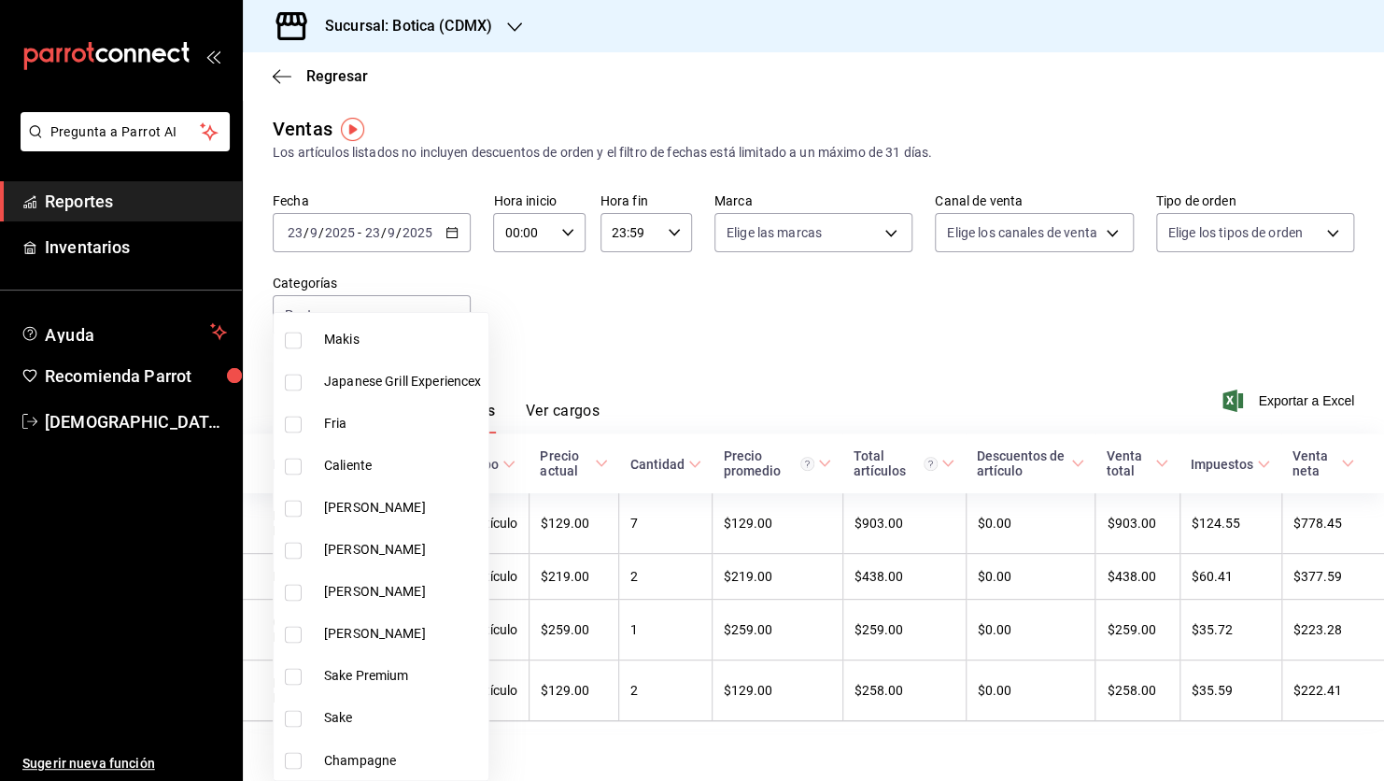
click at [684, 333] on div at bounding box center [692, 390] width 1384 height 781
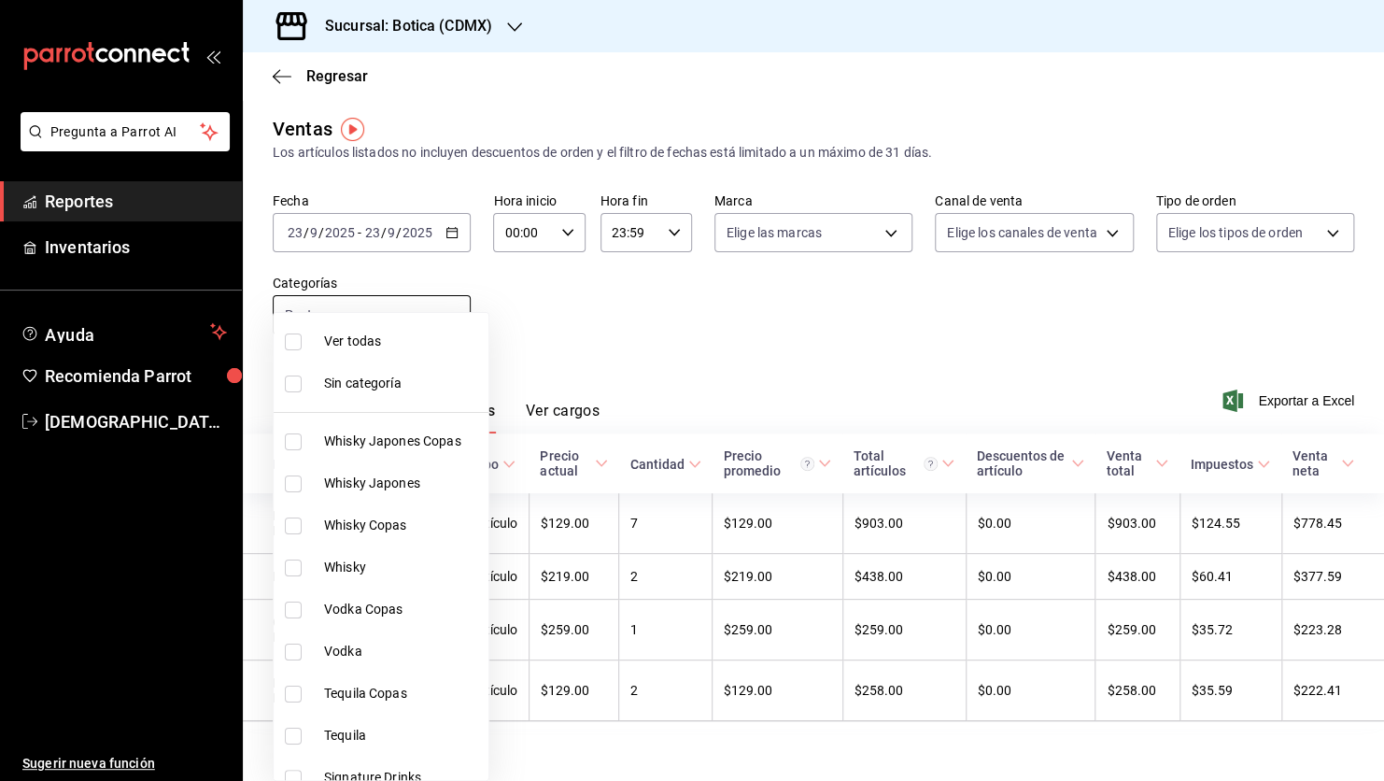
click at [451, 312] on body "Pregunta a Parrot AI Reportes Inventarios Ayuda Recomienda Parrot [PERSON_NAME]…" at bounding box center [692, 390] width 1384 height 781
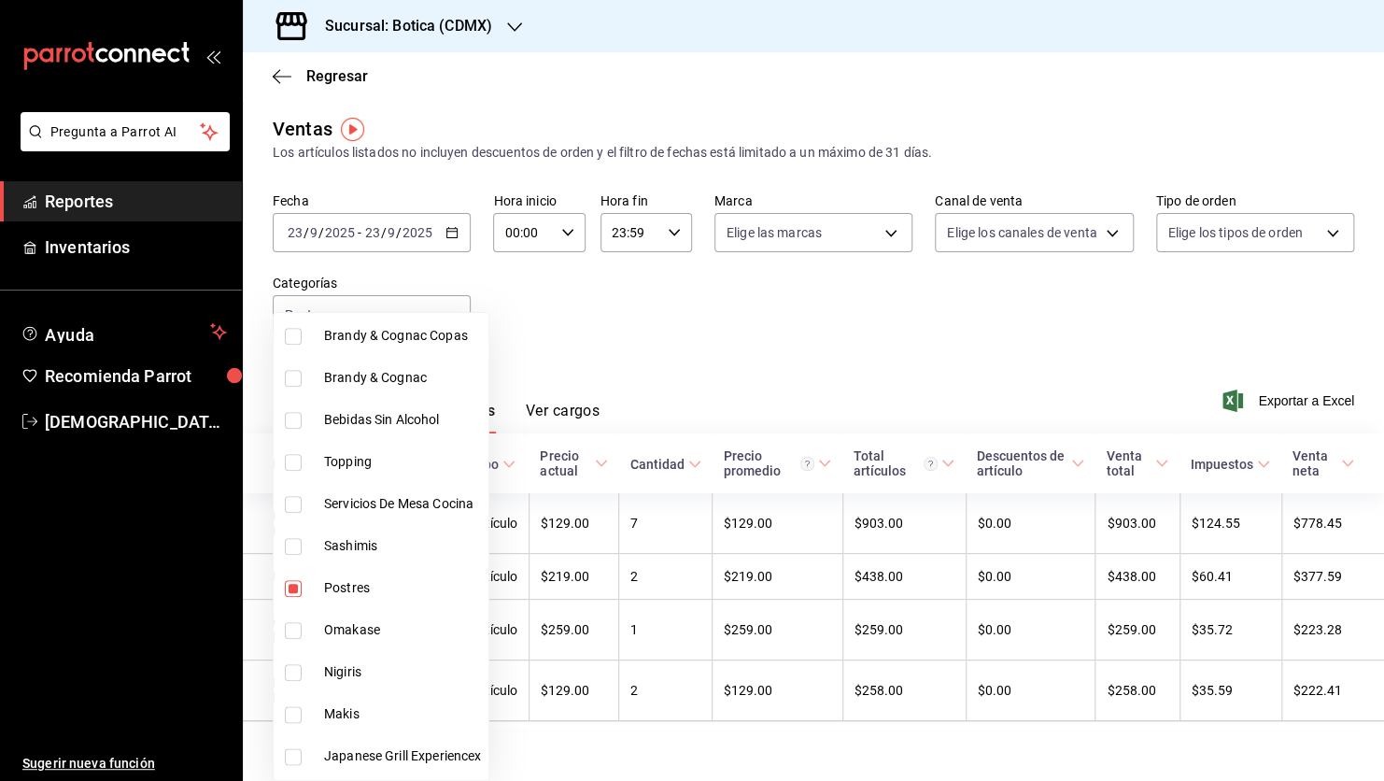
scroll to position [907, 0]
click at [292, 578] on input "checkbox" at bounding box center [293, 585] width 17 height 17
checkbox input "false"
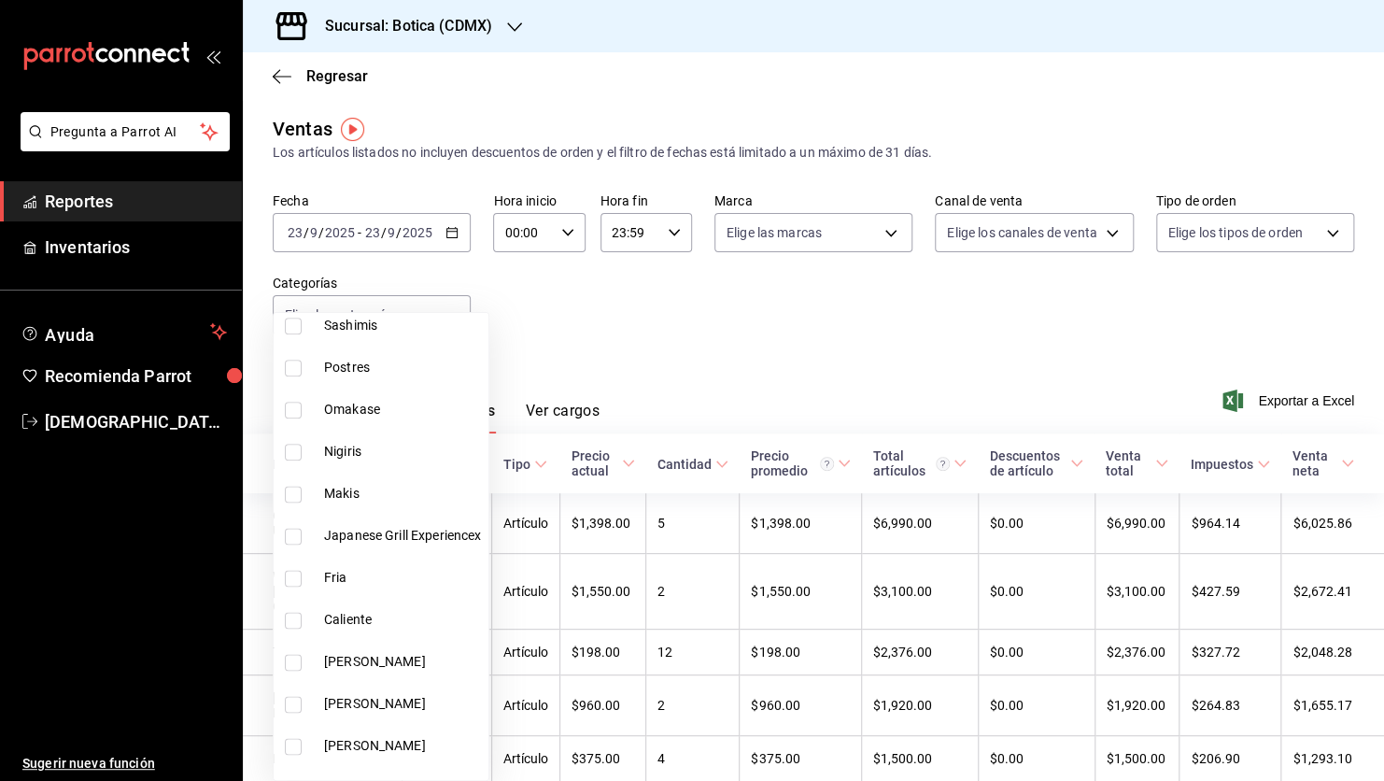
scroll to position [1279, 0]
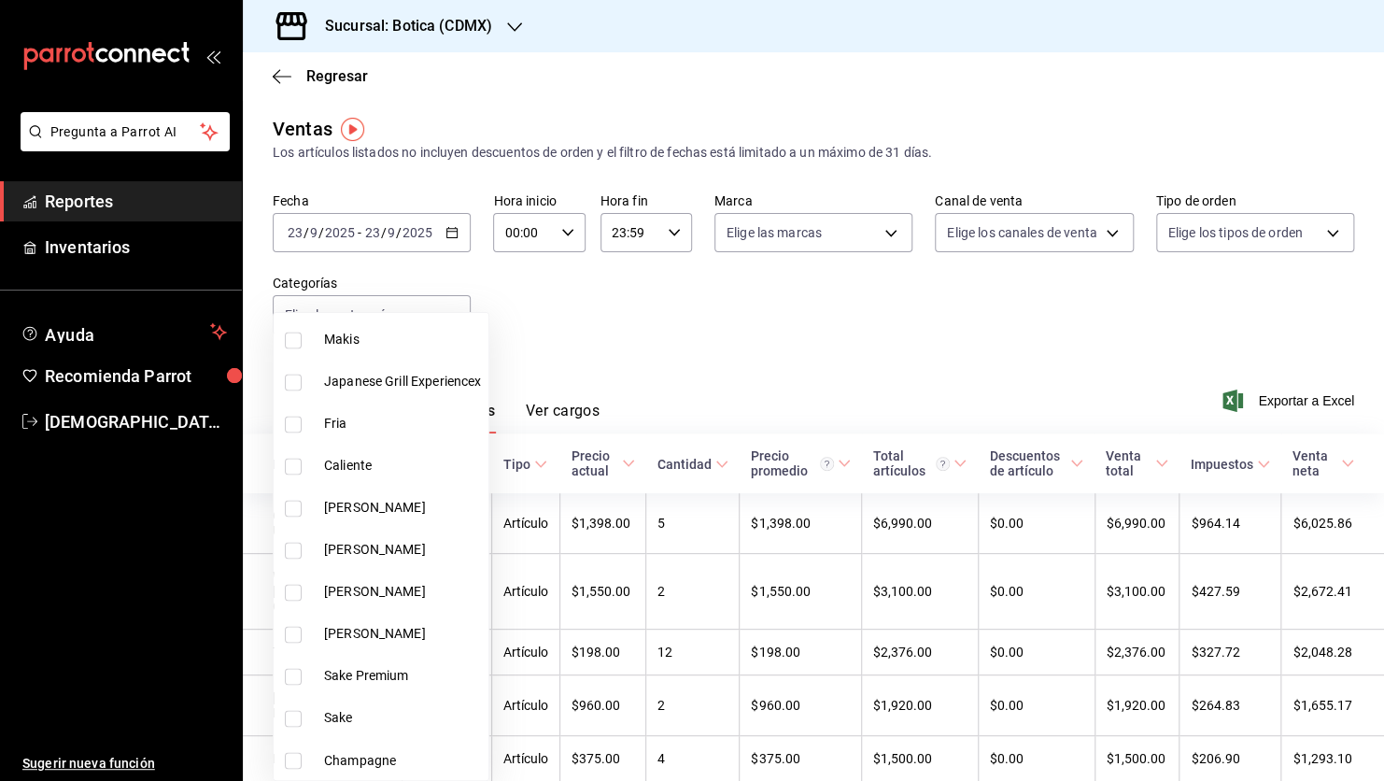
drag, startPoint x: 285, startPoint y: 672, endPoint x: 290, endPoint y: 684, distance: 12.1
click at [290, 684] on li "Sake Premium" at bounding box center [381, 676] width 215 height 42
type input "ac2d29f6-aa7f-46cd-943c-417b34ff9352"
checkbox input "true"
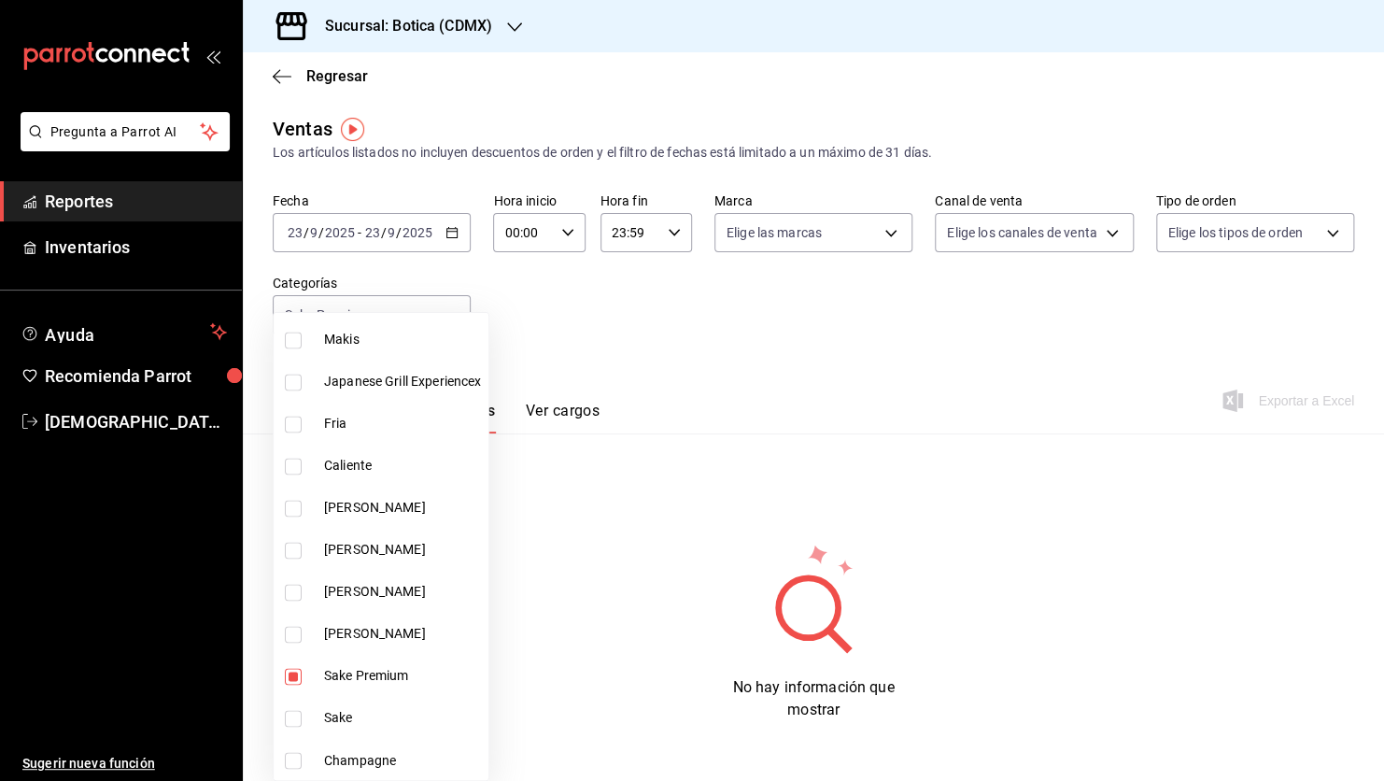
click at [290, 718] on input "checkbox" at bounding box center [293, 718] width 17 height 17
checkbox input "true"
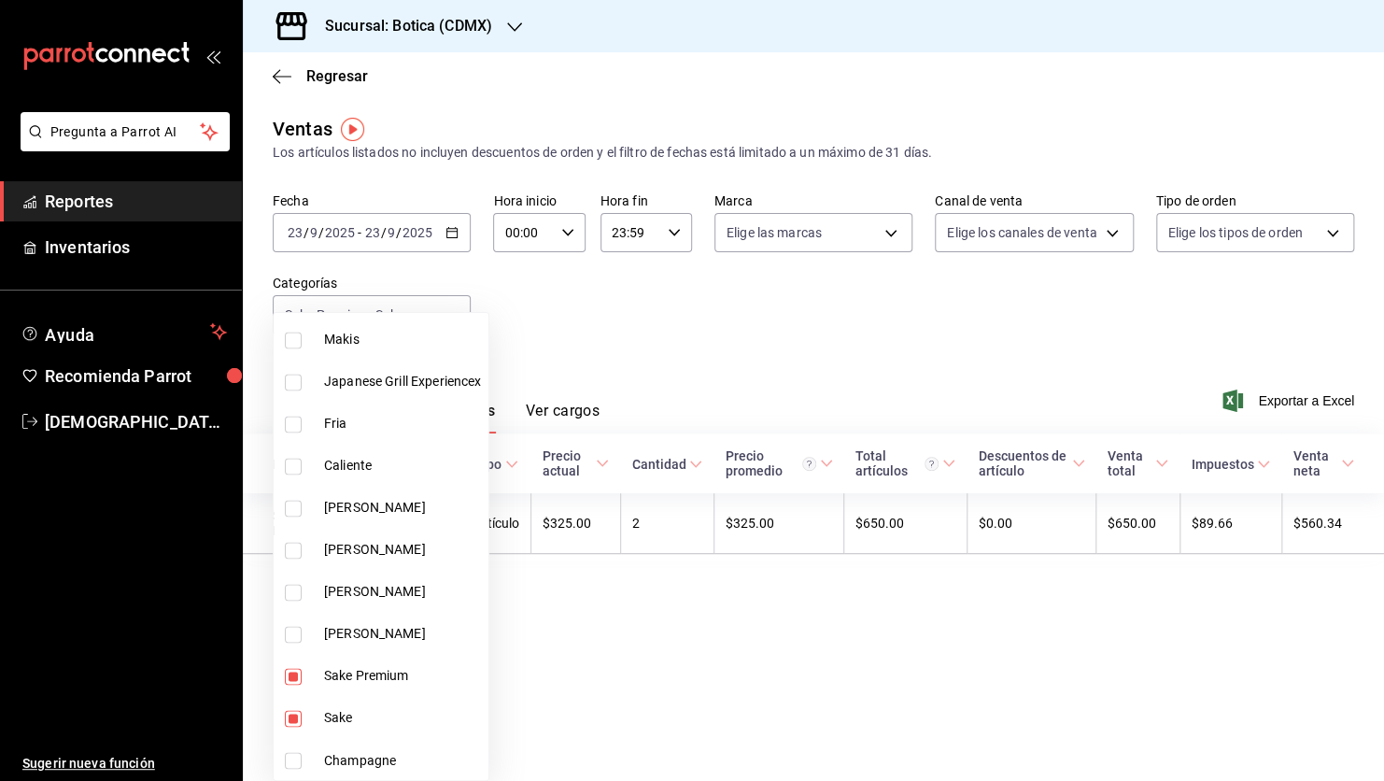
click at [587, 690] on div at bounding box center [692, 390] width 1384 height 781
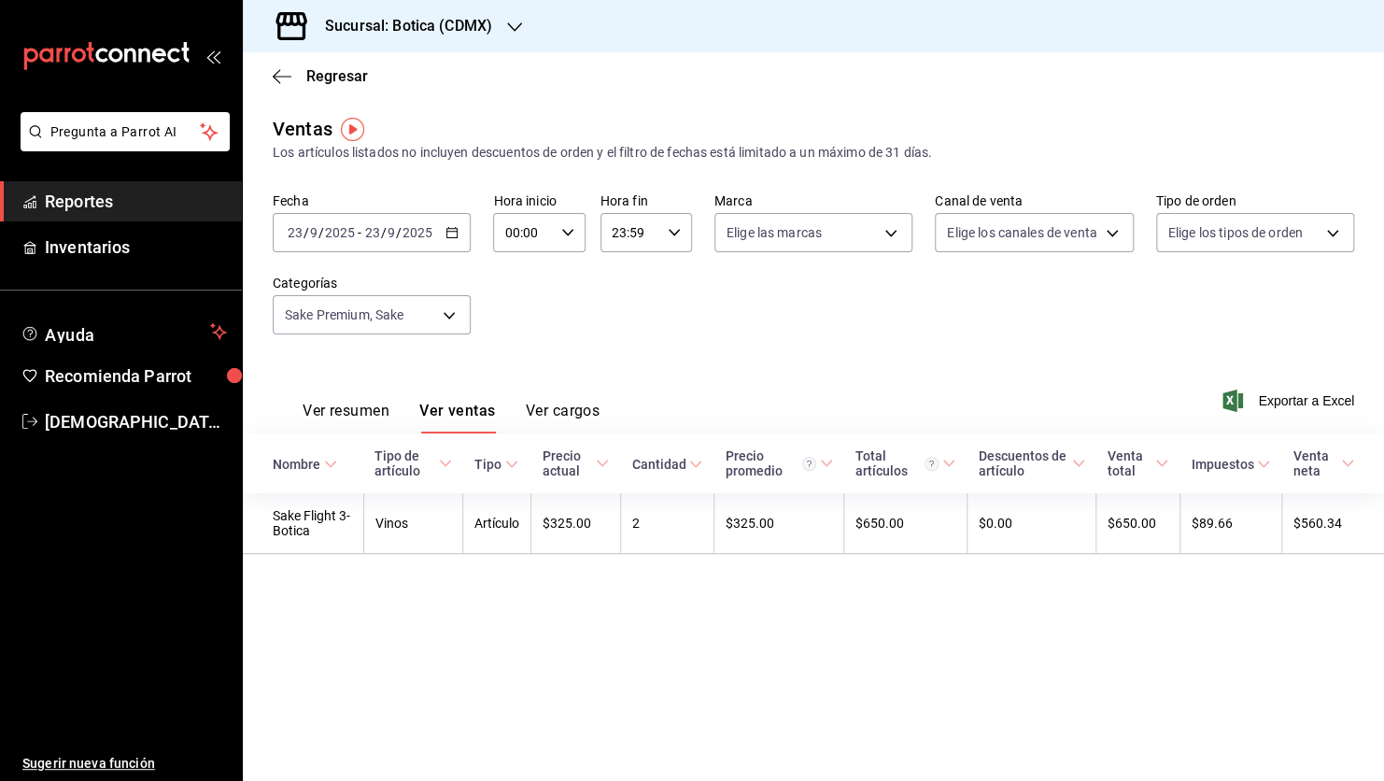
click at [382, 410] on button "Ver resumen" at bounding box center [346, 418] width 87 height 32
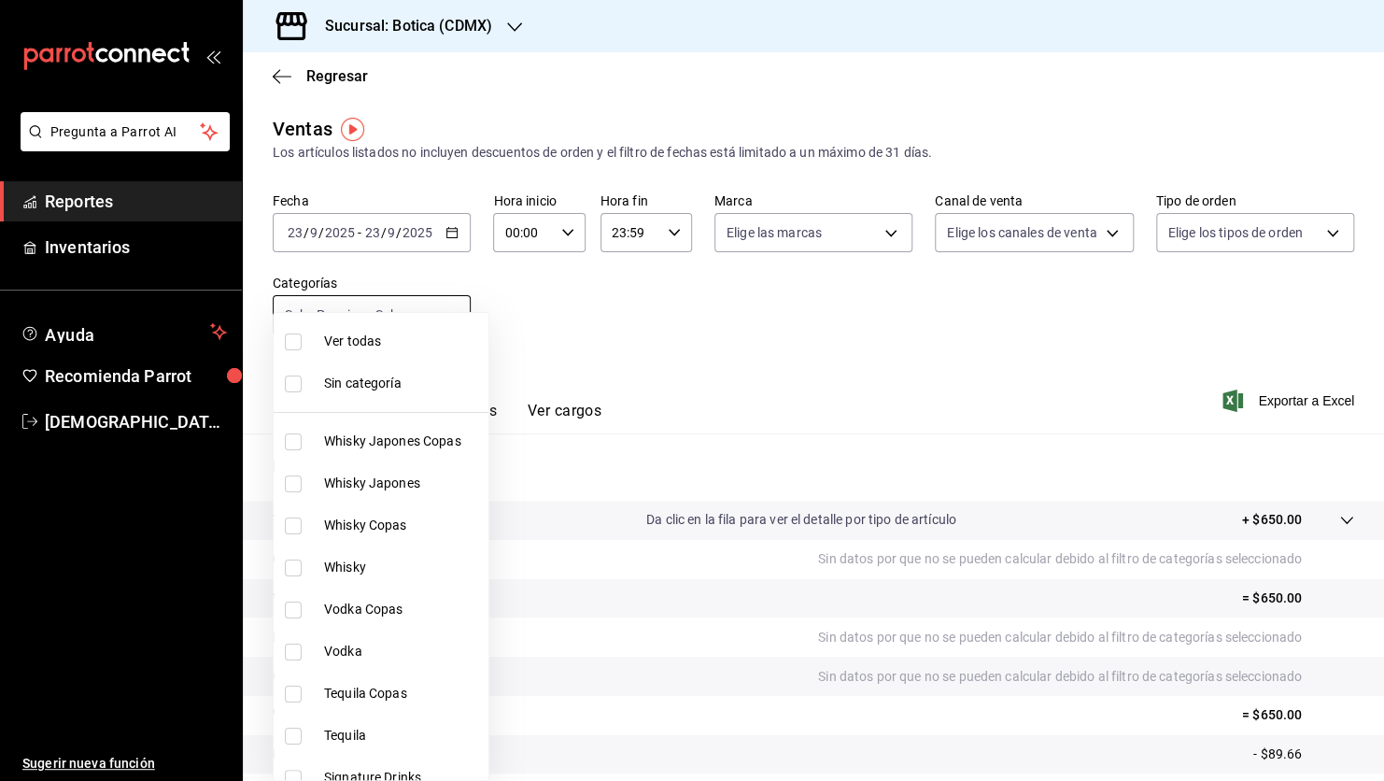
click at [447, 317] on body "Pregunta a Parrot AI Reportes Inventarios Ayuda Recomienda Parrot [PERSON_NAME]…" at bounding box center [692, 390] width 1384 height 781
click at [375, 346] on span "Ver todas" at bounding box center [402, 342] width 157 height 20
type input "52039608-d3af-43d8-978b-7351115fcd58,48c160c6-e58b-40fc-ab83-08e030ab785e,3b989…"
checkbox input "true"
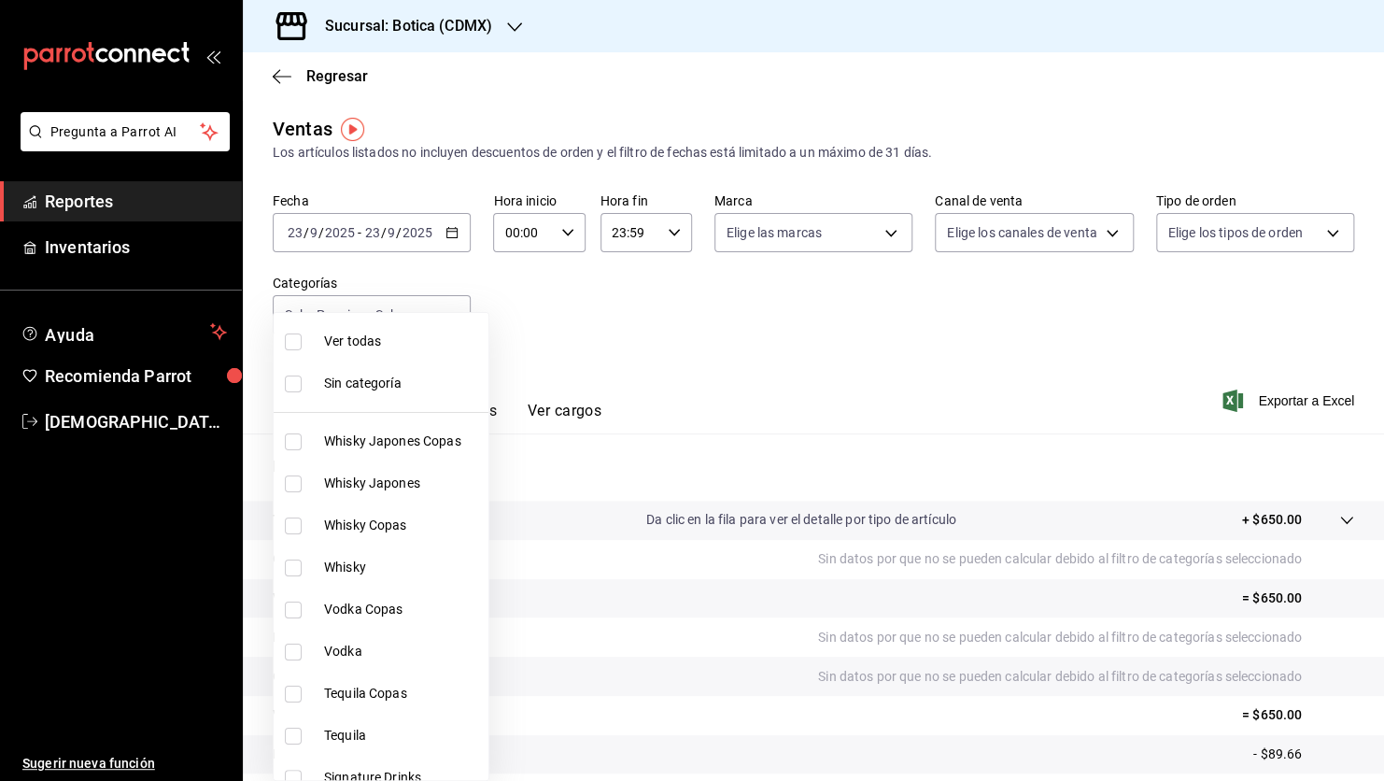
checkbox input "true"
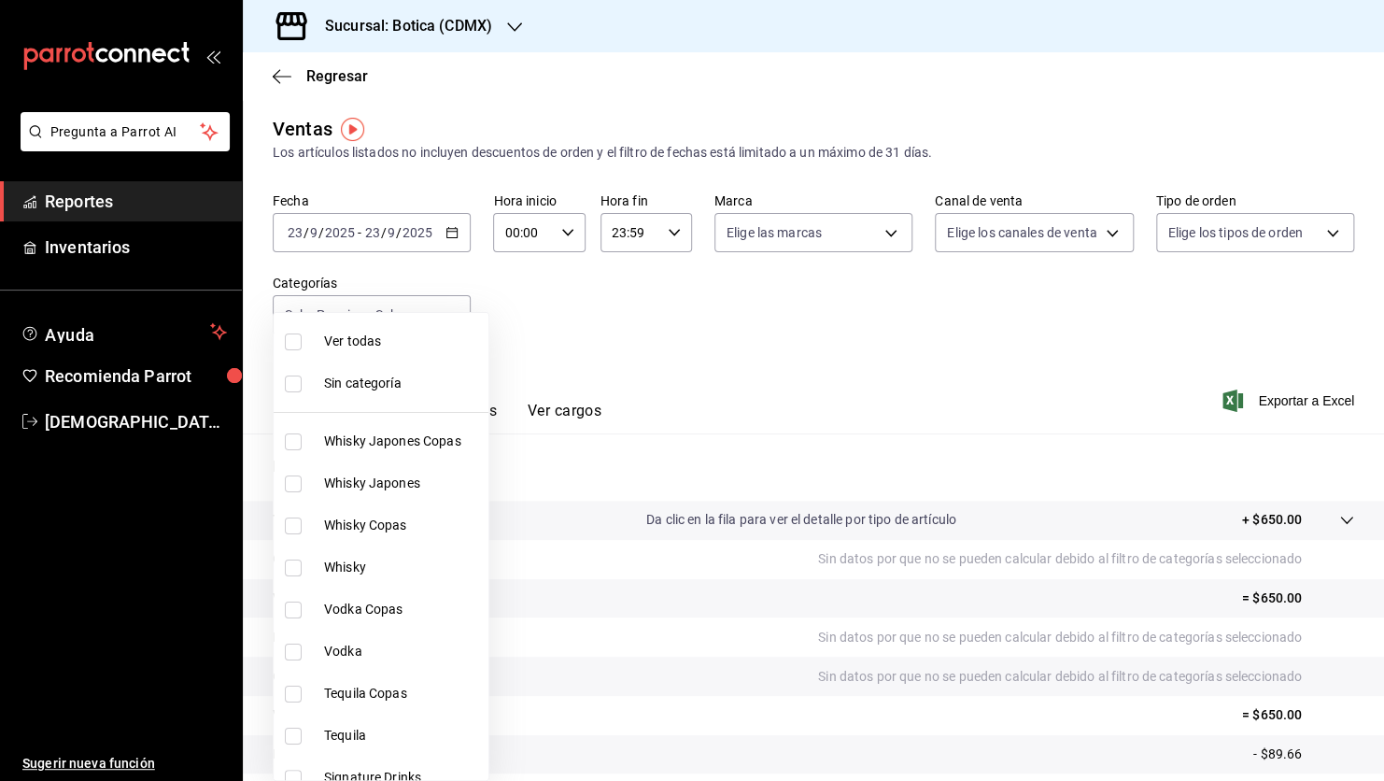
checkbox input "true"
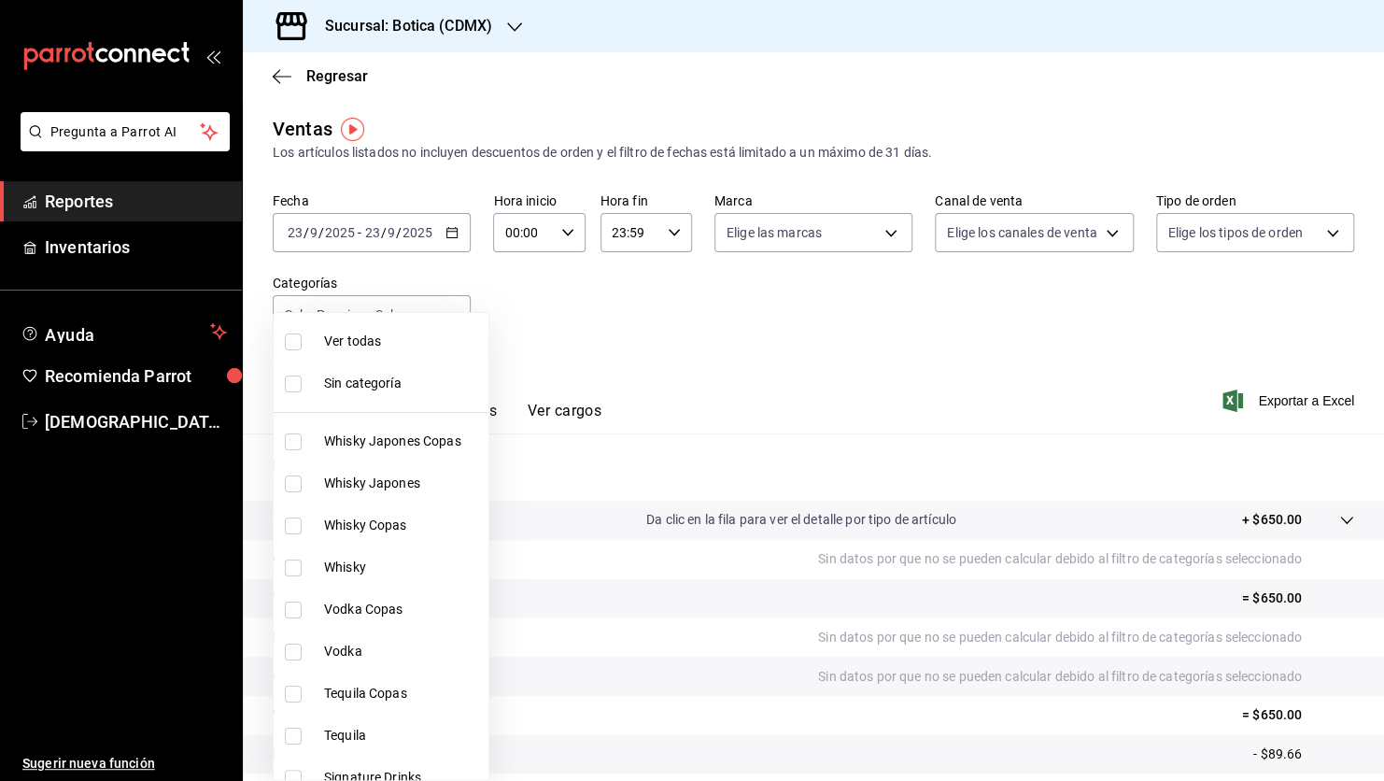
checkbox input "true"
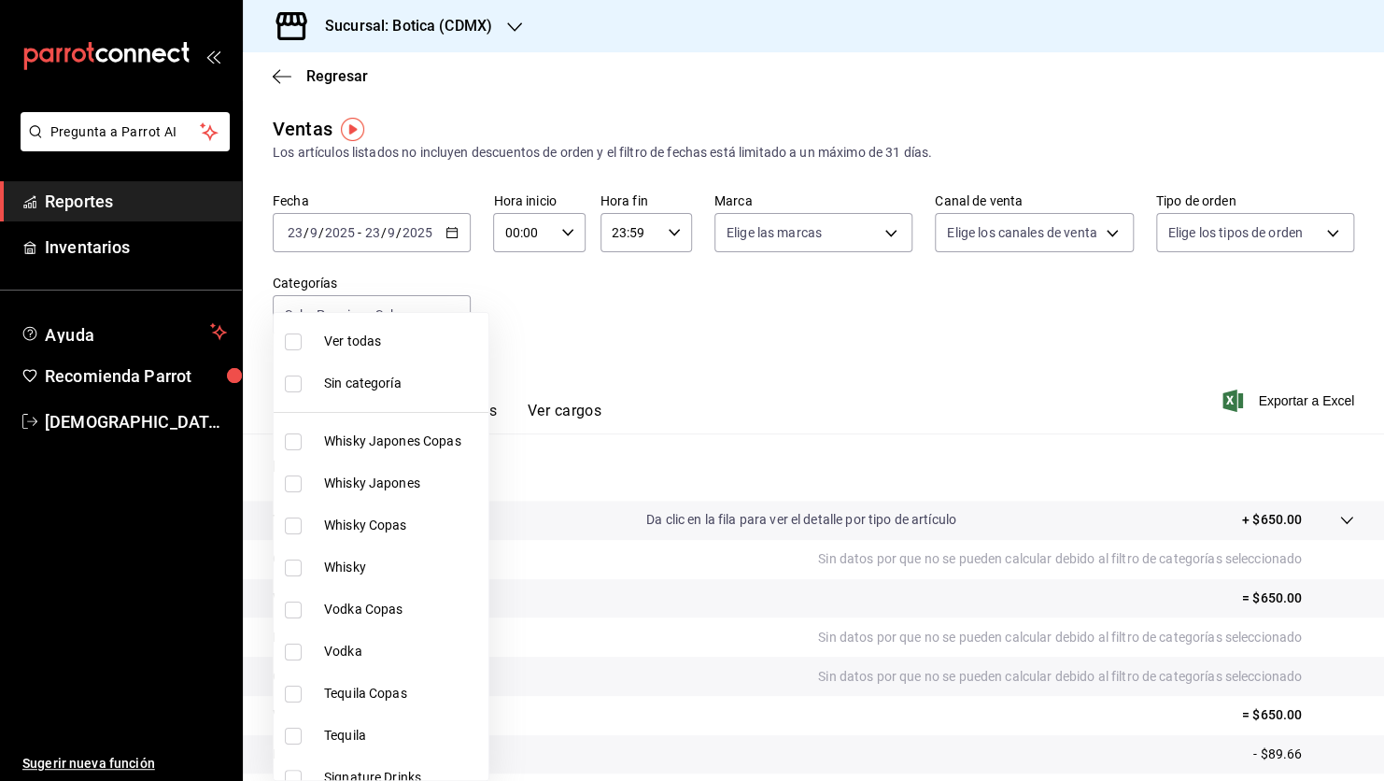
checkbox input "true"
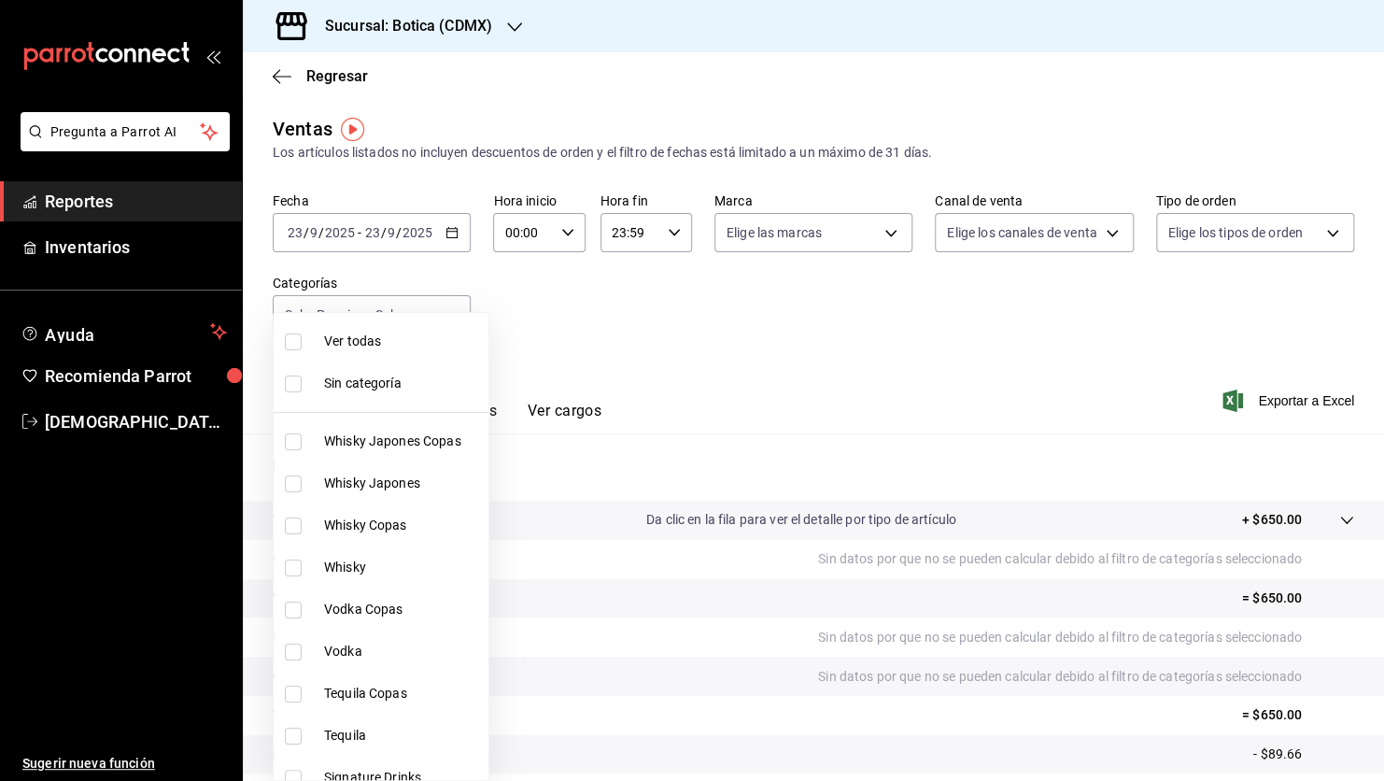
checkbox input "true"
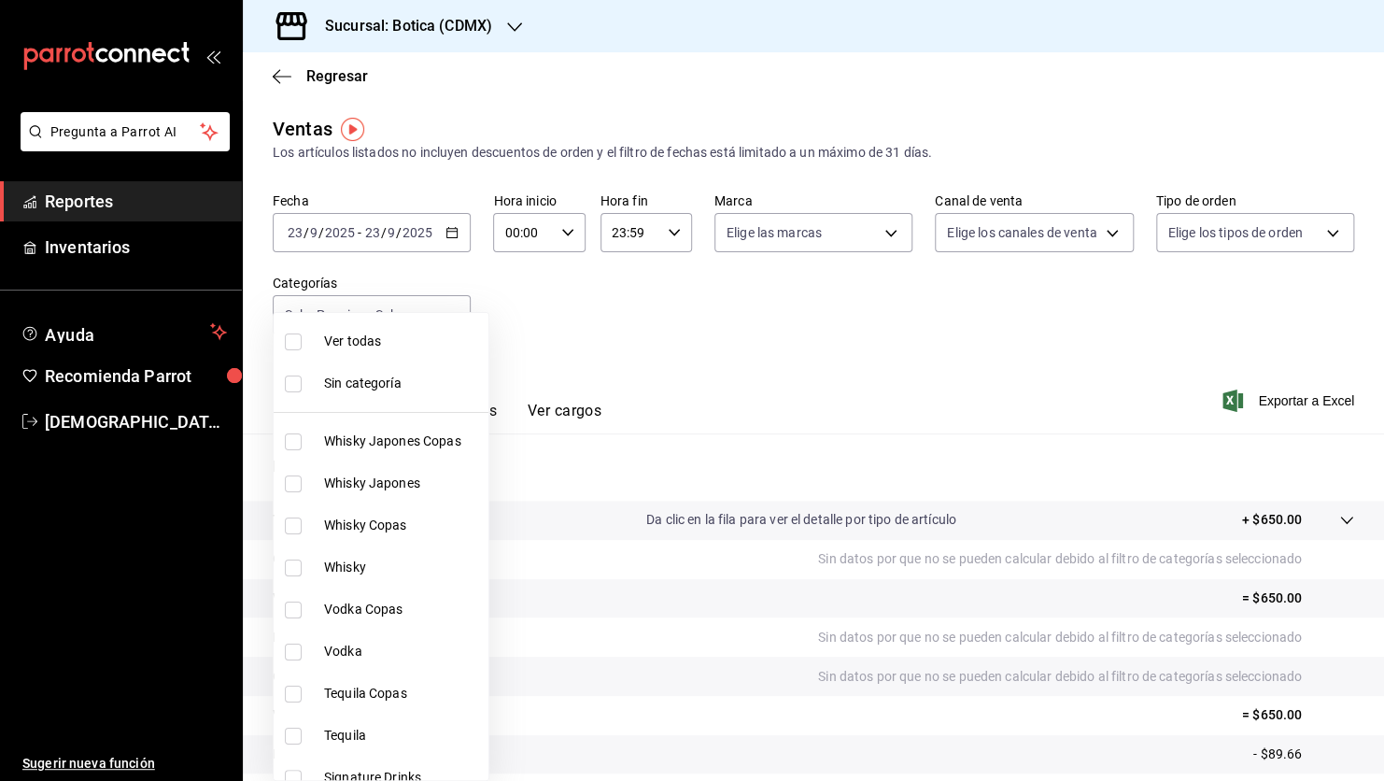
checkbox input "true"
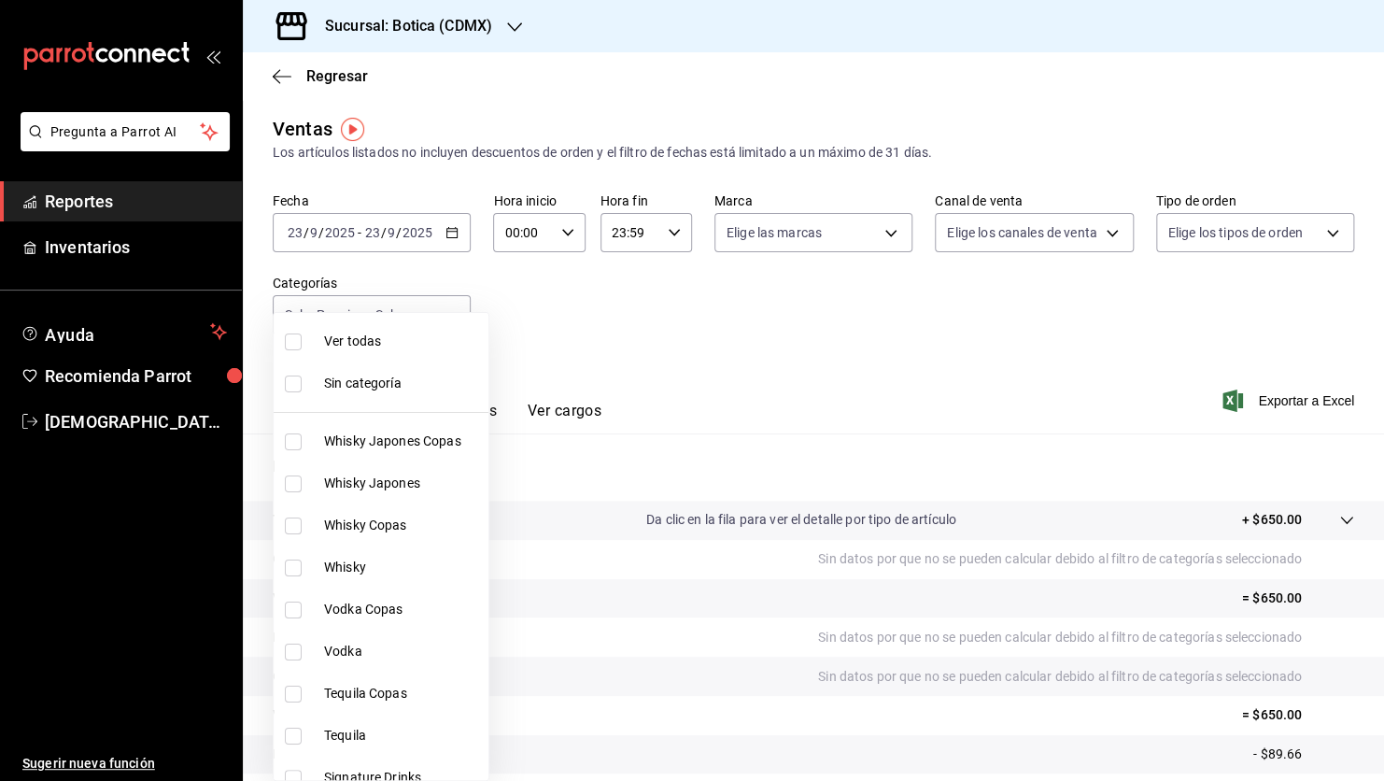
checkbox input "true"
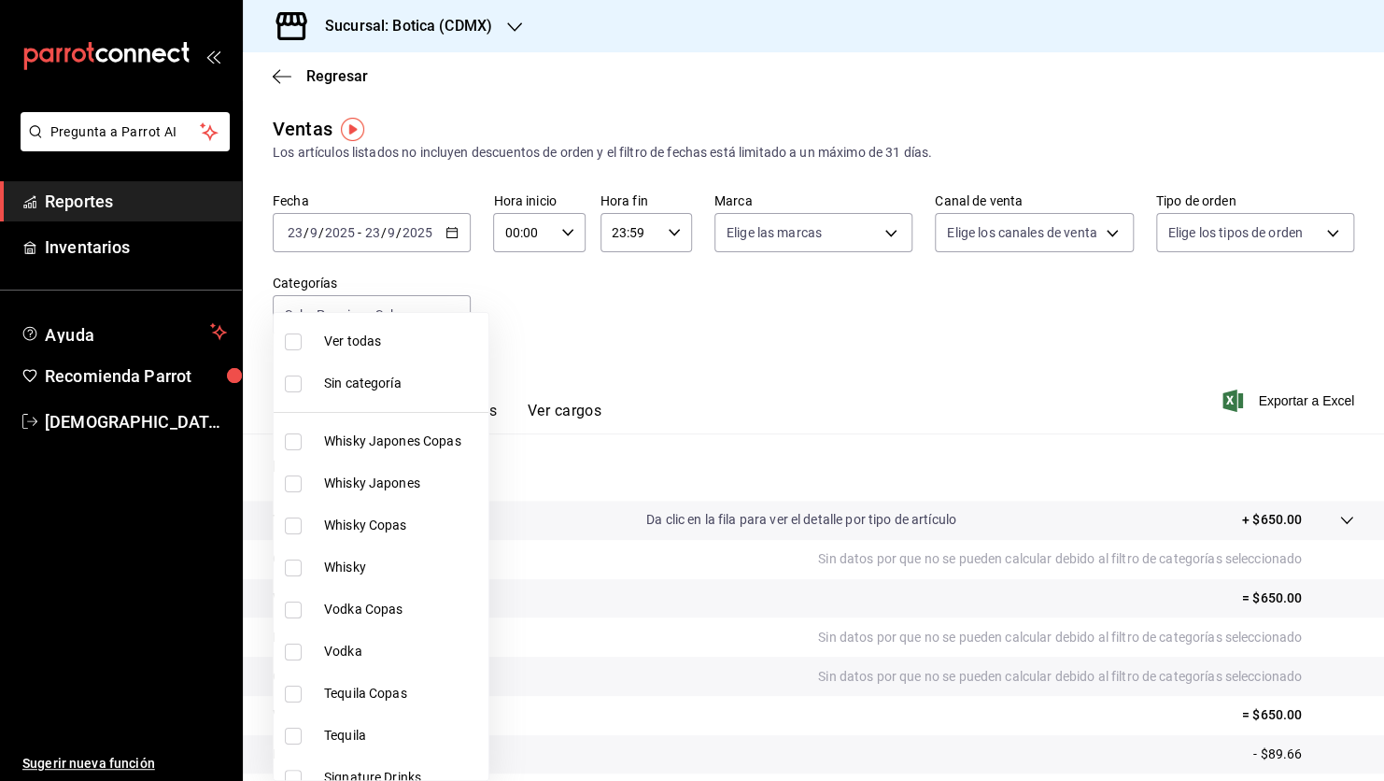
checkbox input "true"
click at [688, 365] on div at bounding box center [692, 390] width 1384 height 781
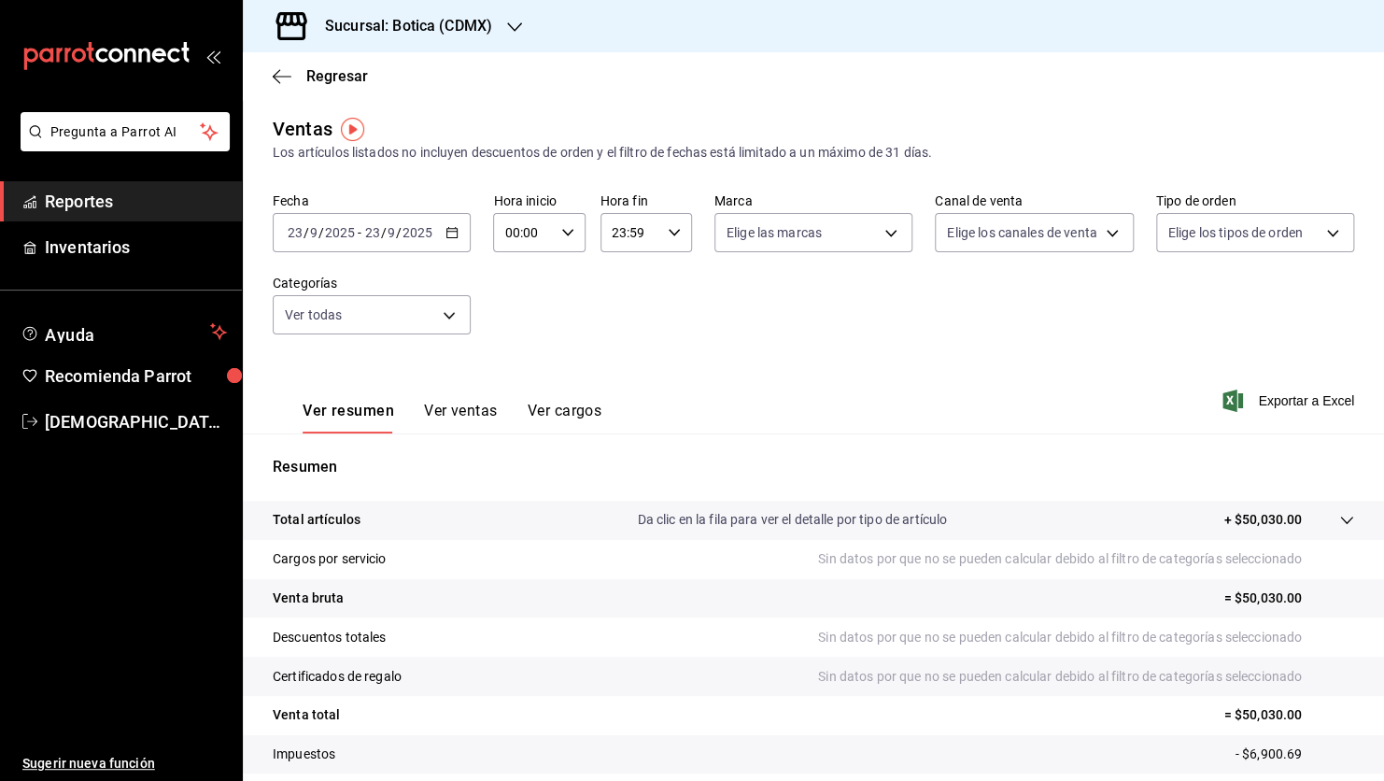
click at [154, 200] on span "Reportes" at bounding box center [136, 201] width 182 height 25
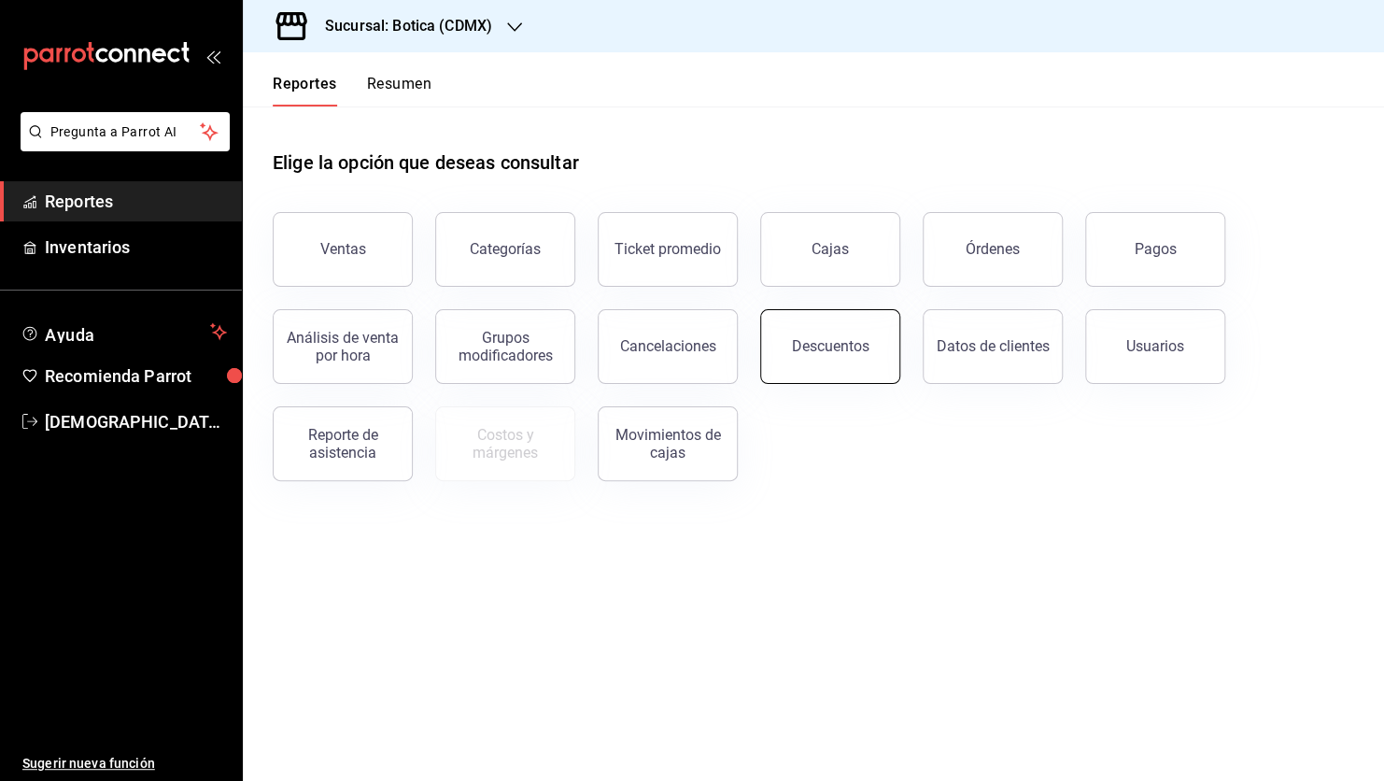
click at [810, 334] on button "Descuentos" at bounding box center [830, 346] width 140 height 75
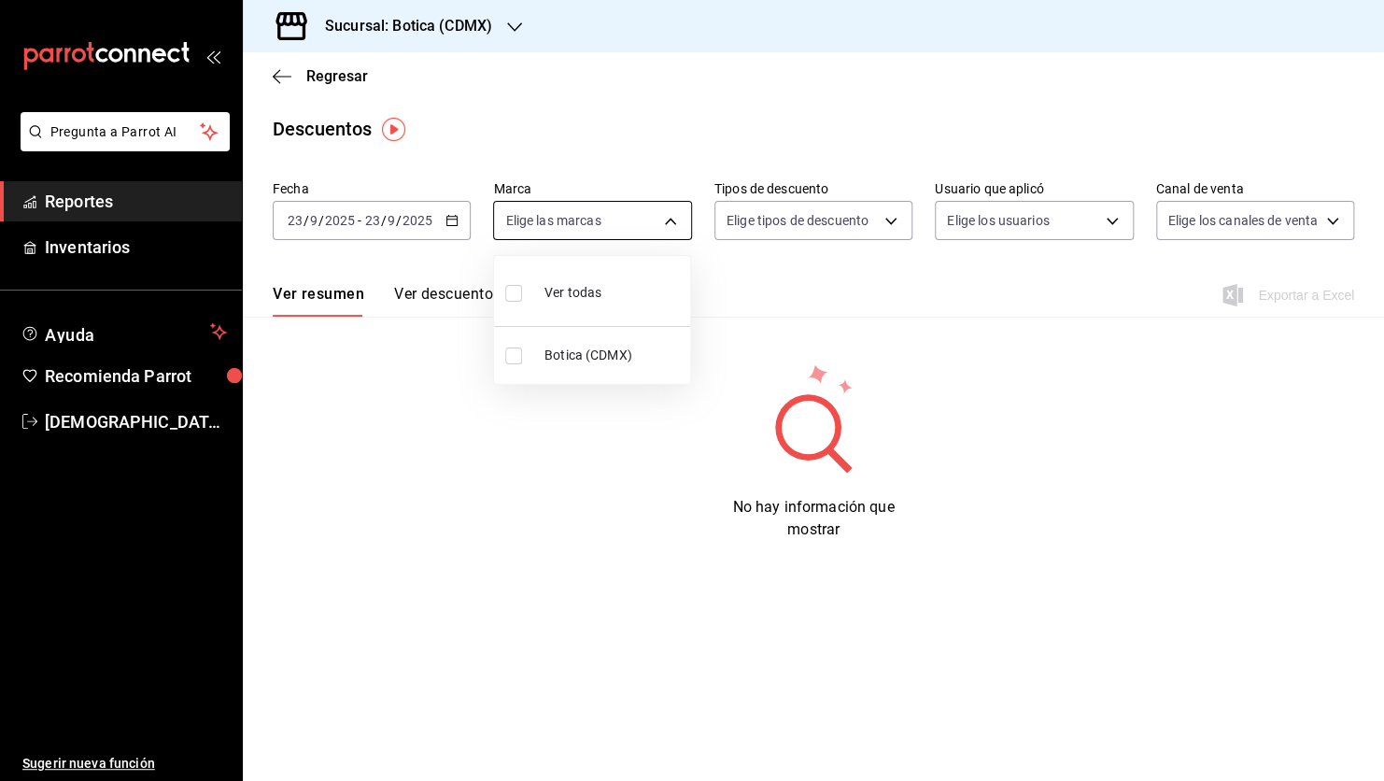
click at [682, 224] on body "Pregunta a Parrot AI Reportes Inventarios Ayuda Recomienda Parrot [PERSON_NAME]…" at bounding box center [692, 390] width 1384 height 781
click at [513, 356] on input "checkbox" at bounding box center [513, 355] width 17 height 17
checkbox input "true"
type input "d5352a43-907b-4cea-af89-ed5f283426a2"
checkbox input "true"
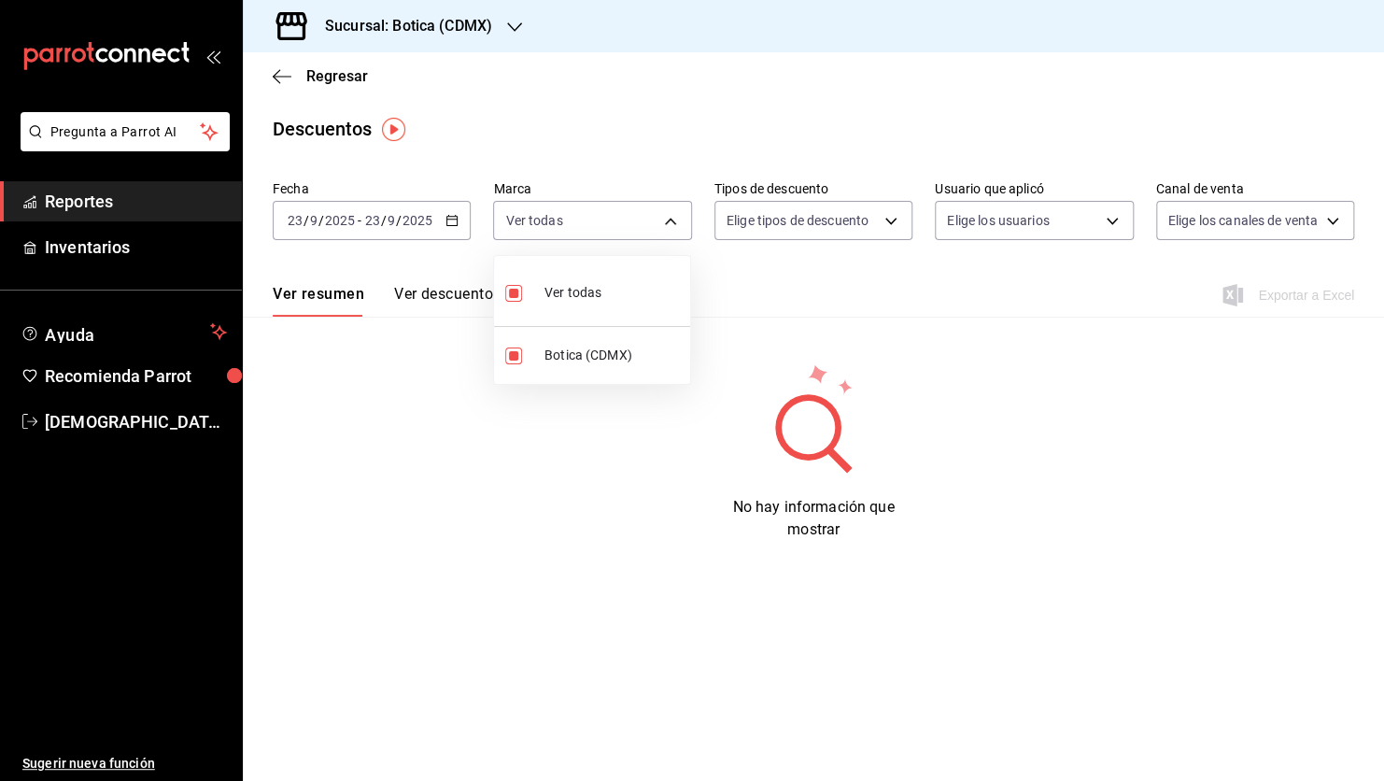
click at [452, 215] on div at bounding box center [692, 390] width 1384 height 781
click at [452, 215] on icon "button" at bounding box center [451, 220] width 13 height 13
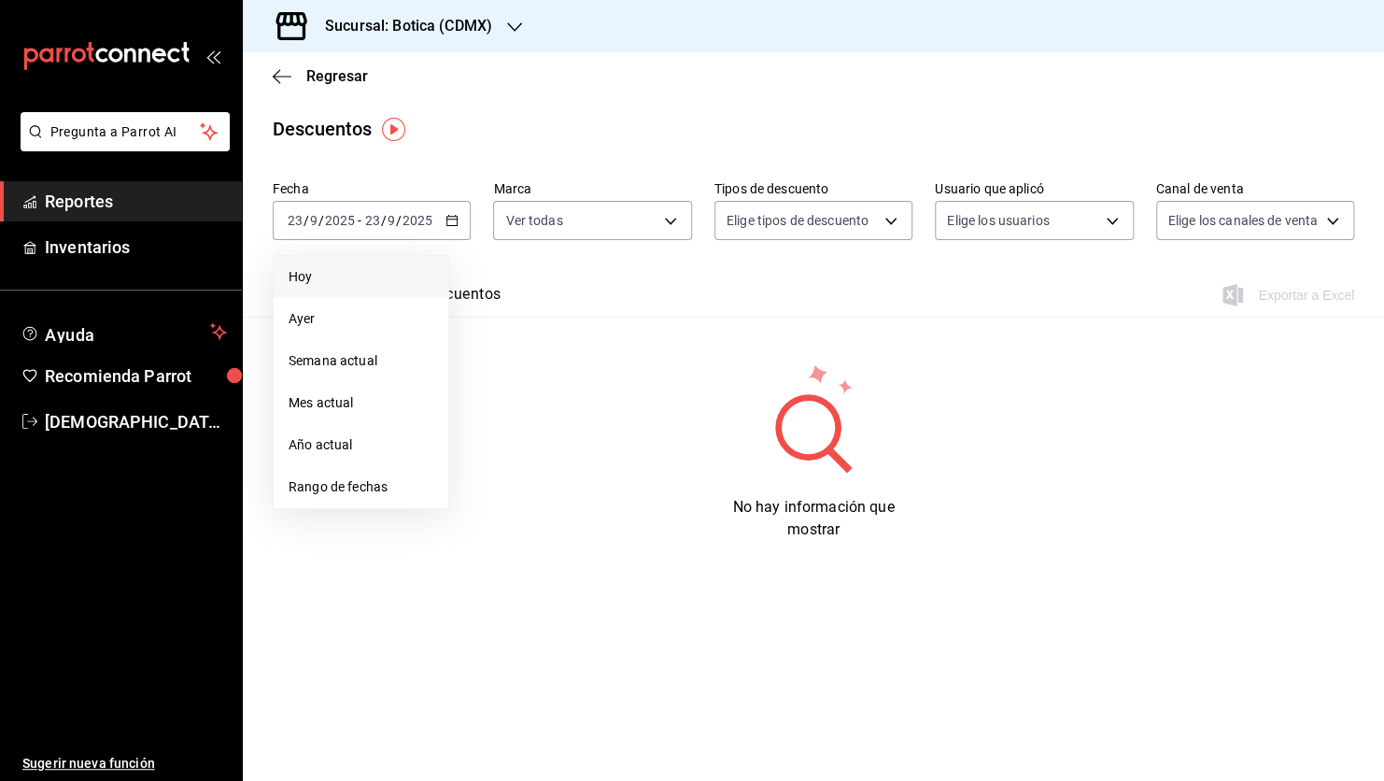
click at [348, 271] on span "Hoy" at bounding box center [361, 277] width 145 height 20
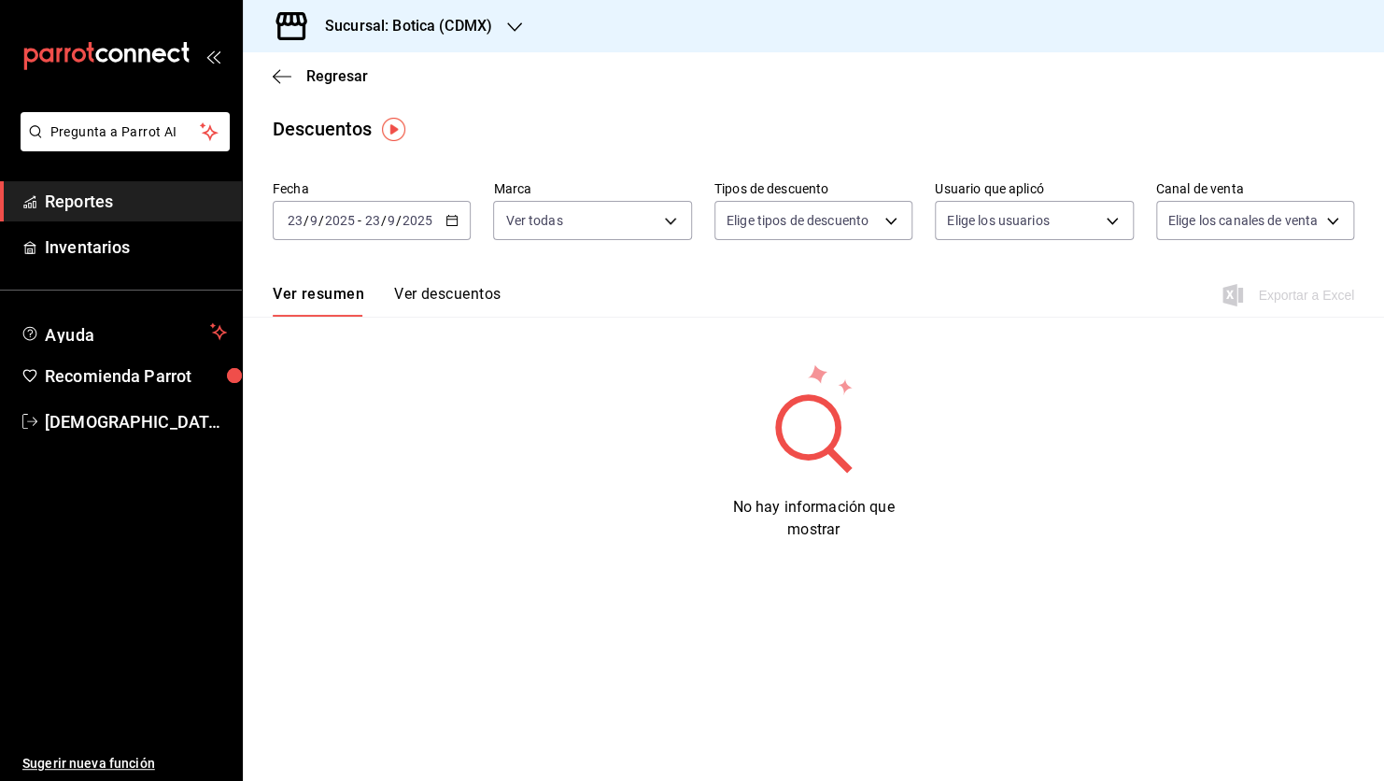
click at [466, 302] on button "Ver descuentos" at bounding box center [447, 301] width 106 height 32
click at [120, 194] on span "Reportes" at bounding box center [136, 201] width 182 height 25
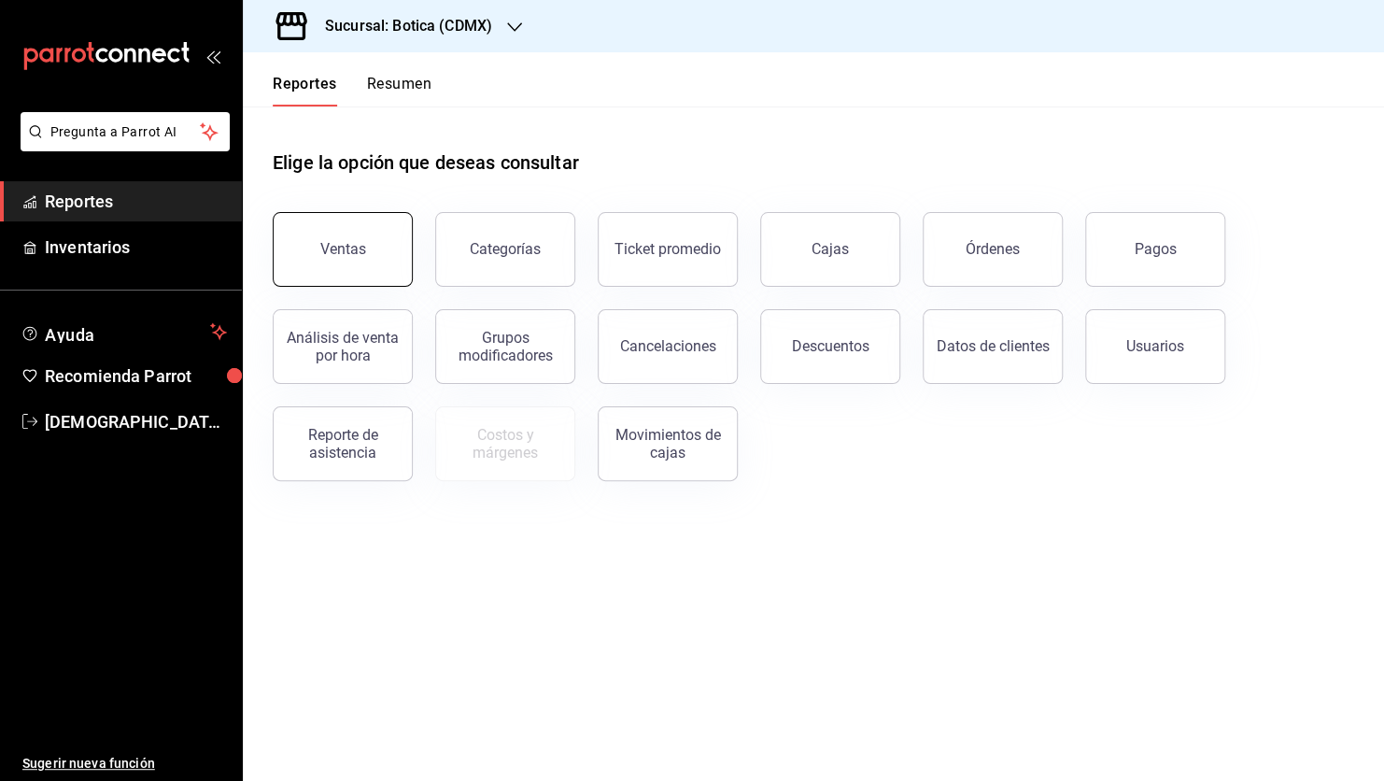
click at [348, 256] on div "Ventas" at bounding box center [343, 249] width 46 height 18
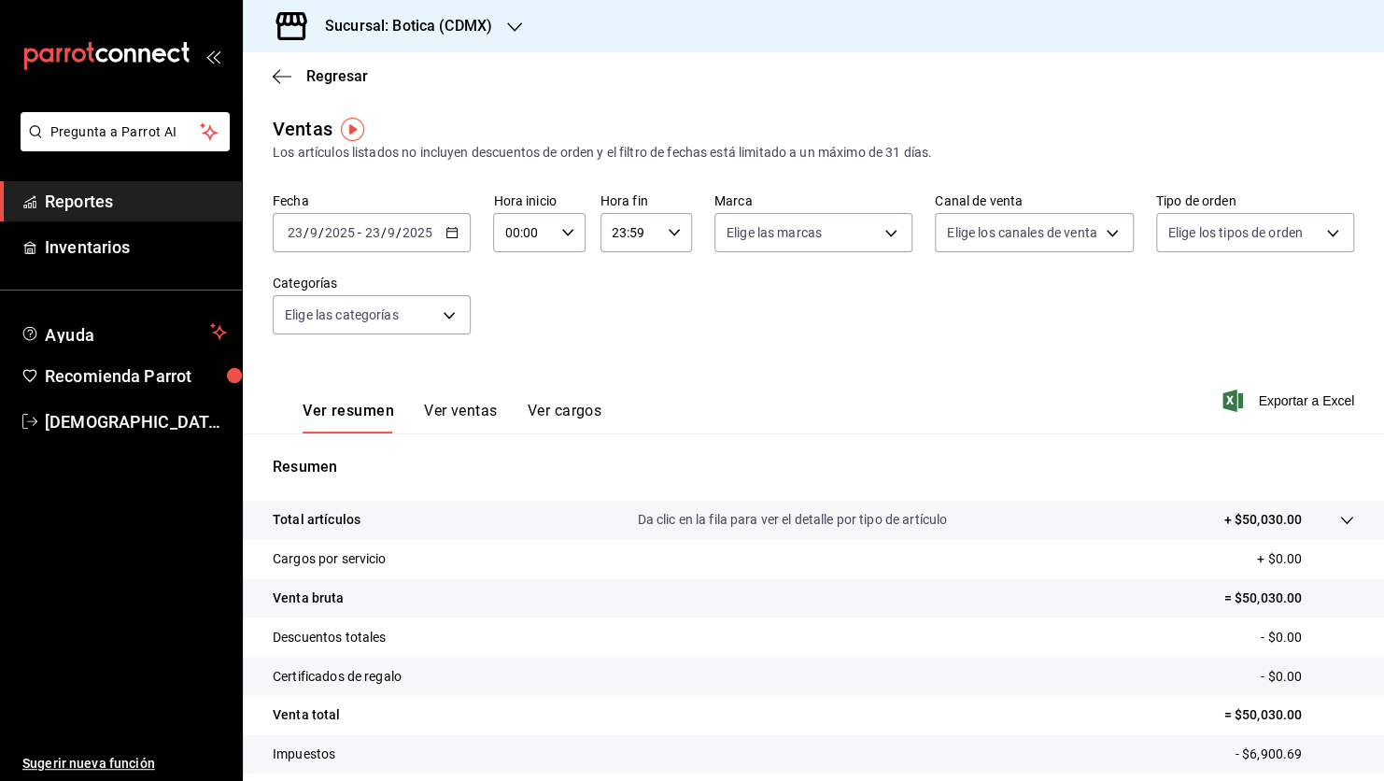
click at [475, 411] on button "Ver ventas" at bounding box center [461, 418] width 74 height 32
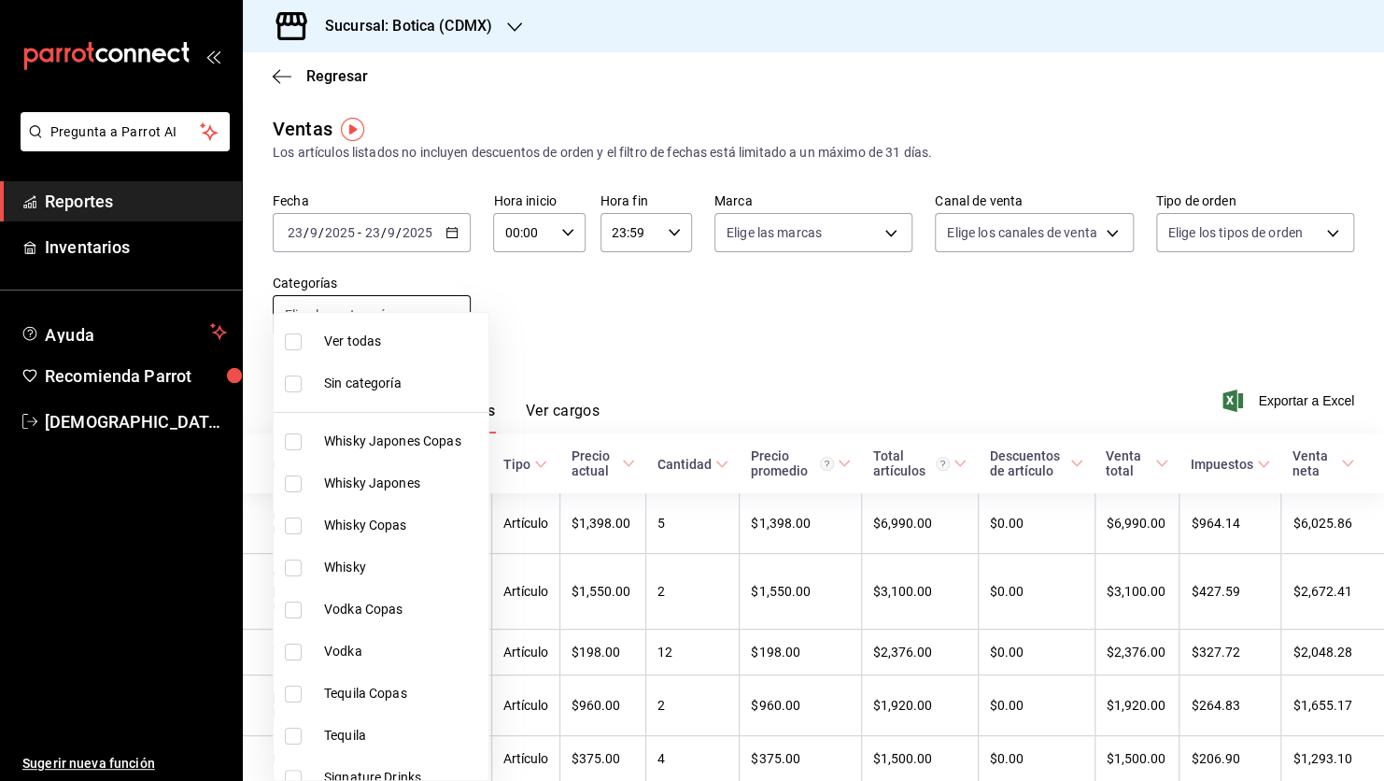
click at [445, 318] on body "Pregunta a Parrot AI Reportes Inventarios Ayuda Recomienda Parrot [PERSON_NAME]…" at bounding box center [692, 390] width 1384 height 781
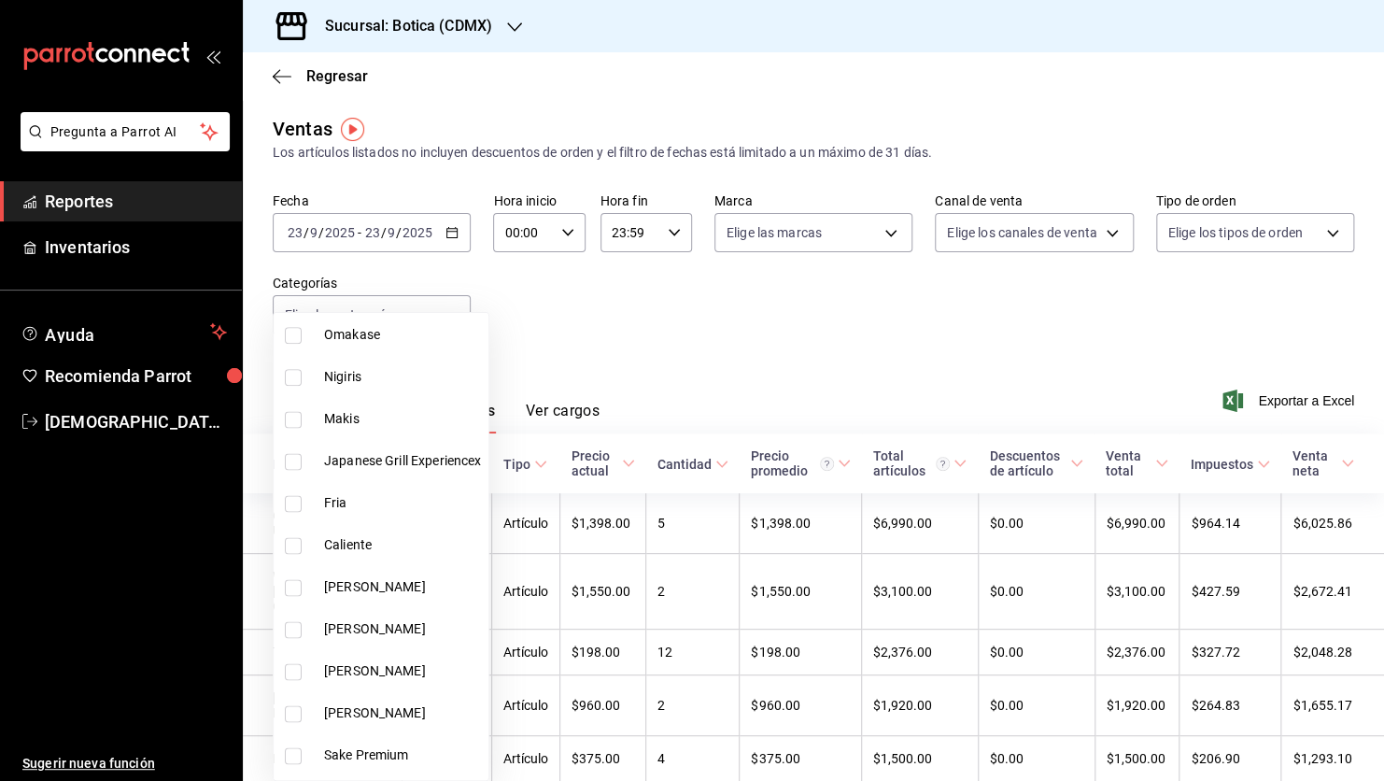
scroll to position [1201, 0]
click at [291, 539] on input "checkbox" at bounding box center [293, 543] width 17 height 17
checkbox input "true"
type input "e7a23bbf-d841-46d8-8872-7d1c58edba29"
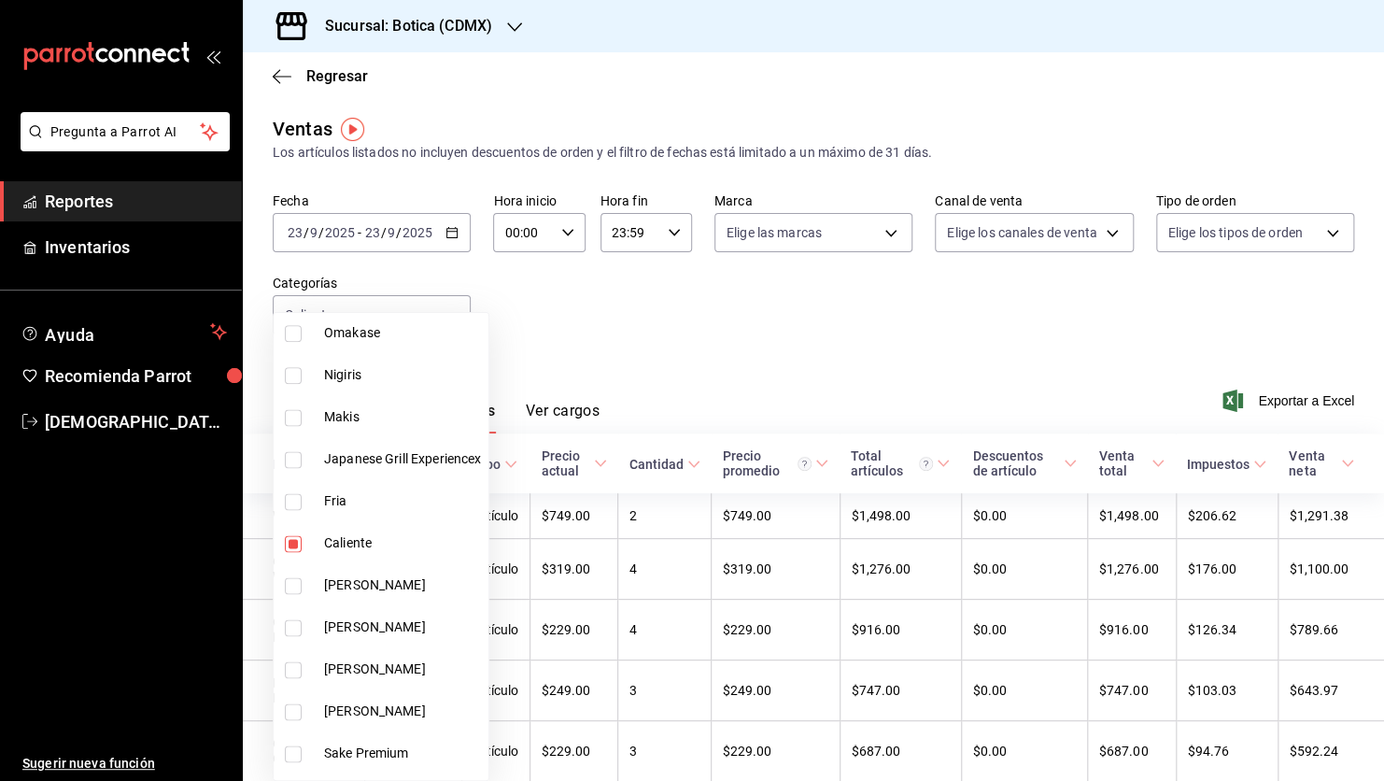
click at [756, 361] on div at bounding box center [692, 390] width 1384 height 781
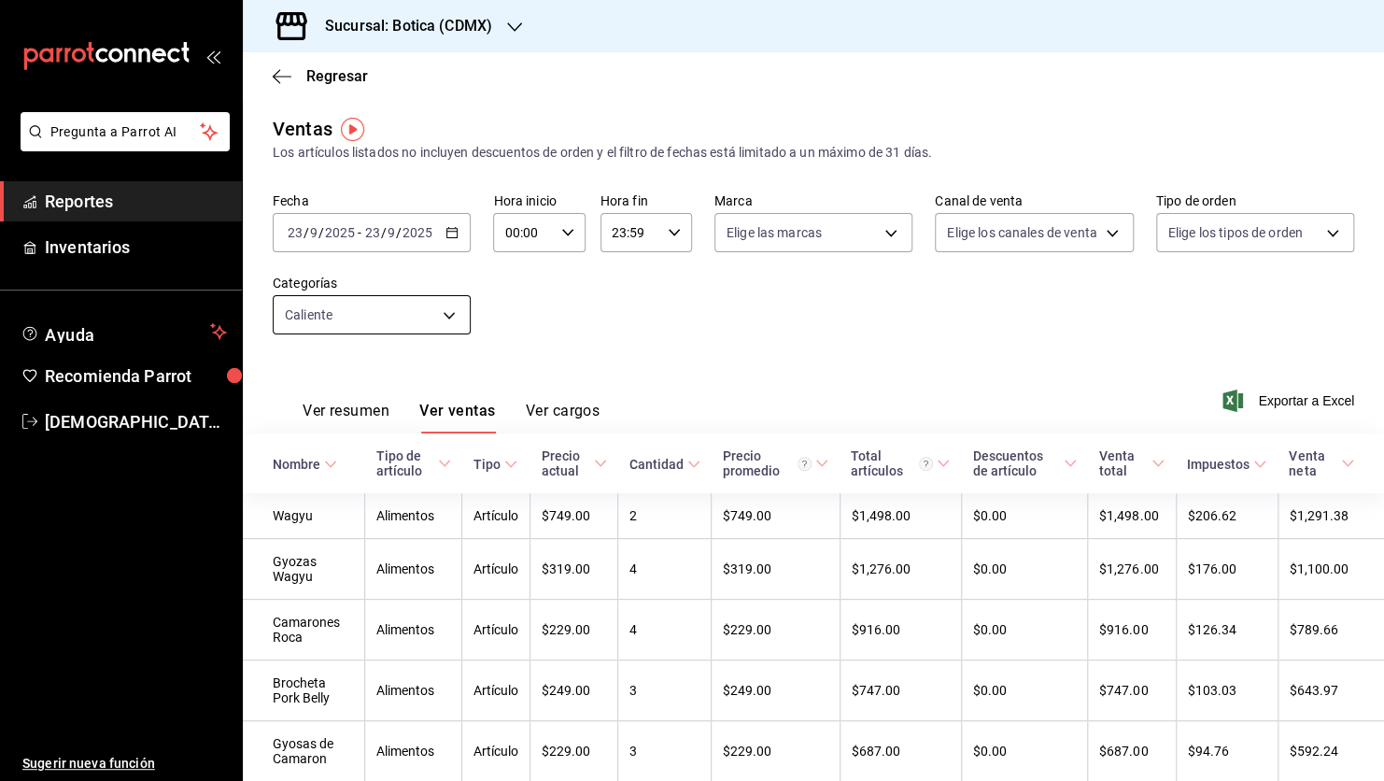
click at [451, 314] on body "Pregunta a Parrot AI Reportes Inventarios Ayuda Recomienda Parrot [PERSON_NAME]…" at bounding box center [692, 390] width 1384 height 781
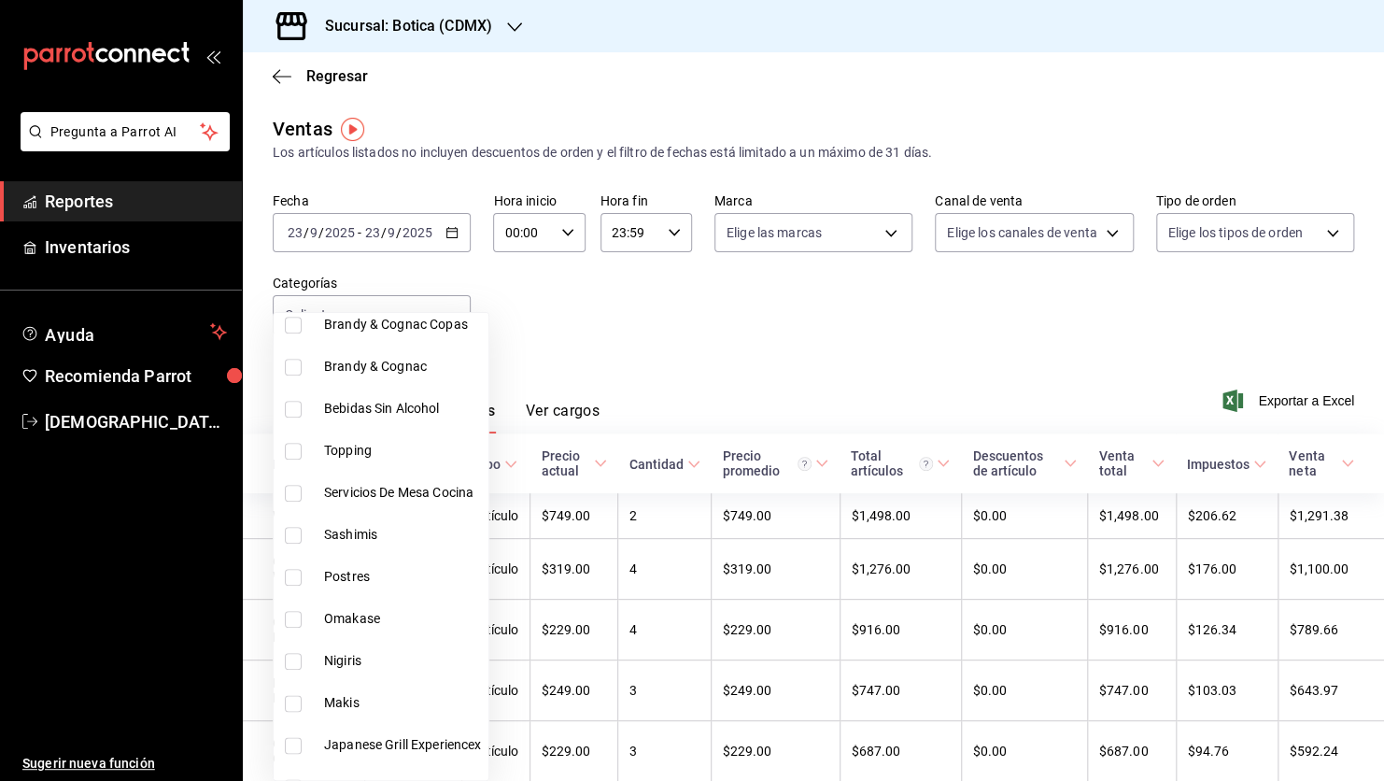
scroll to position [918, 0]
click at [292, 575] on input "checkbox" at bounding box center [293, 574] width 17 height 17
checkbox input "true"
click at [732, 378] on div at bounding box center [692, 390] width 1384 height 781
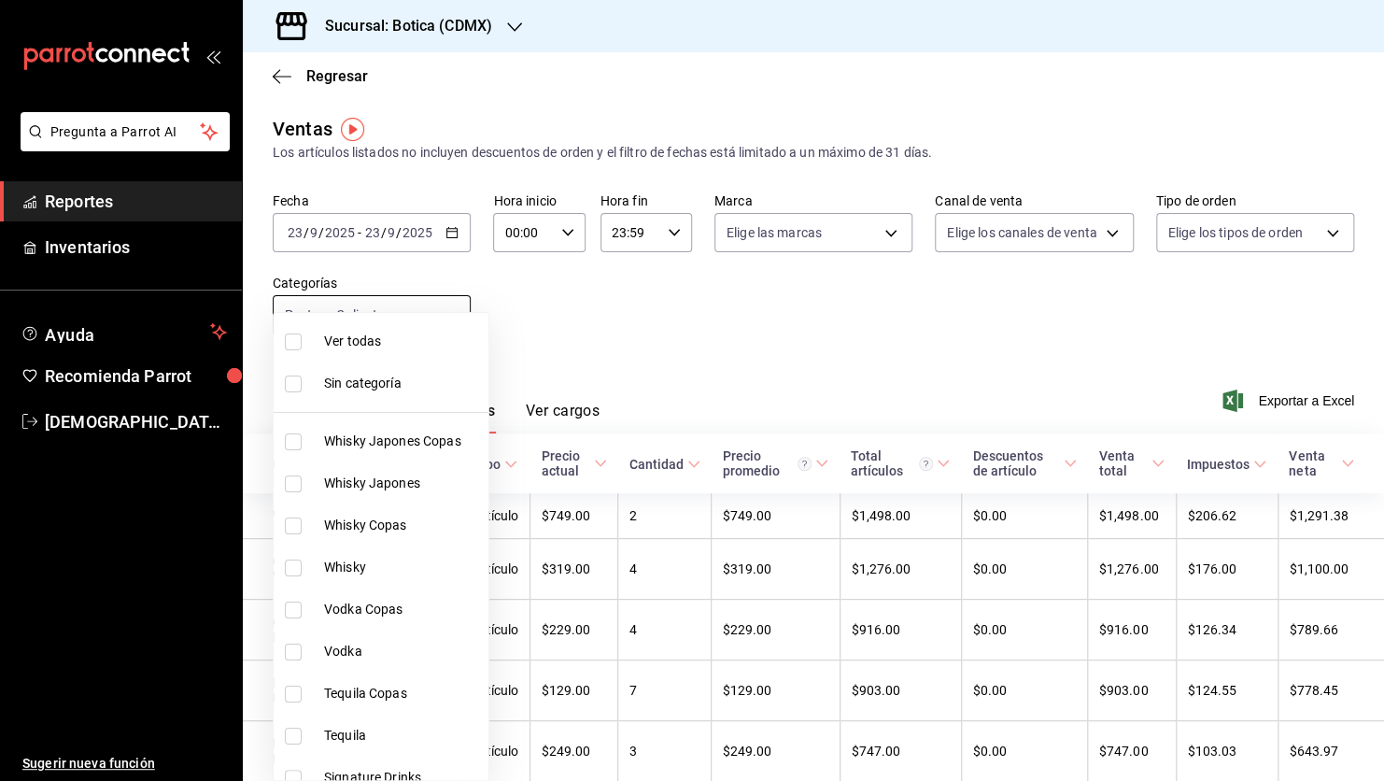
click at [452, 314] on body "Pregunta a Parrot AI Reportes Inventarios Ayuda Recomienda Parrot [PERSON_NAME]…" at bounding box center [692, 390] width 1384 height 781
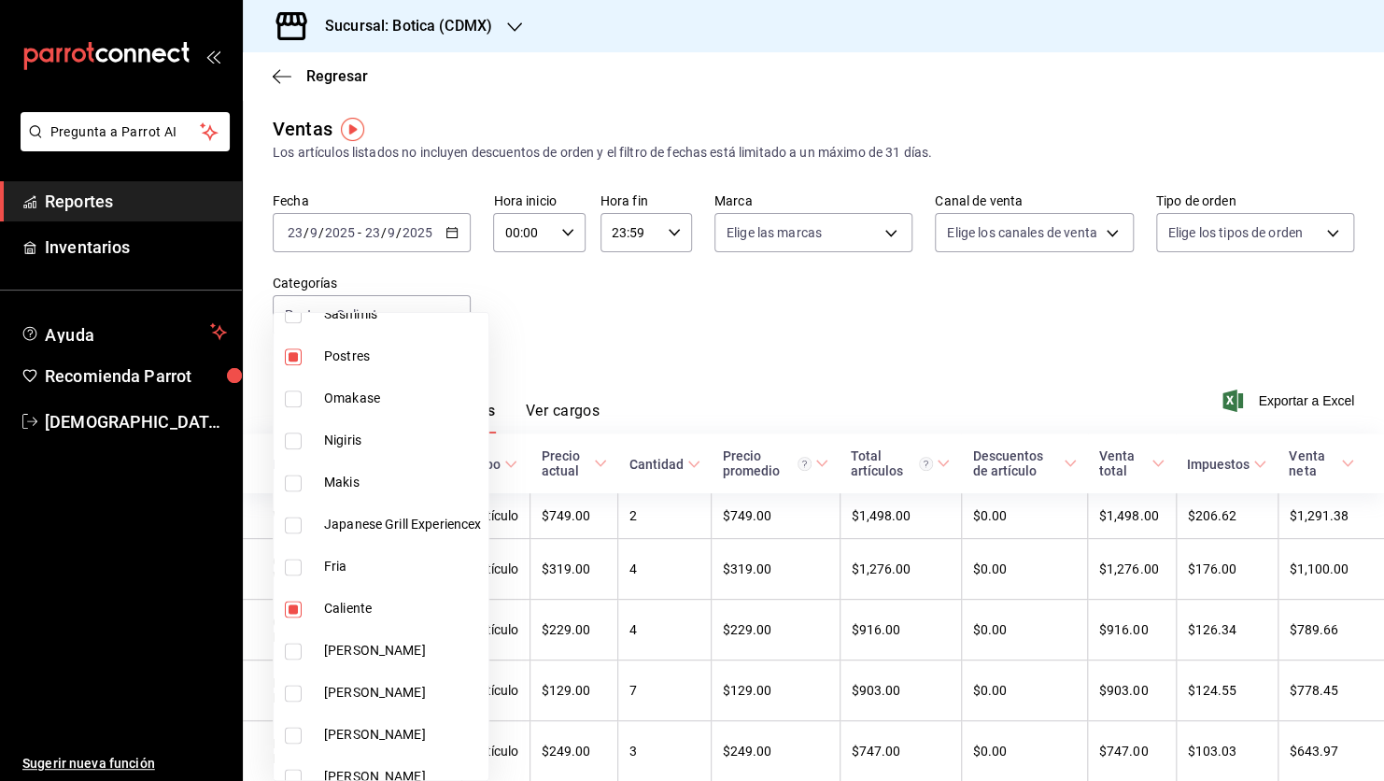
scroll to position [1138, 0]
click at [346, 597] on span "Caliente" at bounding box center [402, 606] width 157 height 20
type input "25b78496-6c2c-48a7-a207-0f3c7a1e26a6"
checkbox input "false"
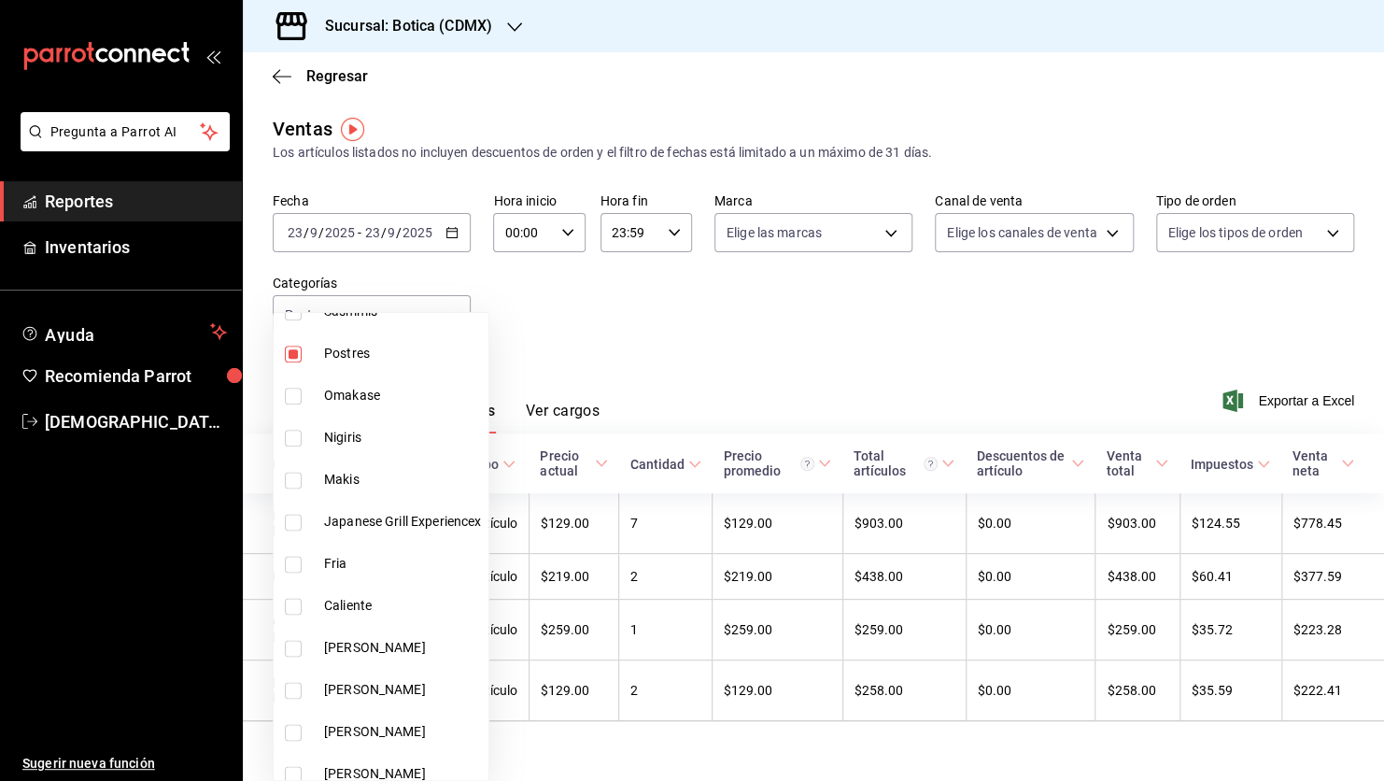
click at [700, 369] on div at bounding box center [692, 390] width 1384 height 781
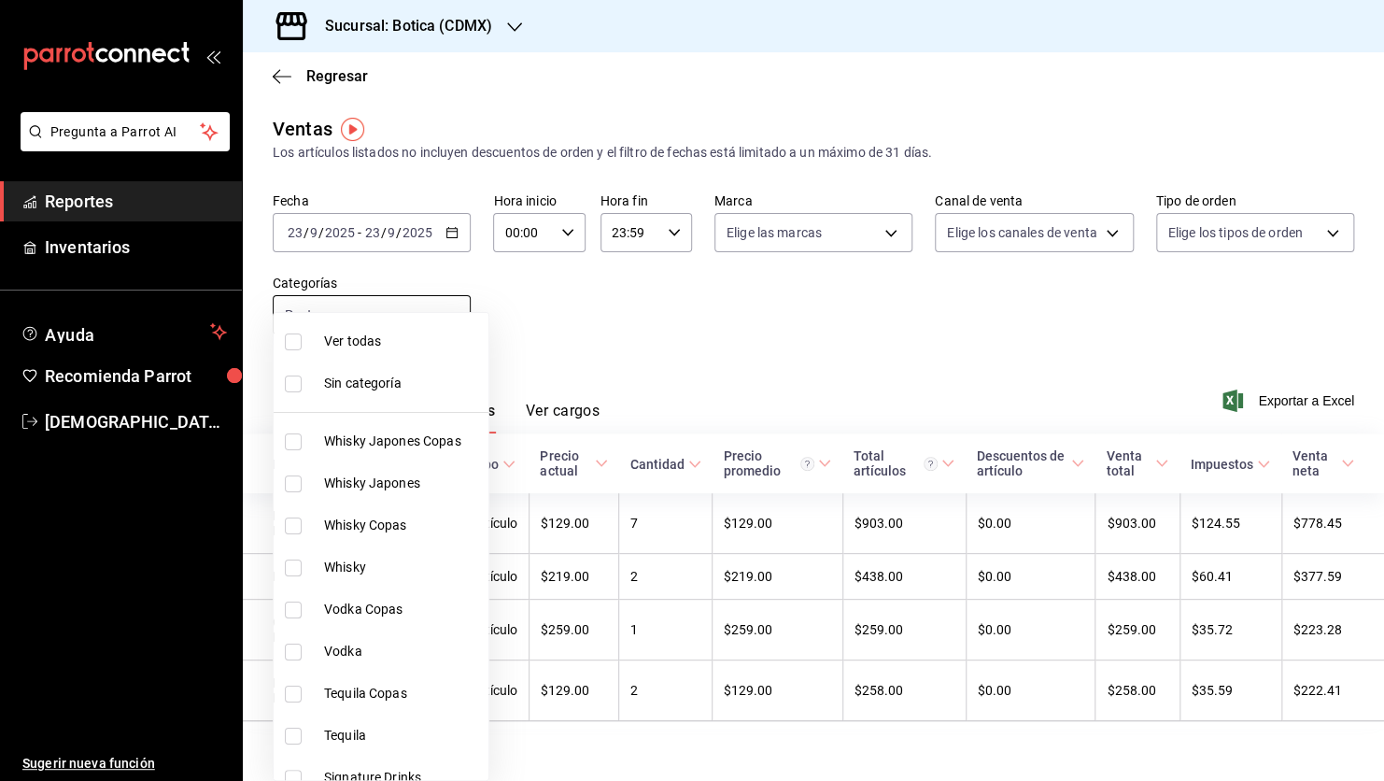
click at [449, 318] on body "Pregunta a Parrot AI Reportes Inventarios Ayuda Recomienda Parrot [PERSON_NAME]…" at bounding box center [692, 390] width 1384 height 781
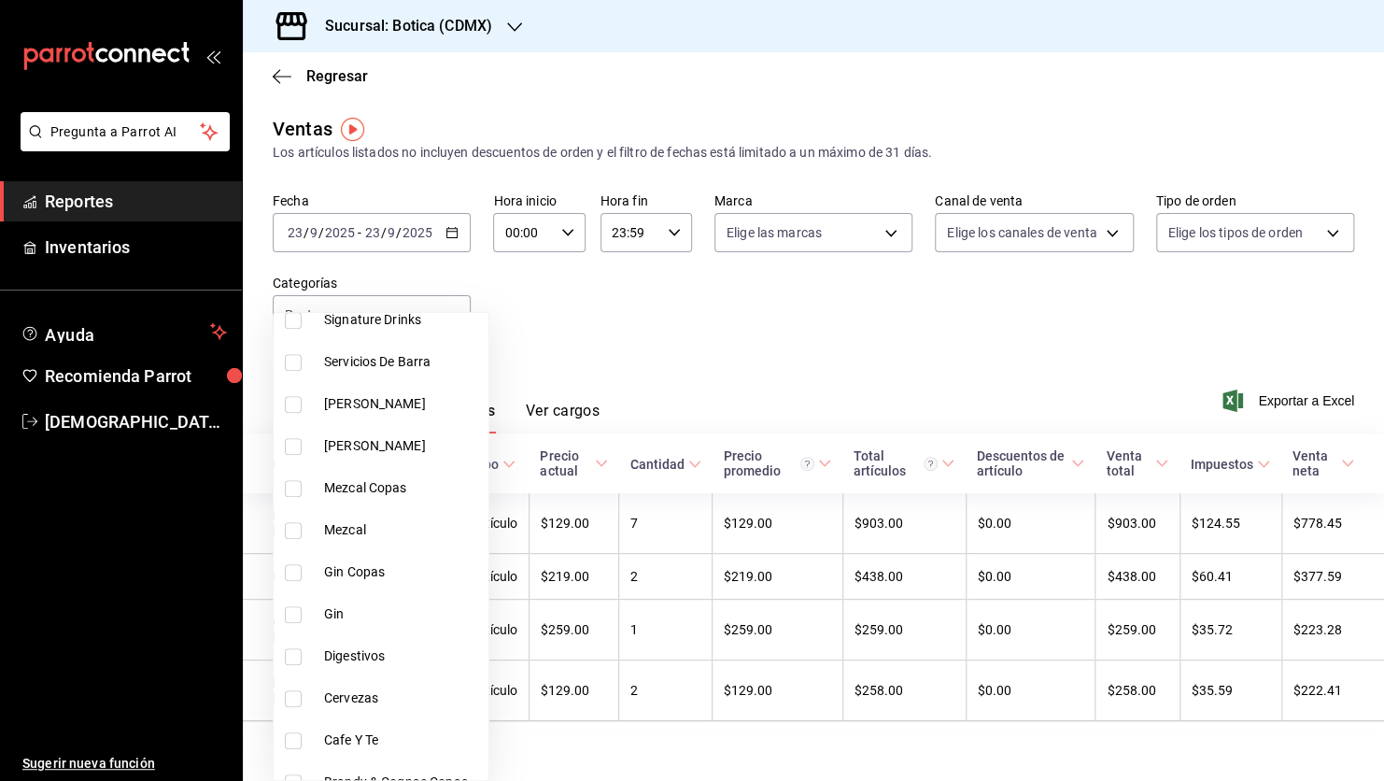
scroll to position [459, 0]
click at [294, 736] on input "checkbox" at bounding box center [293, 738] width 17 height 17
checkbox input "true"
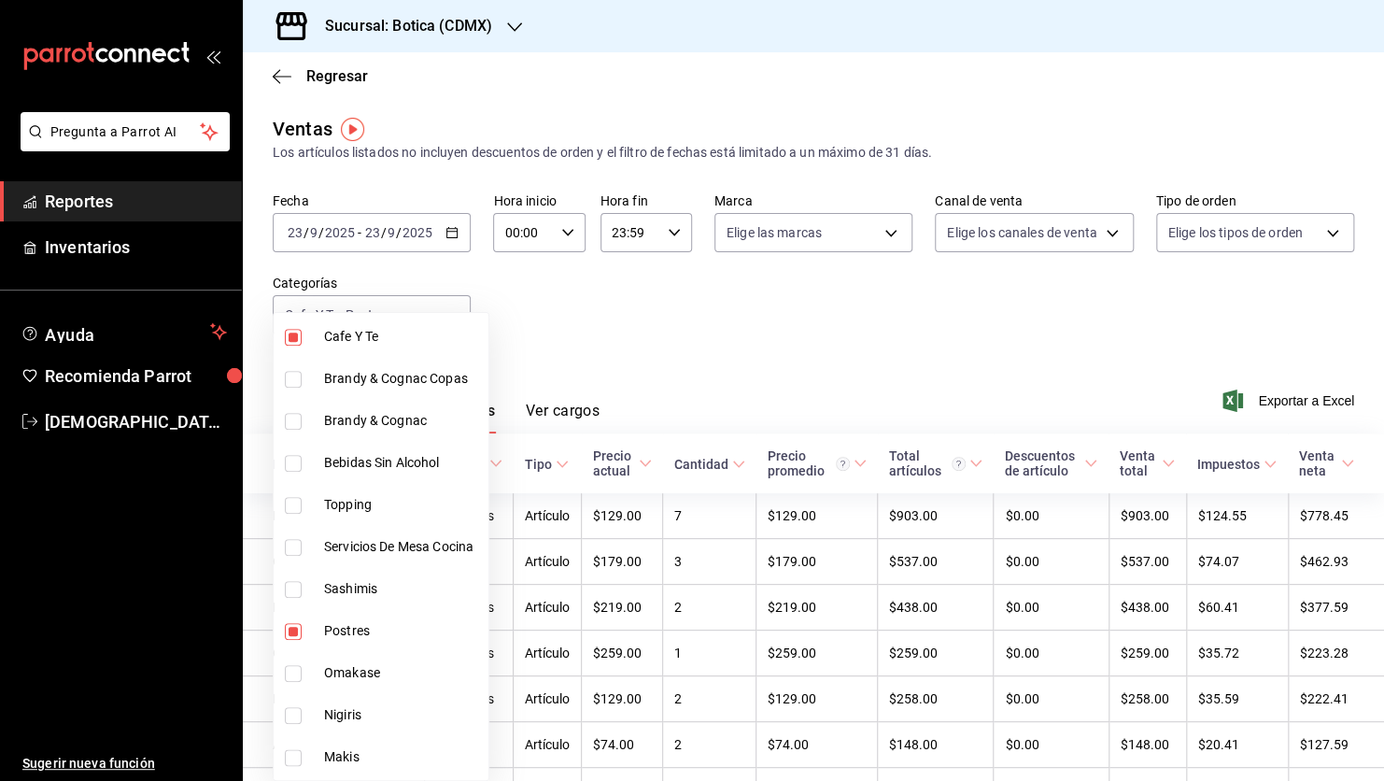
scroll to position [863, 0]
click at [391, 628] on span "Postres" at bounding box center [402, 629] width 157 height 20
type input "b6641ee8-c44b-433d-ae28-2bfeb9a710cb"
checkbox input "false"
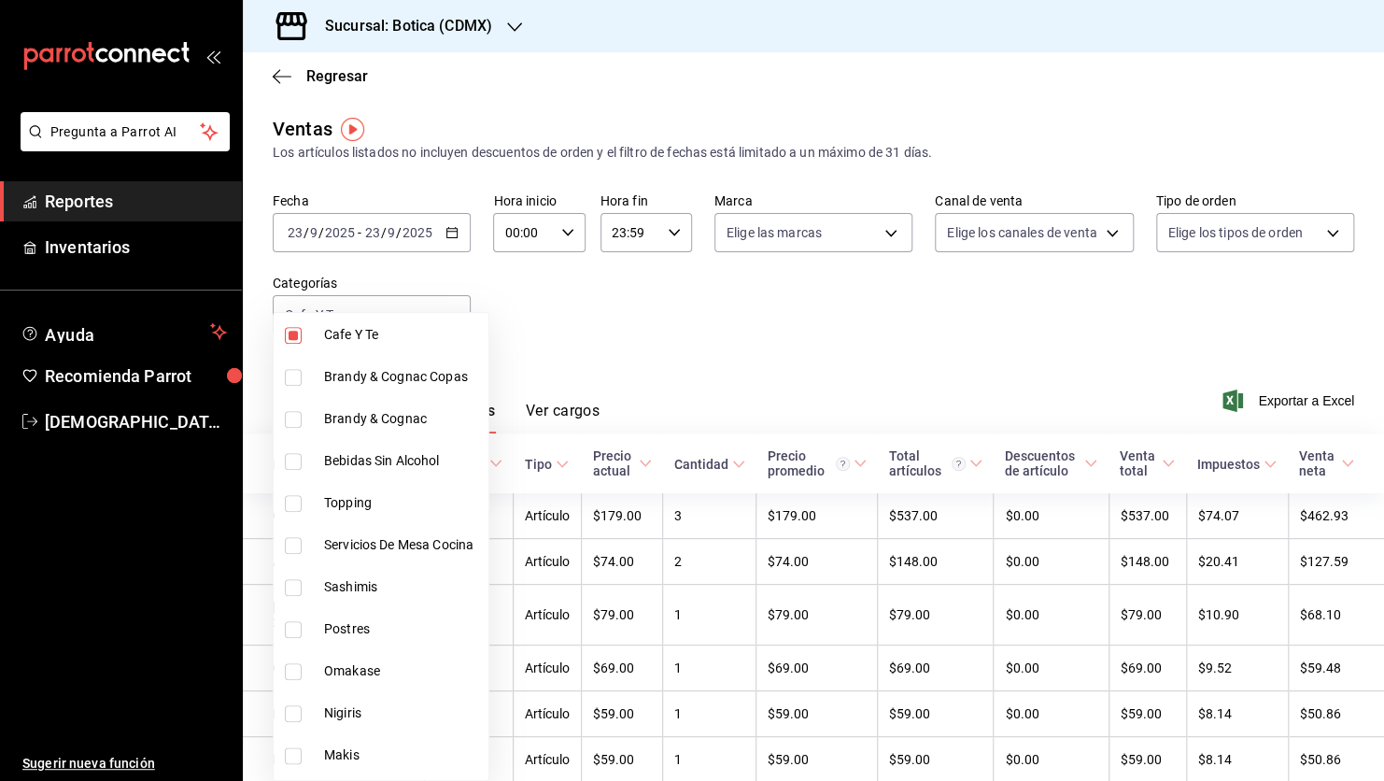
click at [761, 361] on div at bounding box center [692, 390] width 1384 height 781
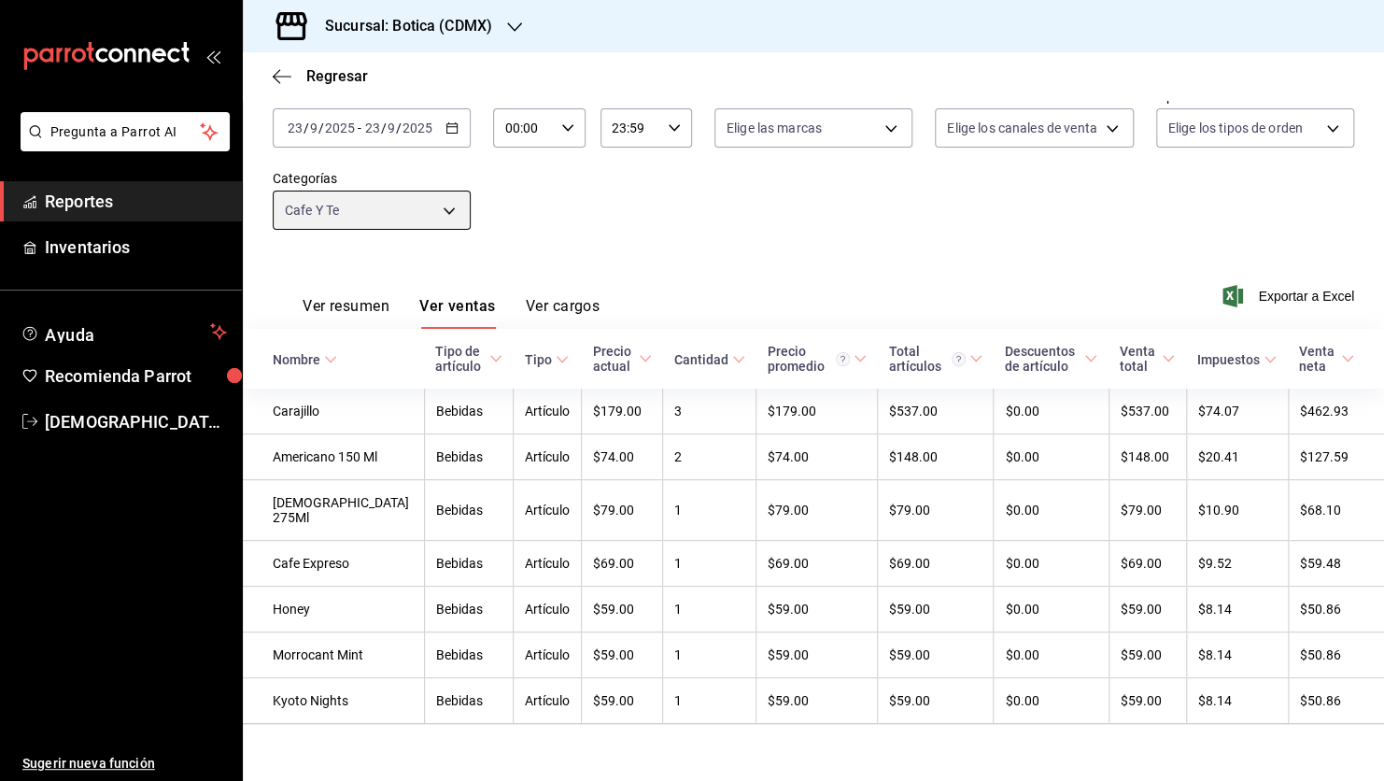
scroll to position [168, 0]
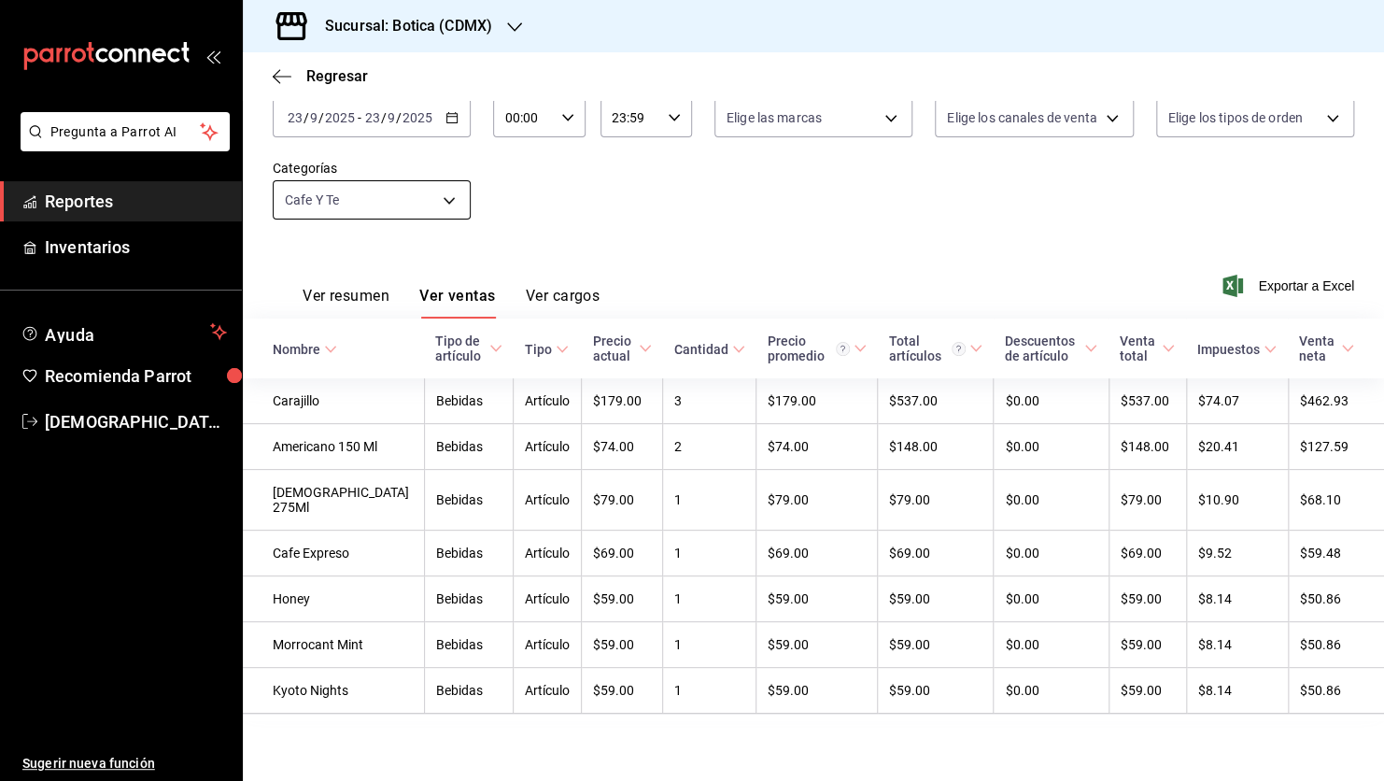
click at [444, 147] on body "Pregunta a Parrot AI Reportes Inventarios Ayuda Recomienda Parrot [PERSON_NAME]…" at bounding box center [692, 390] width 1384 height 781
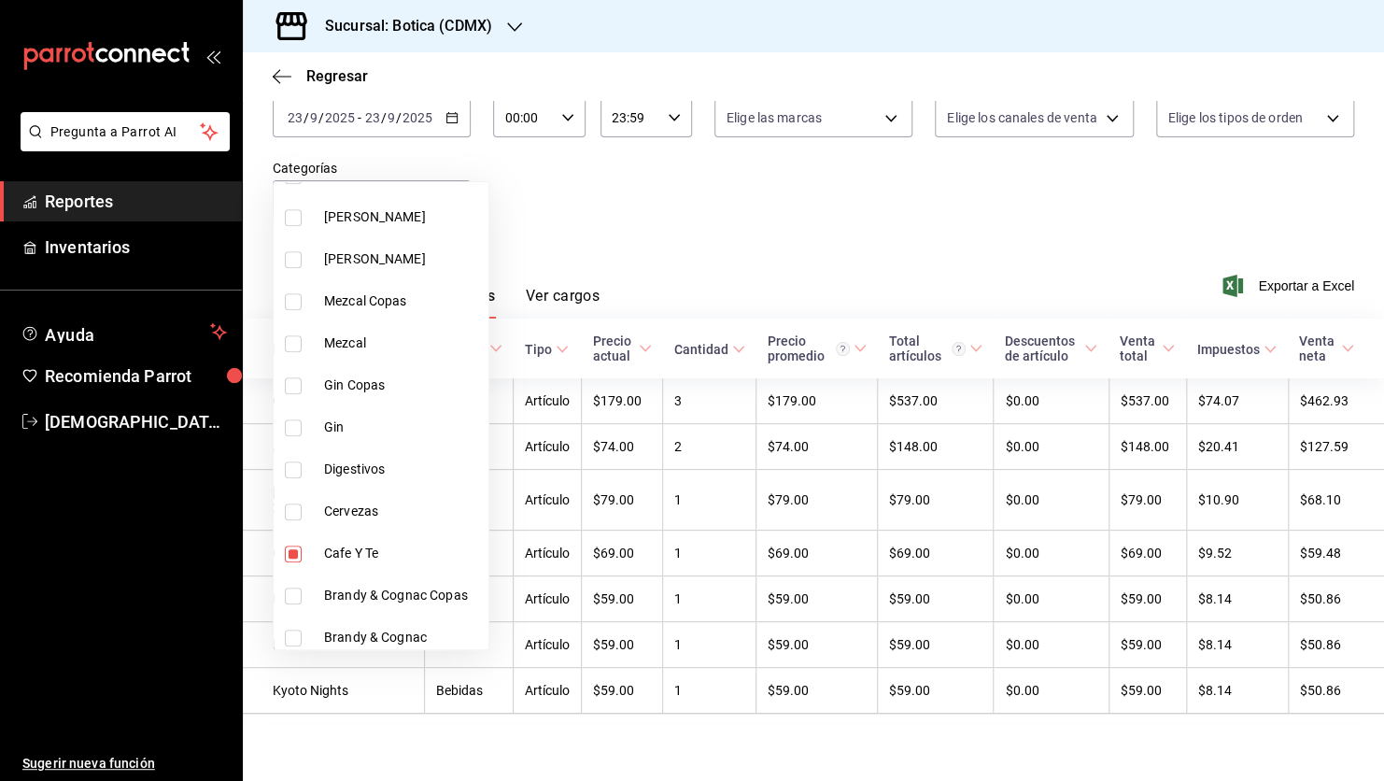
scroll to position [593, 0]
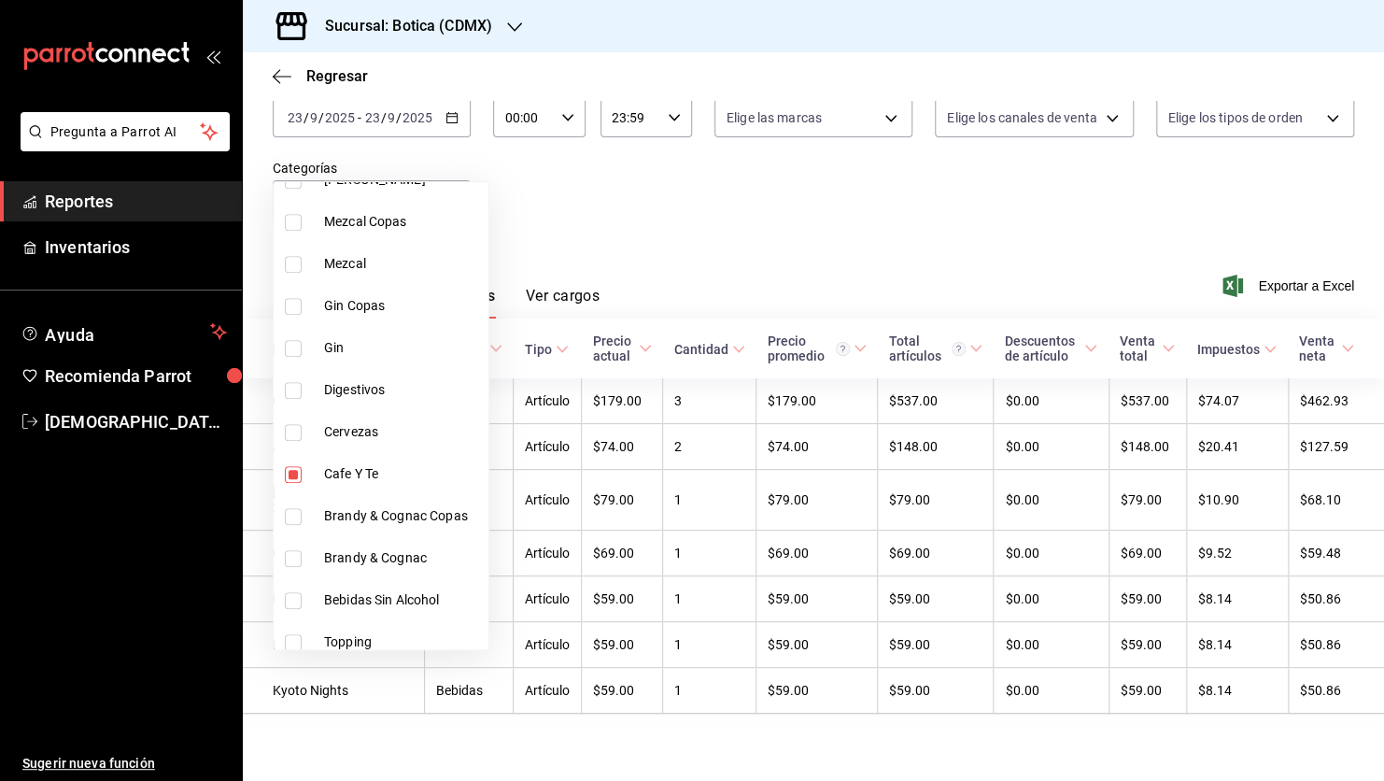
click at [287, 476] on input "checkbox" at bounding box center [293, 474] width 17 height 17
checkbox input "false"
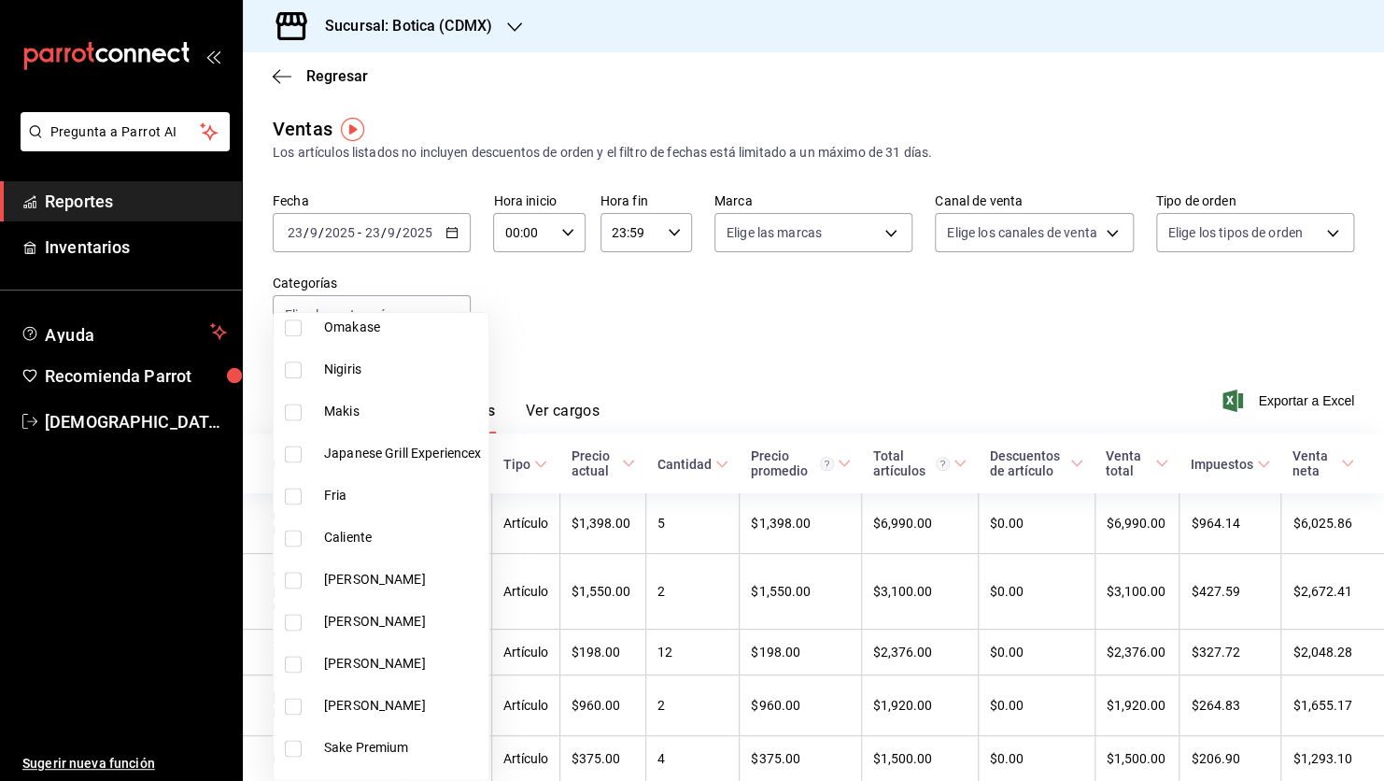
scroll to position [1188, 0]
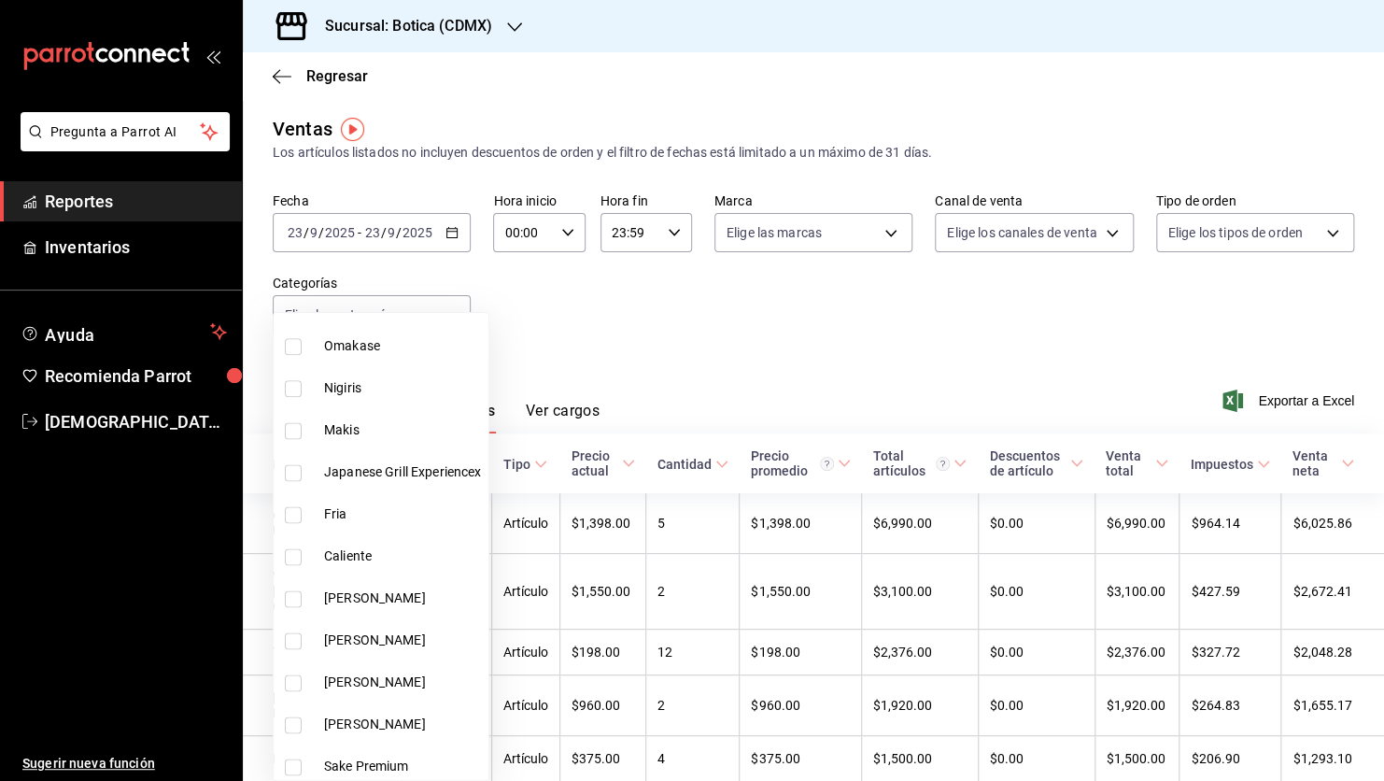
click at [298, 342] on input "checkbox" at bounding box center [293, 346] width 17 height 17
checkbox input "true"
type input "a73a2e35-0d89-4bbb-9554-7540ef3b4ac7"
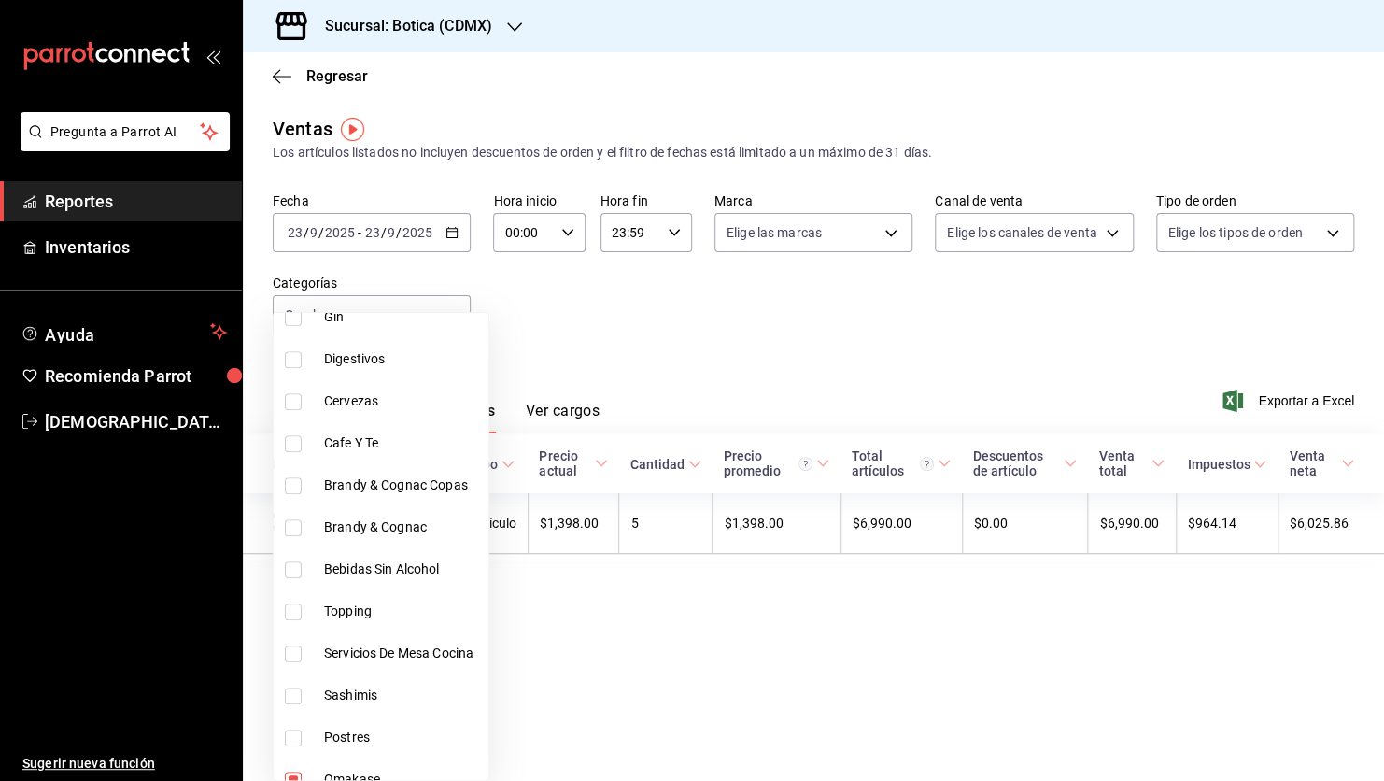
scroll to position [897, 0]
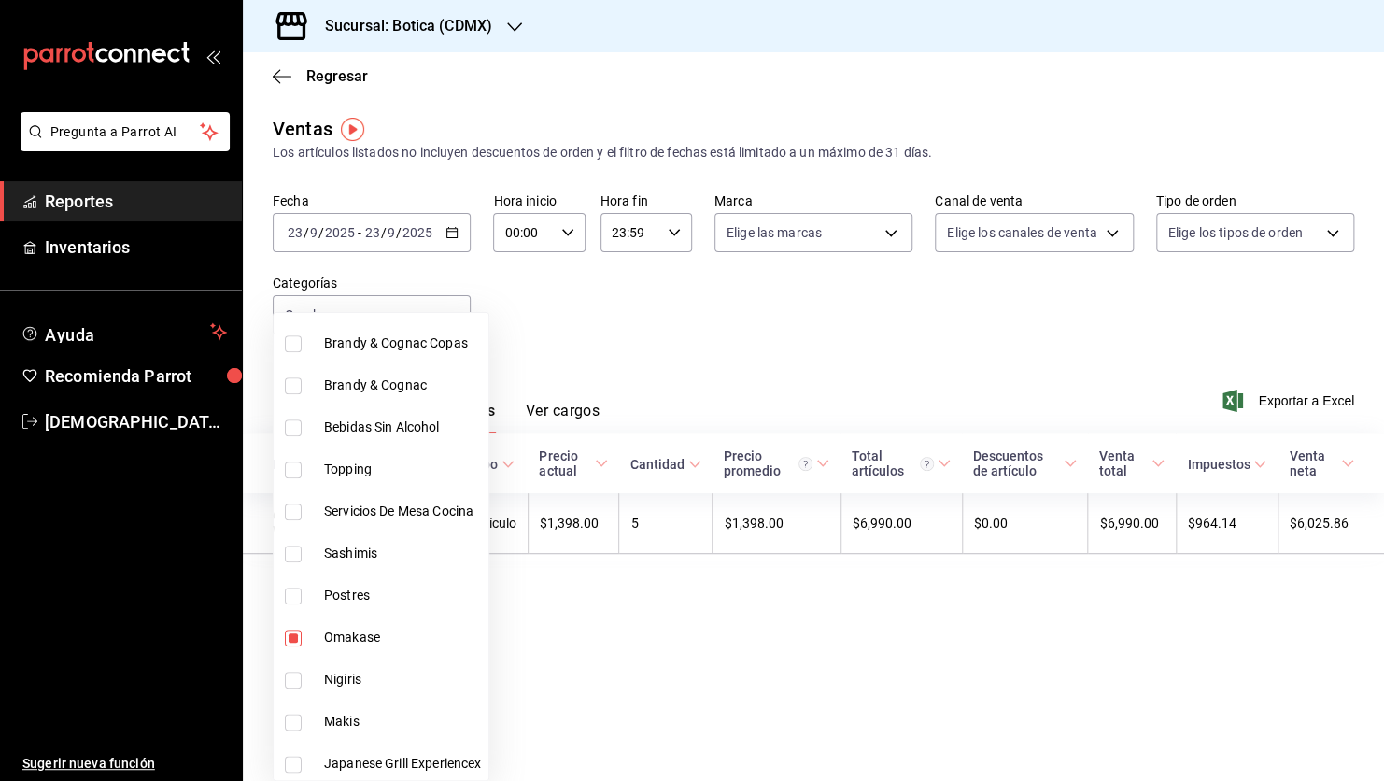
click at [289, 637] on input "checkbox" at bounding box center [293, 637] width 17 height 17
checkbox input "false"
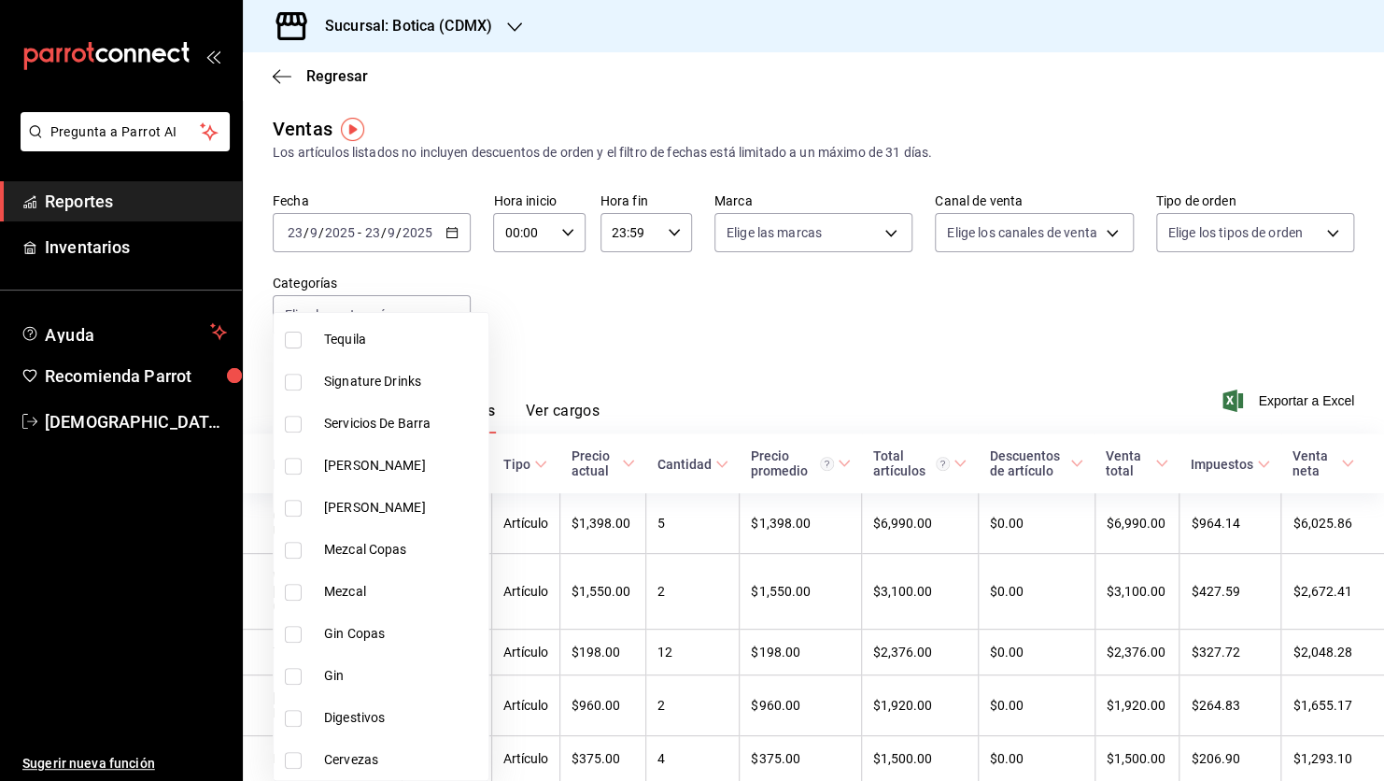
scroll to position [385, 0]
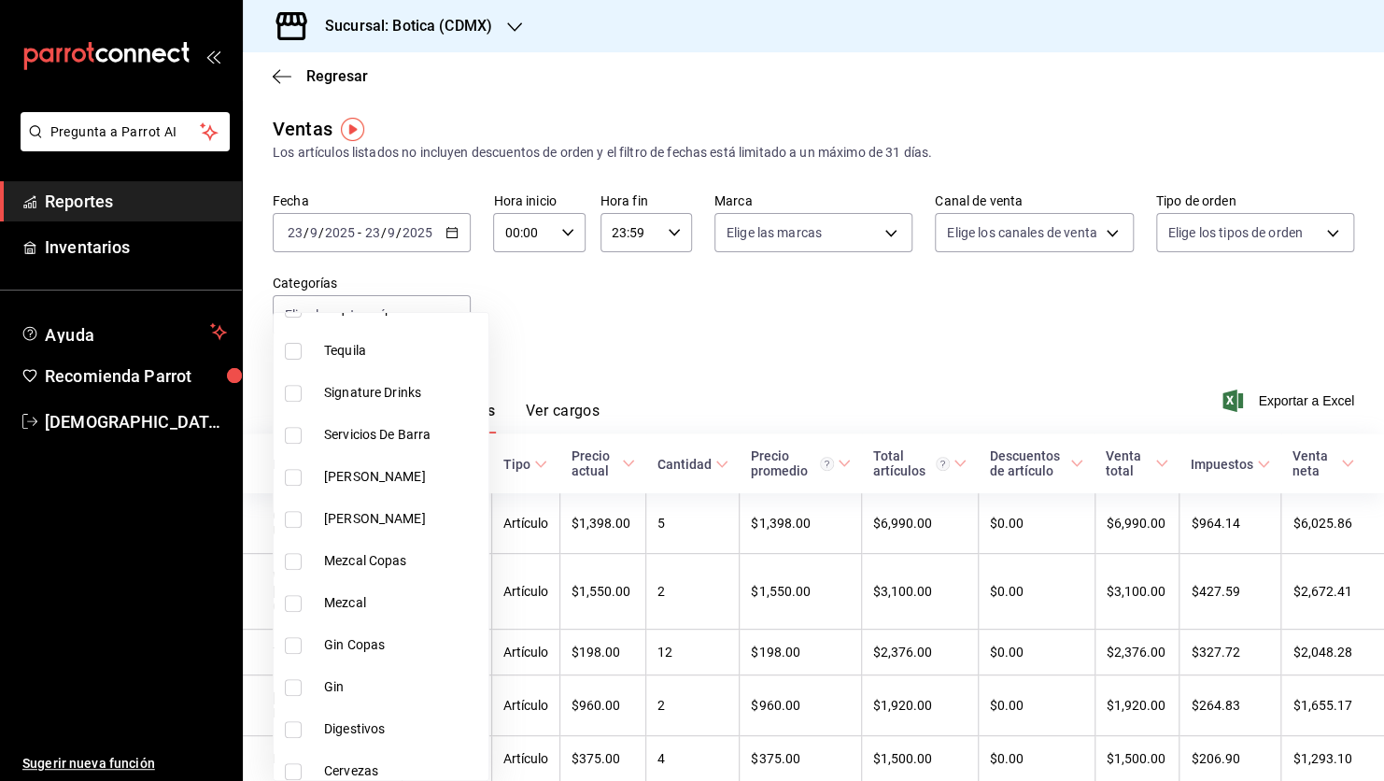
click at [300, 389] on input "checkbox" at bounding box center [293, 393] width 17 height 17
checkbox input "true"
type input "b0b5e297-f2c4-4473-a6c7-99e935097a36"
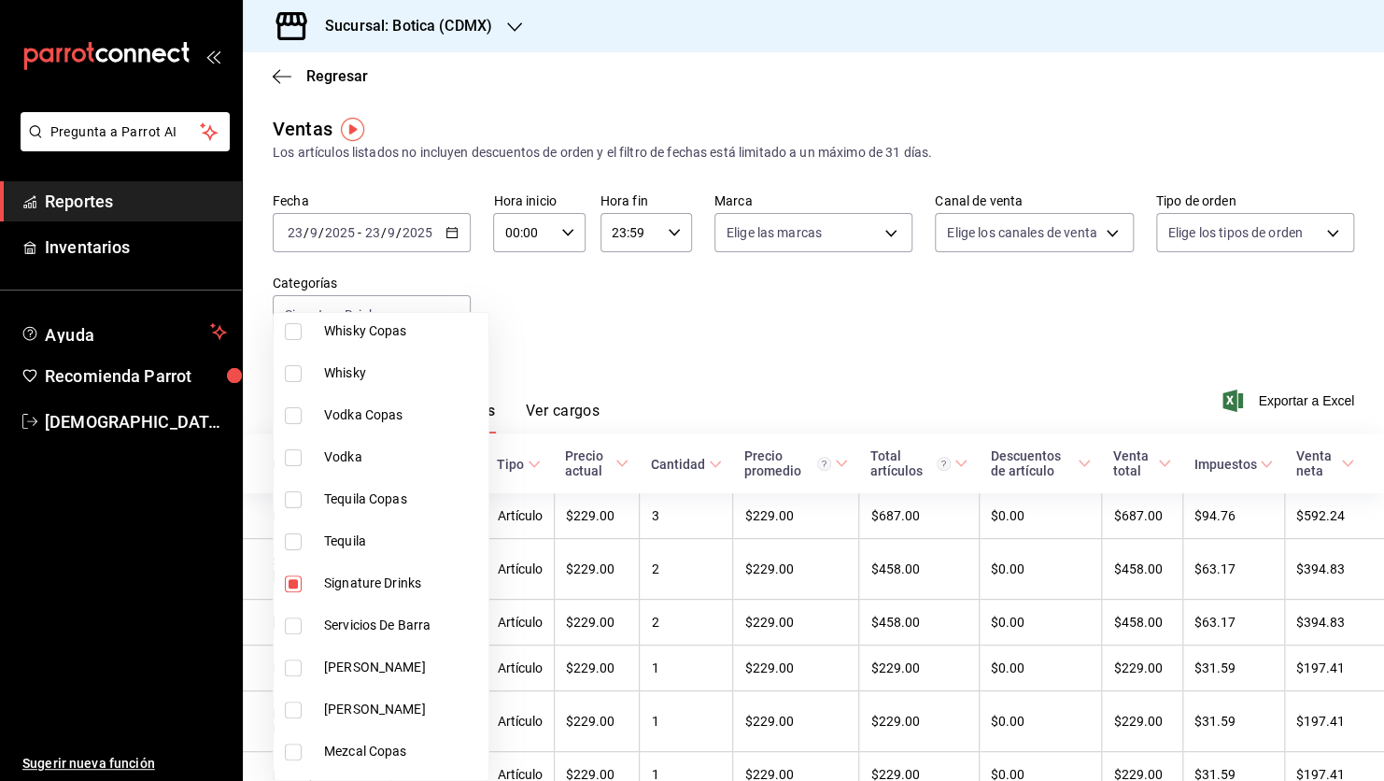
scroll to position [62, 0]
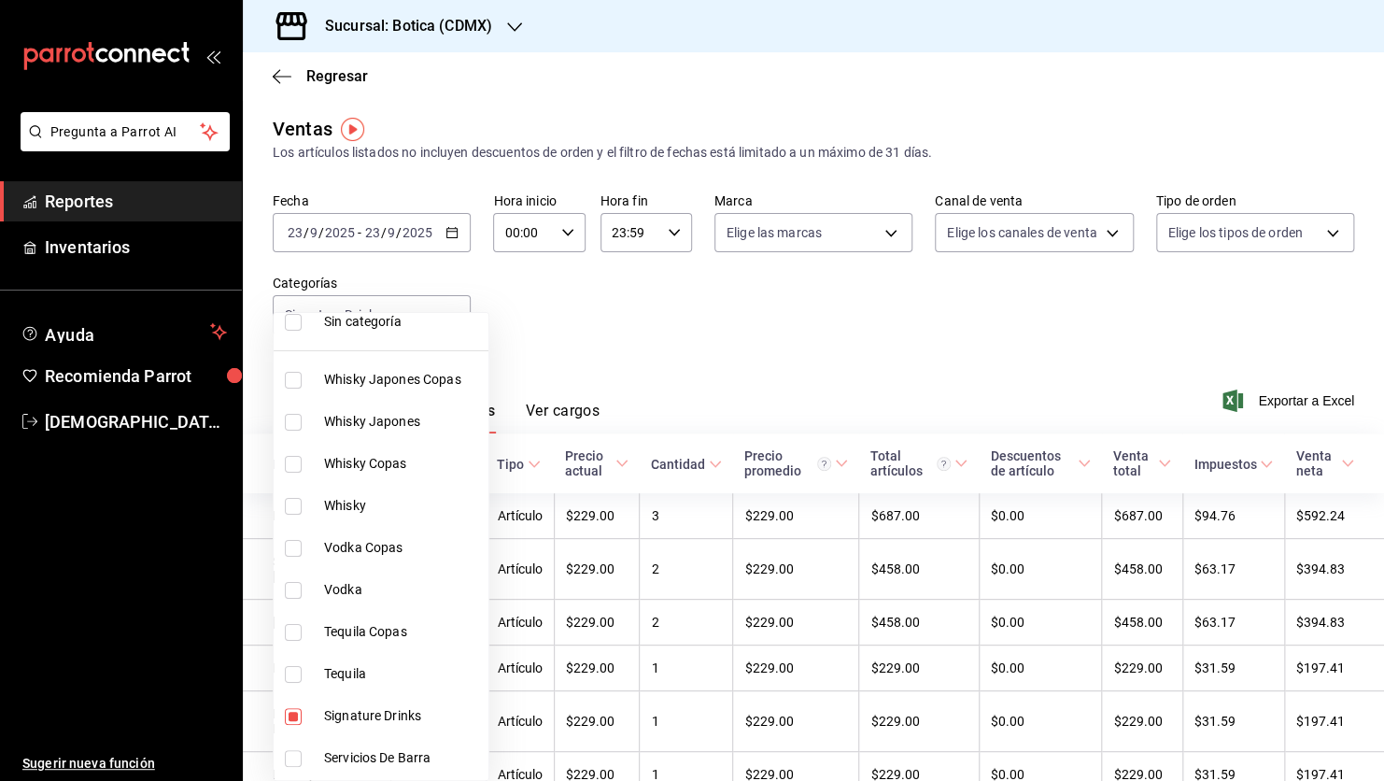
click at [672, 326] on div at bounding box center [692, 390] width 1384 height 781
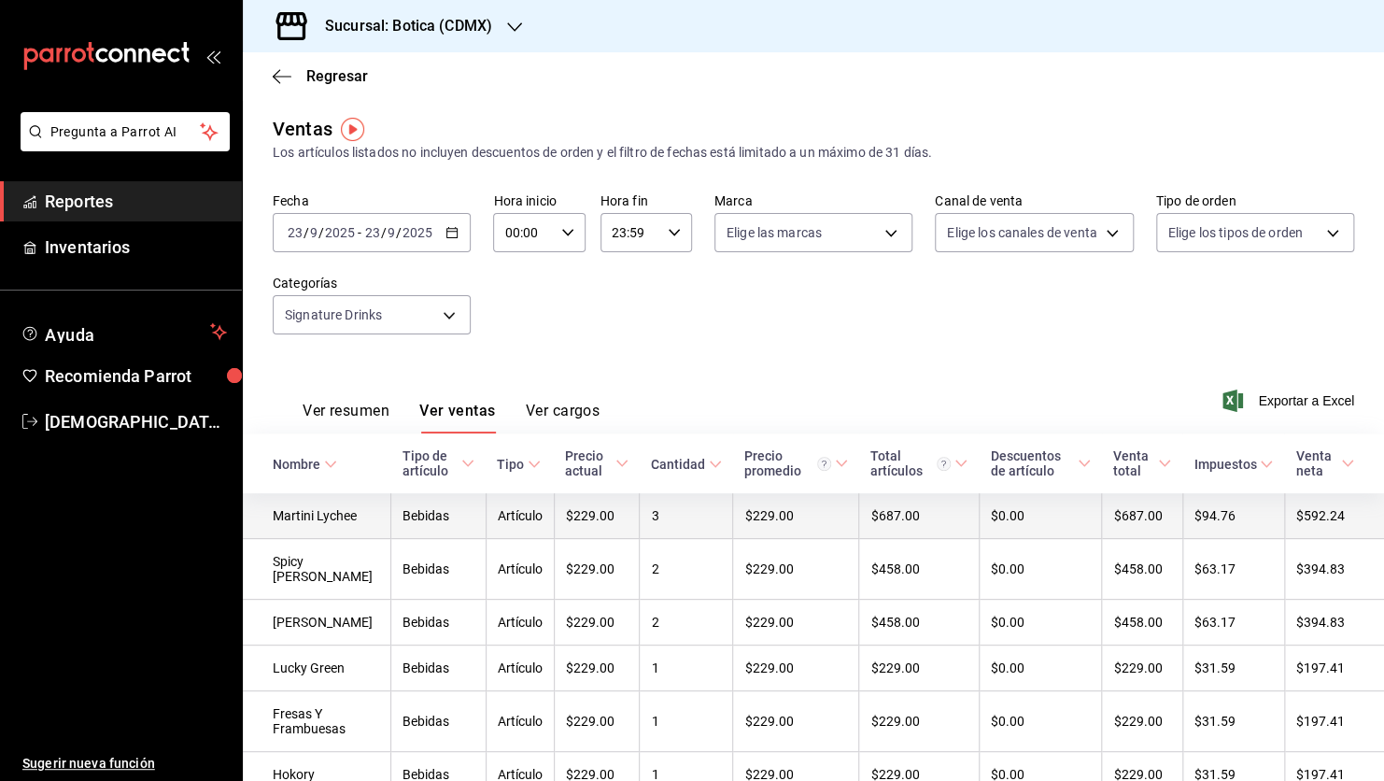
click at [662, 503] on td "3" at bounding box center [686, 516] width 93 height 46
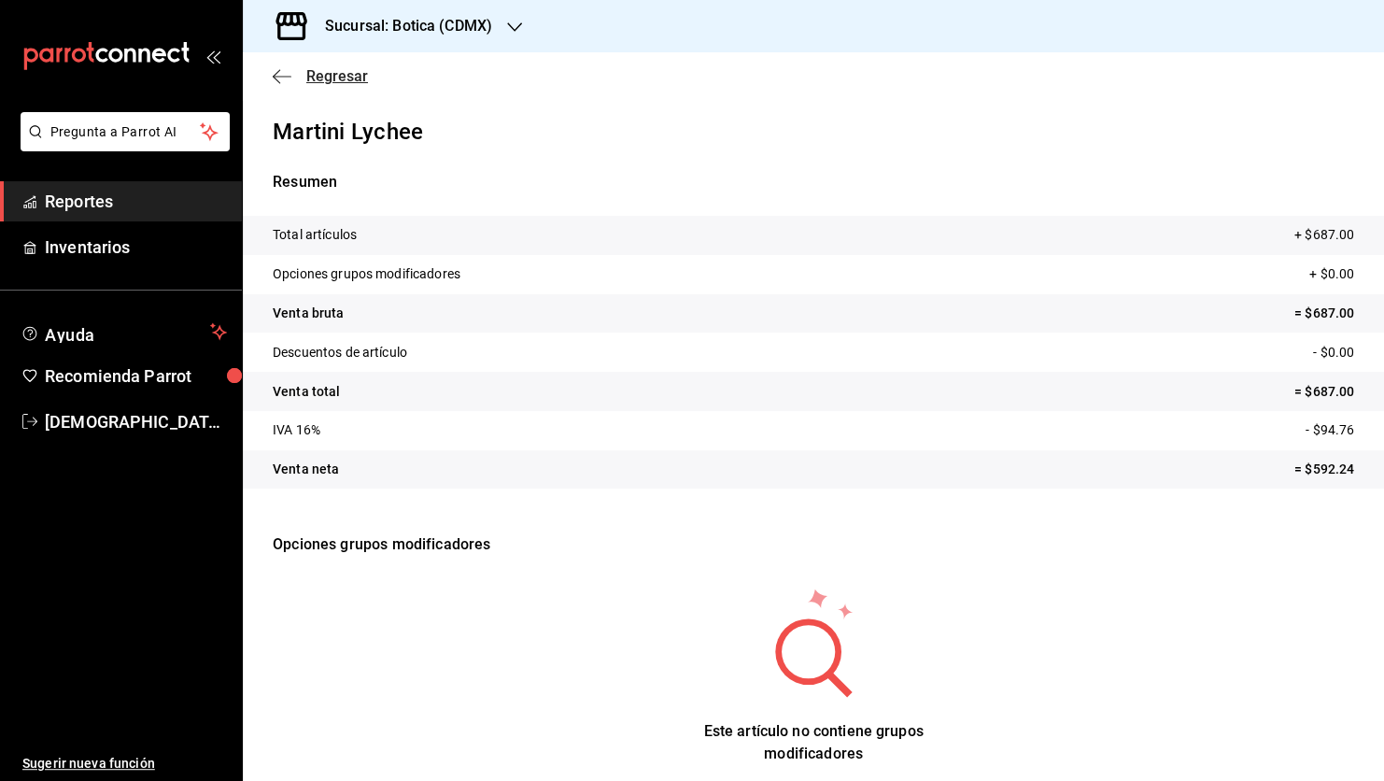
click at [281, 75] on icon "button" at bounding box center [282, 76] width 19 height 17
click at [322, 78] on span "Regresar" at bounding box center [337, 76] width 62 height 18
click at [325, 142] on p "Martini Lychee" at bounding box center [813, 132] width 1081 height 34
click at [322, 78] on span "Regresar" at bounding box center [337, 76] width 62 height 18
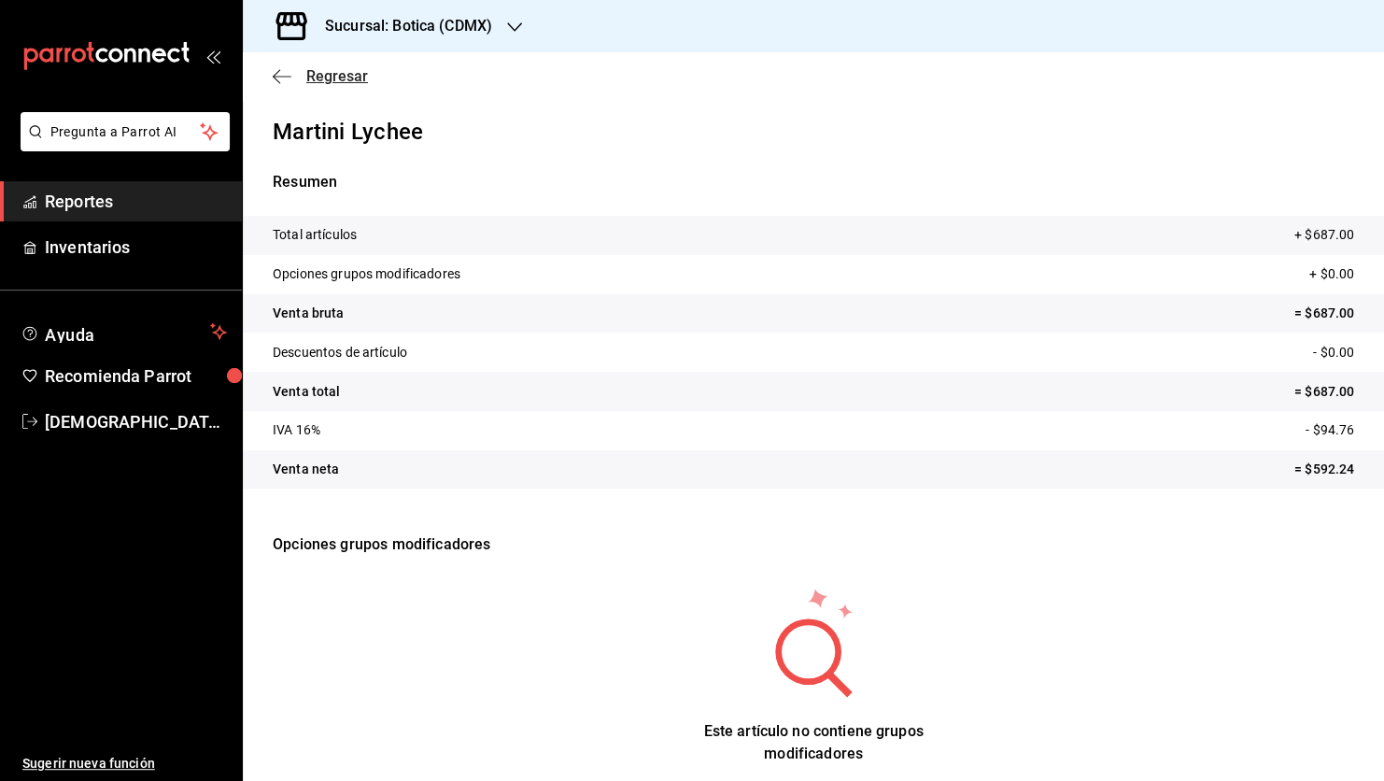
click at [322, 78] on span "Regresar" at bounding box center [337, 76] width 62 height 18
drag, startPoint x: 322, startPoint y: 78, endPoint x: 281, endPoint y: 75, distance: 41.3
click at [281, 75] on icon "button" at bounding box center [282, 76] width 19 height 17
drag, startPoint x: 281, startPoint y: 75, endPoint x: 143, endPoint y: 208, distance: 192.2
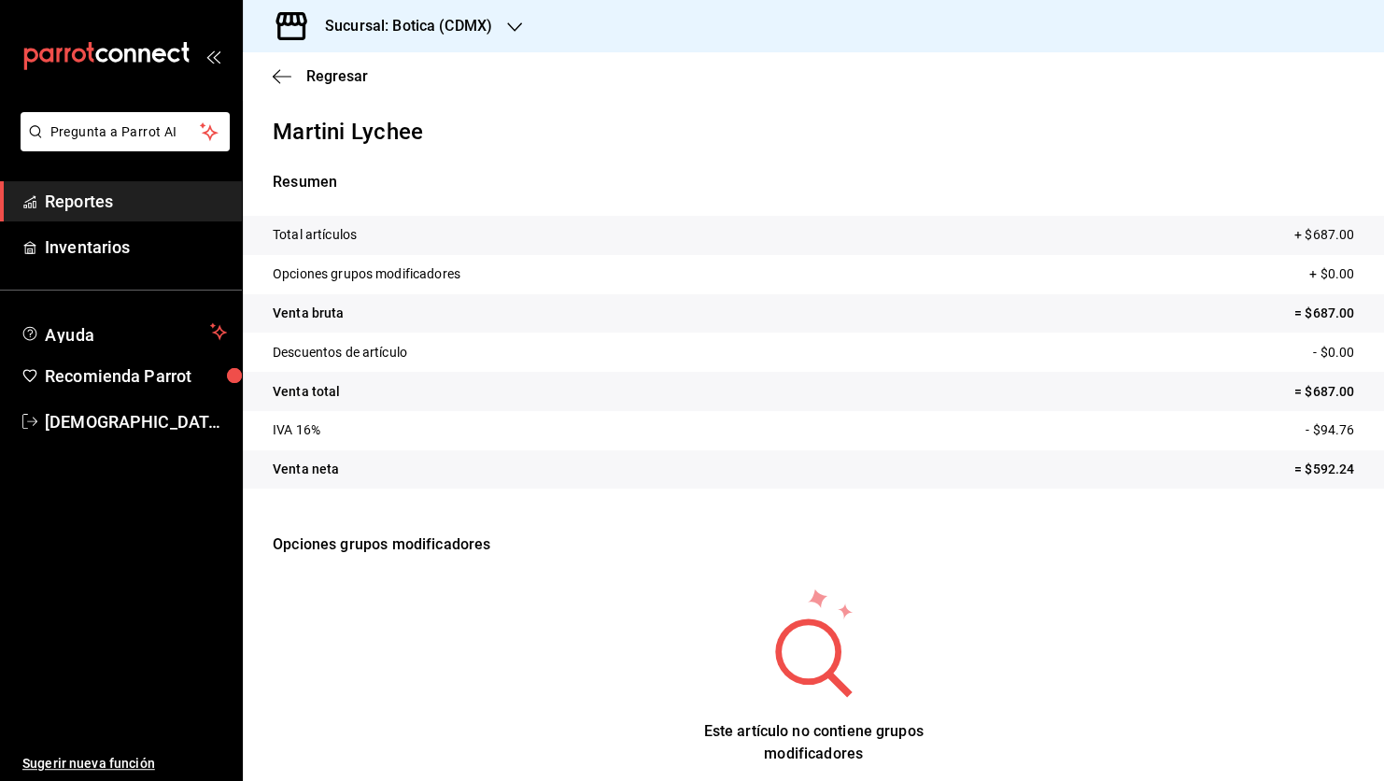
click at [143, 208] on span "Reportes" at bounding box center [136, 201] width 182 height 25
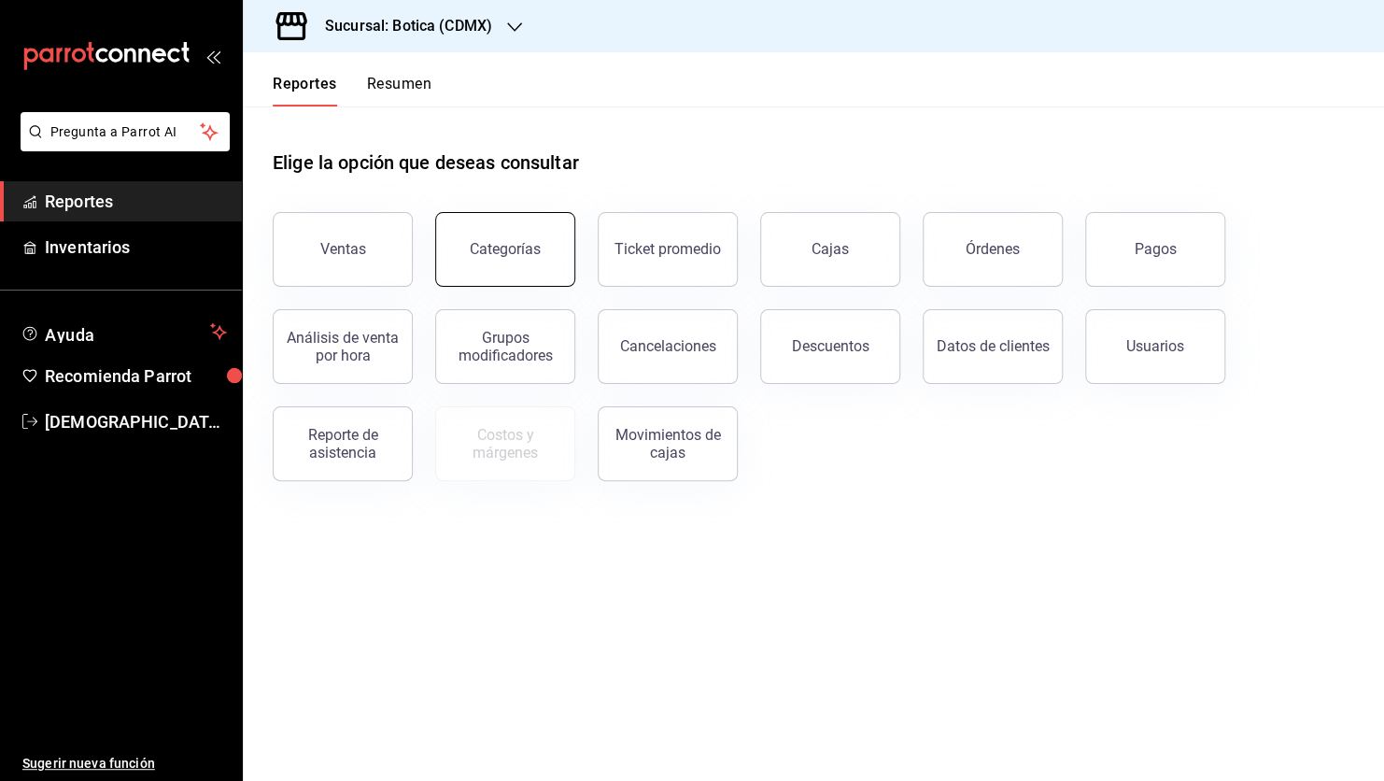
click at [531, 262] on button "Categorías" at bounding box center [505, 249] width 140 height 75
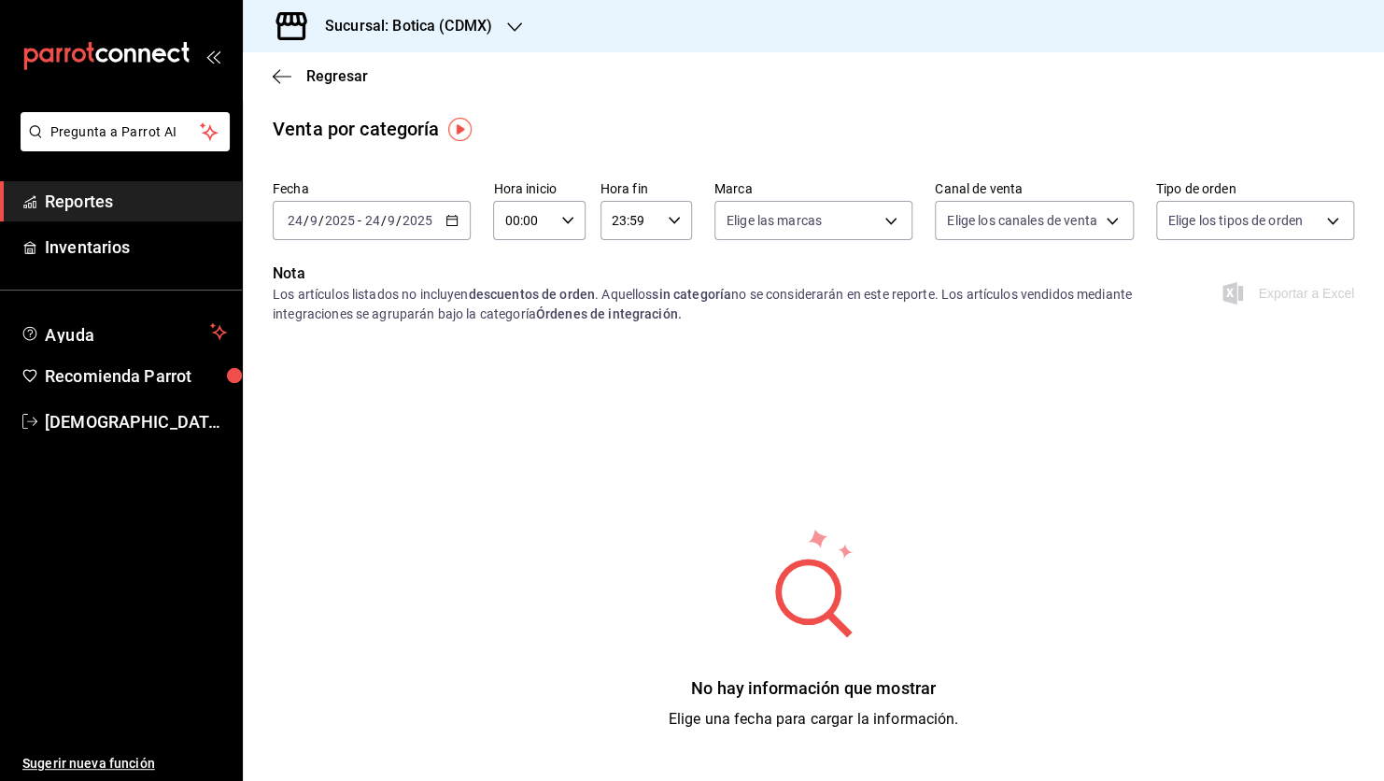
click at [450, 217] on \(Stroke\) "button" at bounding box center [451, 221] width 11 height 10
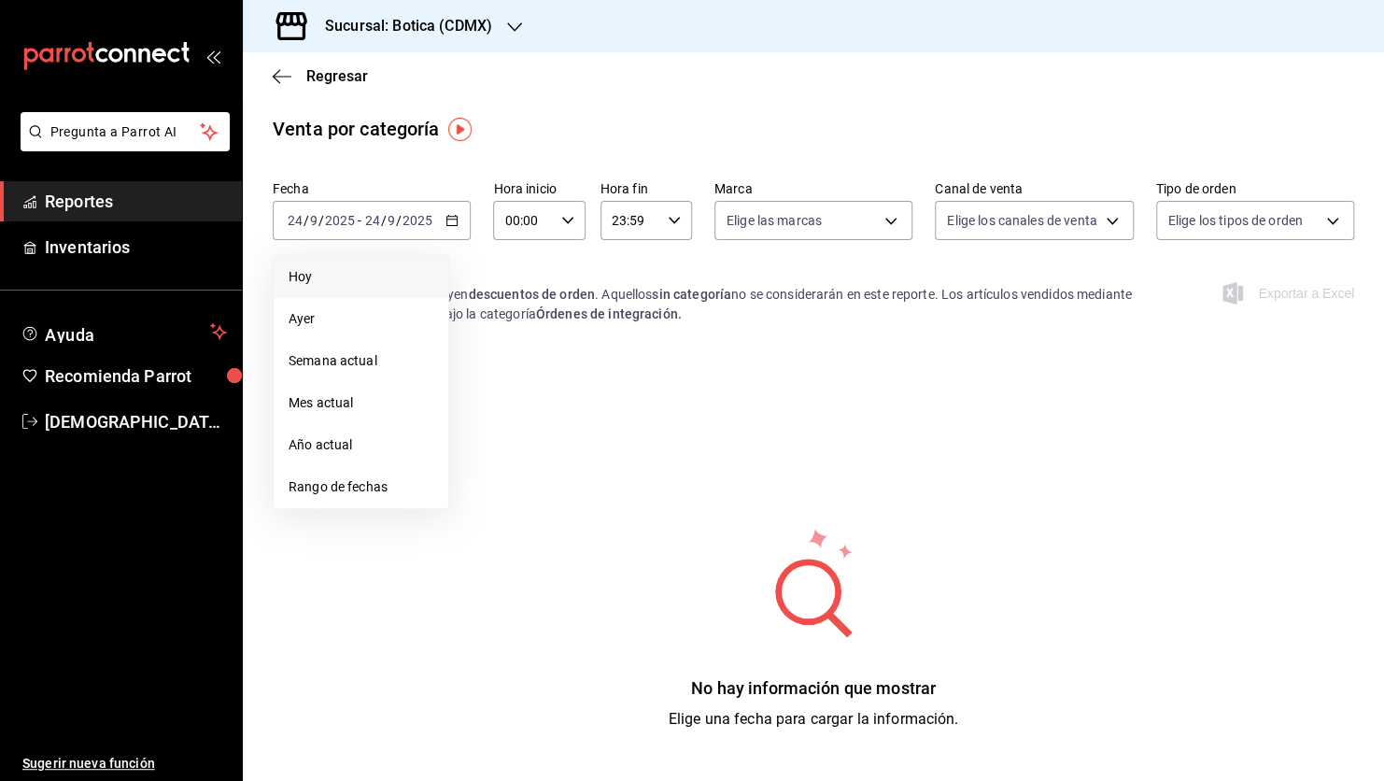
click at [351, 276] on span "Hoy" at bounding box center [361, 277] width 145 height 20
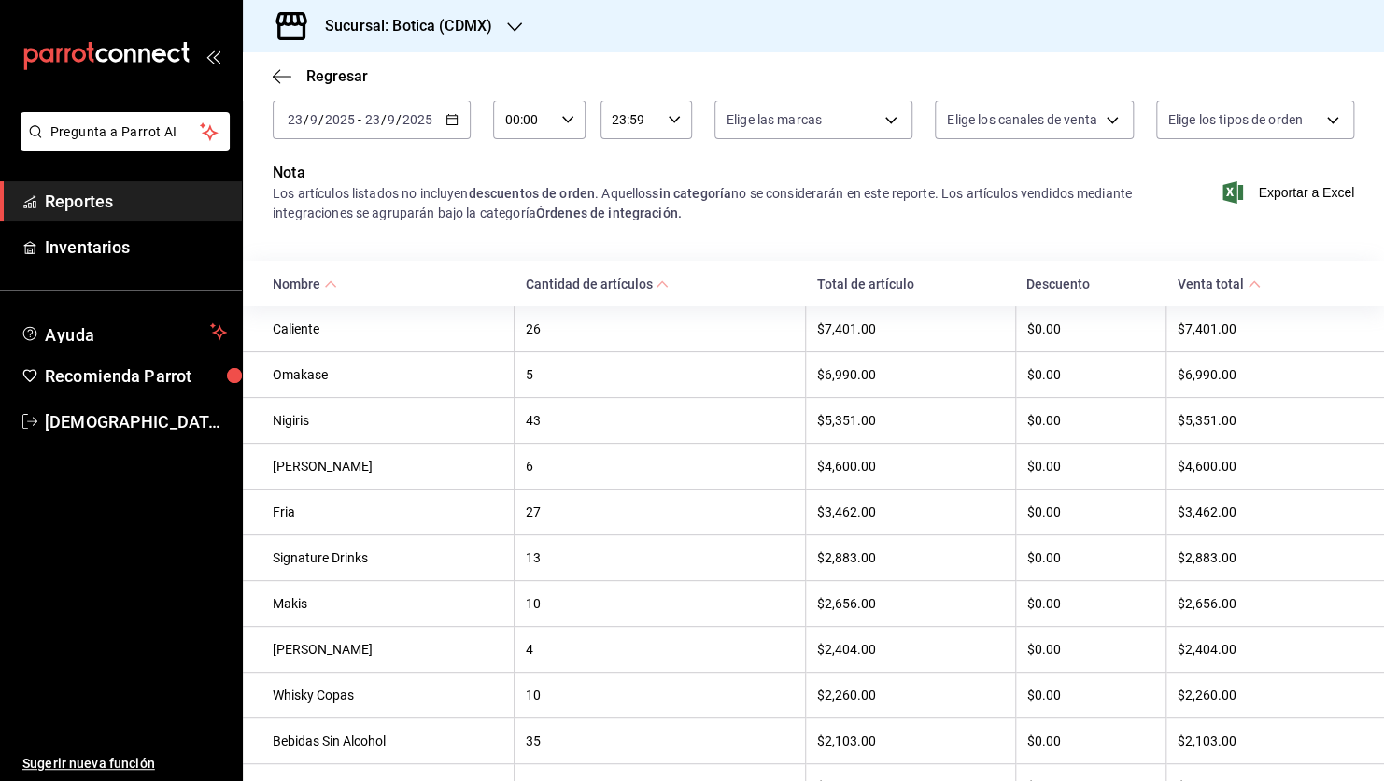
scroll to position [99, 0]
click at [455, 123] on \(Stroke\) "button" at bounding box center [451, 122] width 11 height 10
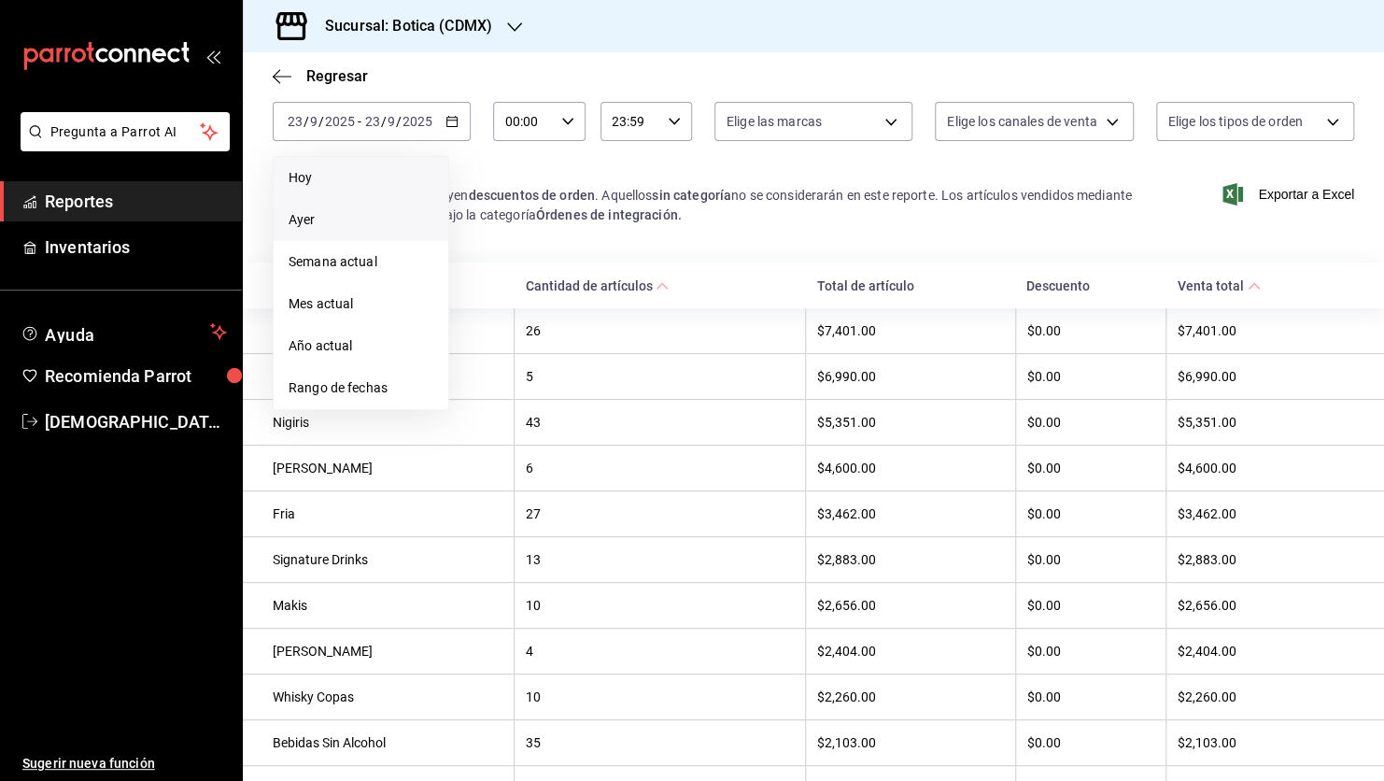
click at [331, 218] on span "Ayer" at bounding box center [361, 220] width 145 height 20
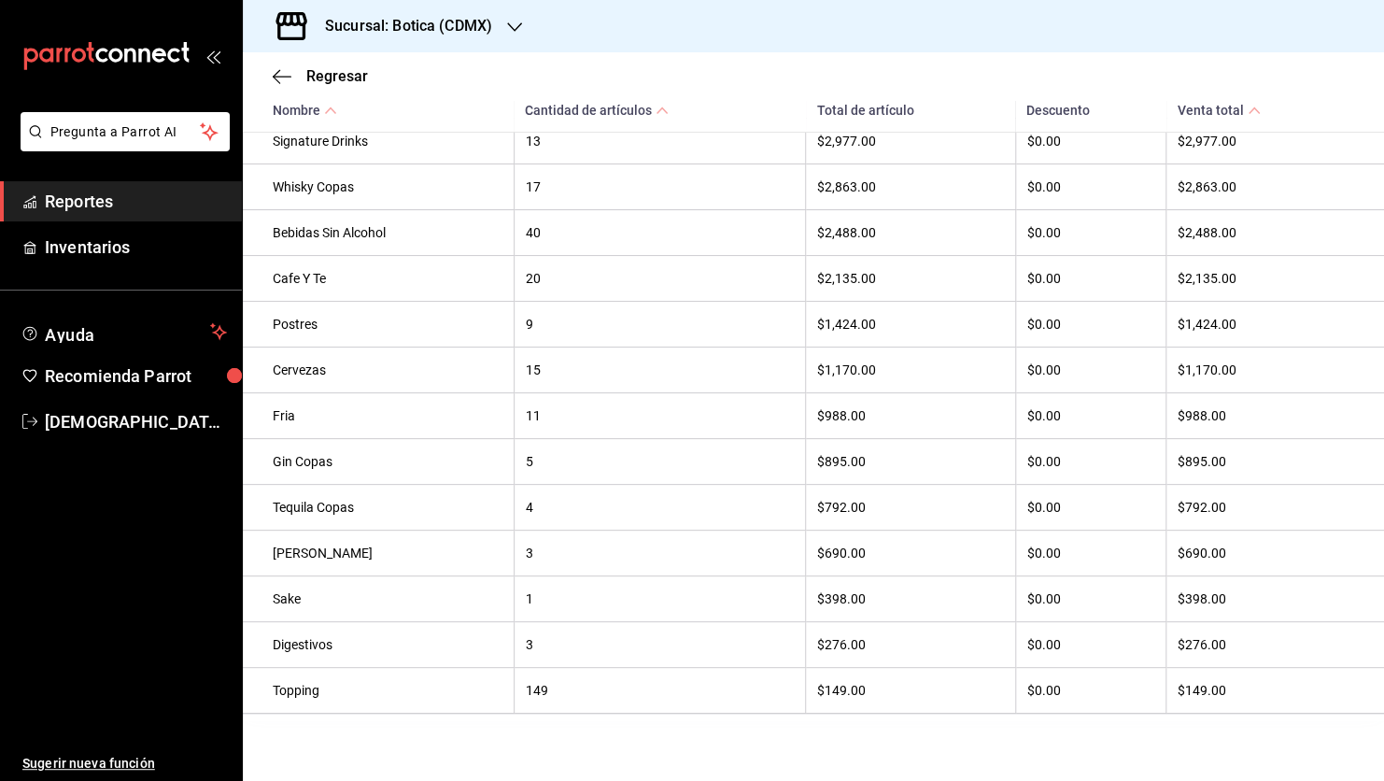
scroll to position [563, 0]
